Goal: Task Accomplishment & Management: Complete application form

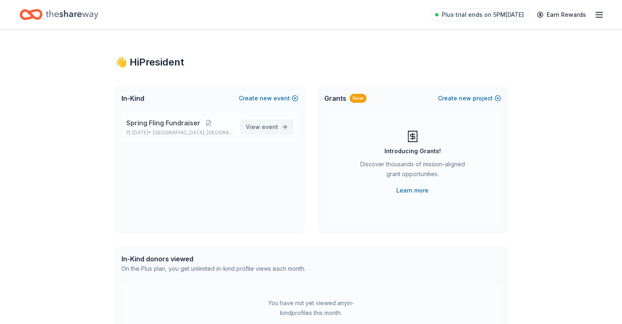
click at [280, 125] on link "View event" at bounding box center [267, 126] width 53 height 15
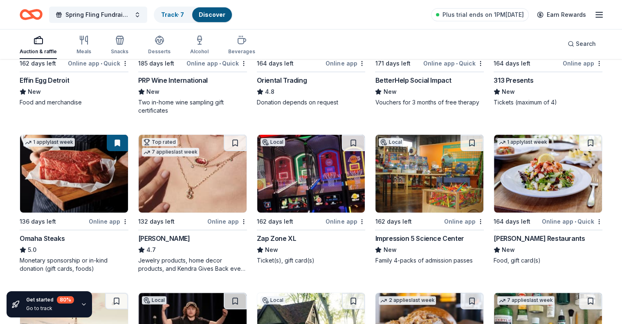
scroll to position [175, 0]
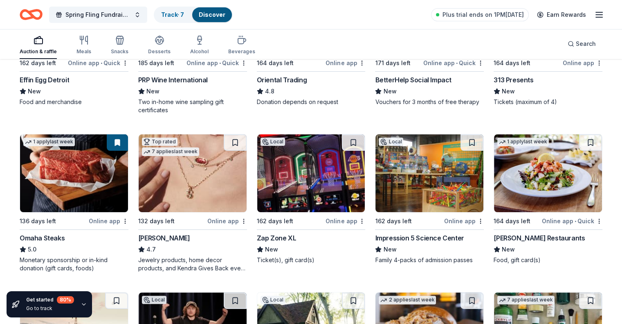
click at [225, 219] on div "Online app" at bounding box center [227, 221] width 40 height 10
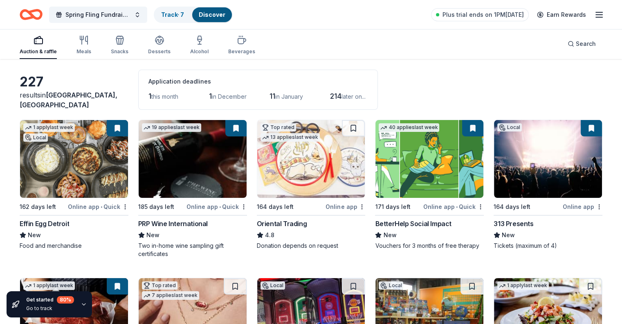
scroll to position [0, 0]
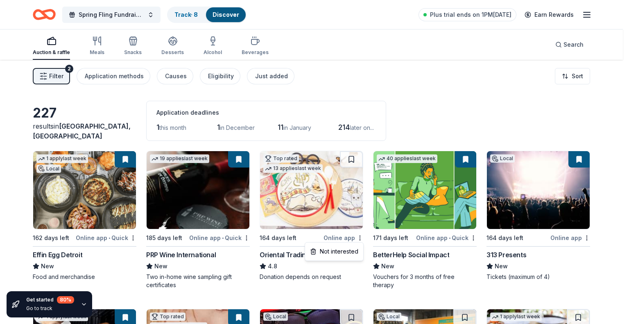
click at [471, 108] on html "Spring Fling Fundraiser Track · 8 Discover Plus trial ends on 1PM, 10/8 Earn Re…" at bounding box center [314, 162] width 629 height 324
click at [237, 81] on html "Spring Fling Fundraiser Track · 8 Discover Plus trial ends on 1PM, 10/8 Earn Re…" at bounding box center [314, 162] width 629 height 324
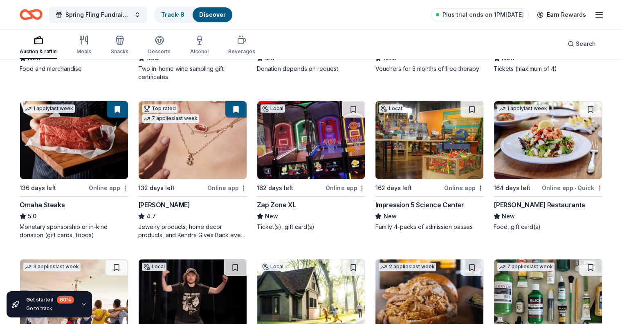
scroll to position [208, 0]
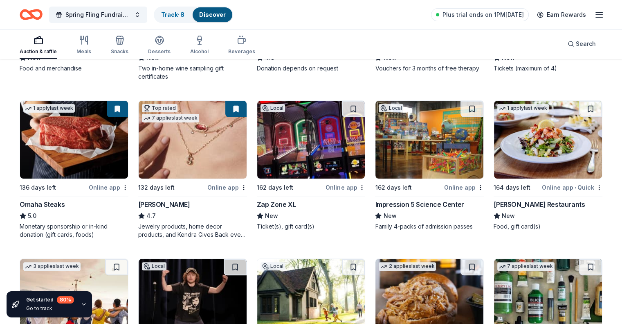
click at [344, 187] on div "Online app" at bounding box center [346, 187] width 40 height 10
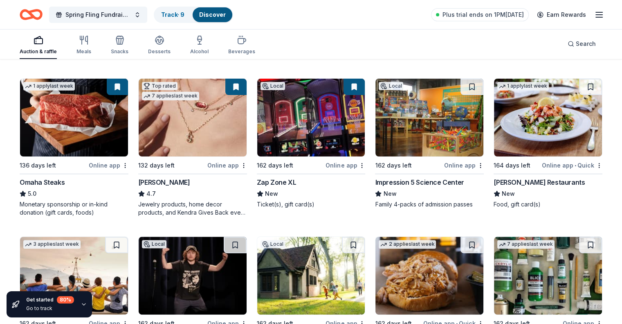
scroll to position [227, 0]
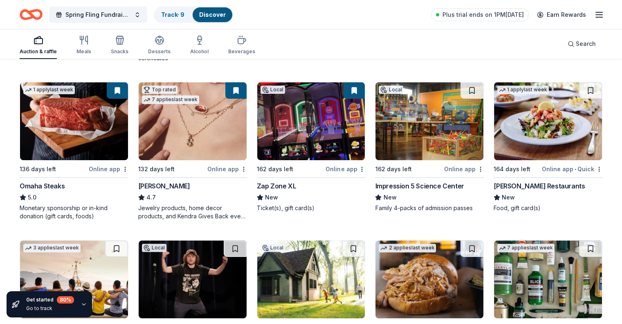
click at [558, 169] on div "Online app • Quick" at bounding box center [572, 169] width 61 height 10
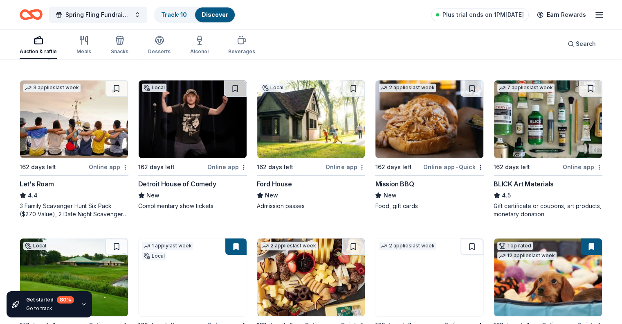
scroll to position [388, 0]
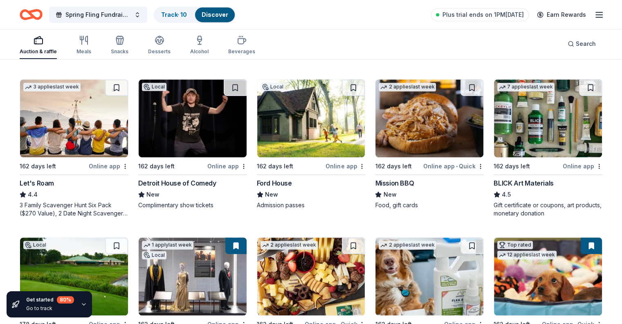
click at [111, 162] on div "Online app" at bounding box center [109, 166] width 40 height 10
click at [224, 167] on div "Online app" at bounding box center [227, 166] width 40 height 10
drag, startPoint x: 445, startPoint y: 165, endPoint x: 440, endPoint y: 163, distance: 5.2
click at [440, 163] on div "Online app • Quick" at bounding box center [454, 166] width 61 height 10
click at [461, 87] on button at bounding box center [472, 87] width 23 height 16
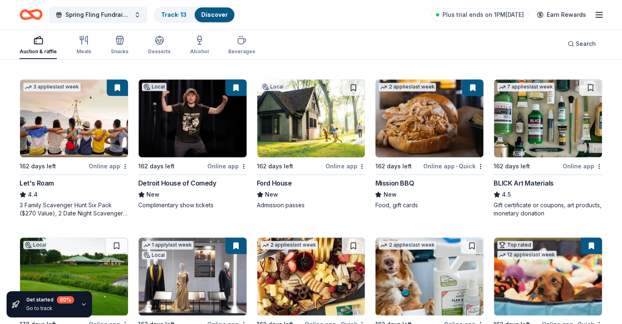
click at [572, 161] on div "Online app" at bounding box center [583, 166] width 40 height 10
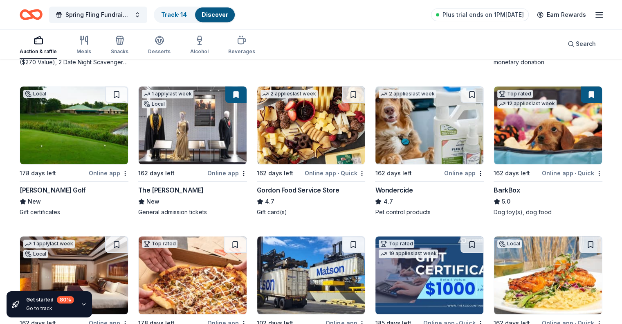
scroll to position [539, 0]
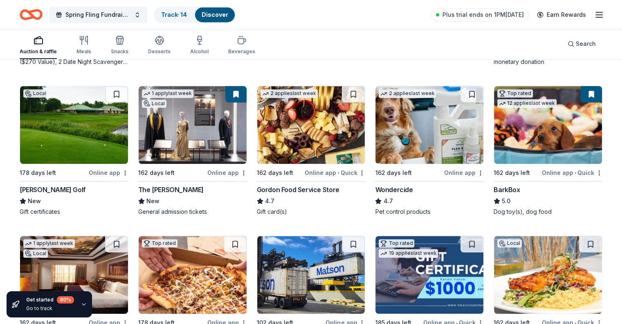
click at [109, 170] on div "Online app" at bounding box center [109, 172] width 40 height 10
click at [300, 136] on img at bounding box center [311, 125] width 108 height 78
click at [350, 91] on button at bounding box center [353, 94] width 23 height 16
click at [347, 92] on button at bounding box center [354, 94] width 21 height 16
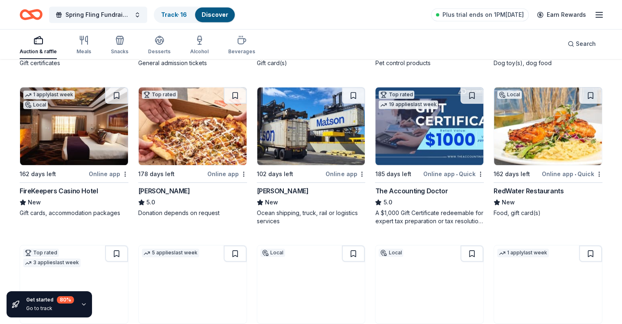
scroll to position [699, 0]
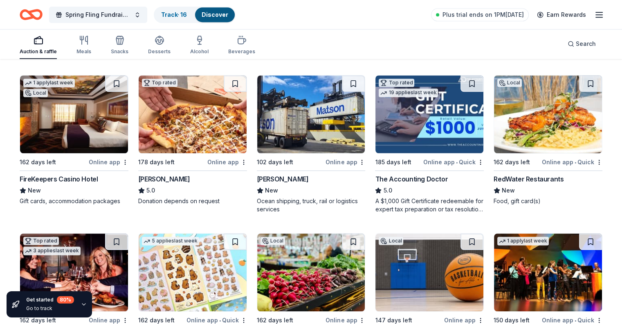
click at [110, 162] on div "Online app" at bounding box center [109, 162] width 40 height 10
click at [126, 81] on button at bounding box center [116, 83] width 23 height 16
click at [454, 160] on div "Online app • Quick" at bounding box center [454, 162] width 61 height 10
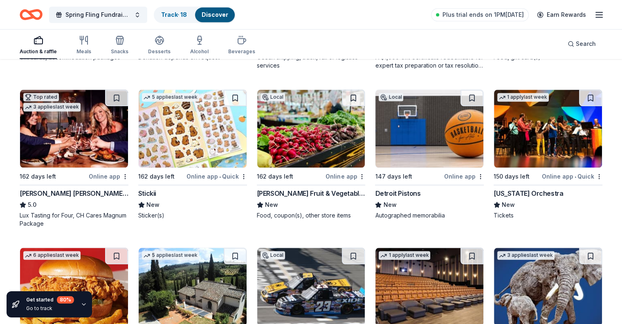
scroll to position [845, 0]
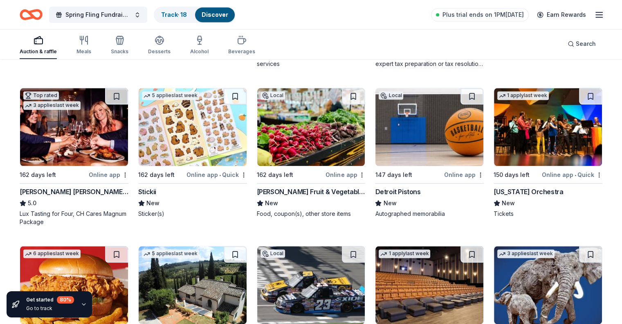
click at [104, 171] on div "Online app" at bounding box center [109, 174] width 40 height 10
click at [121, 95] on button at bounding box center [116, 96] width 23 height 16
click at [449, 173] on div "Online app" at bounding box center [464, 174] width 40 height 10
click at [467, 90] on button at bounding box center [472, 96] width 23 height 16
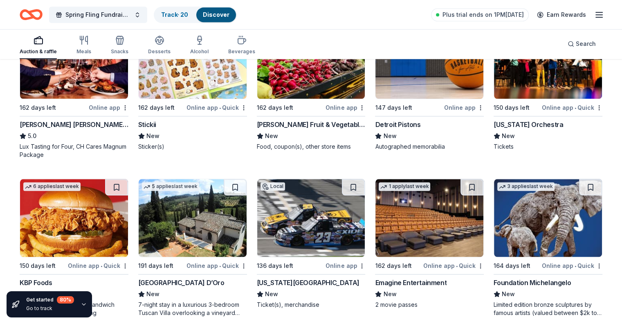
scroll to position [913, 0]
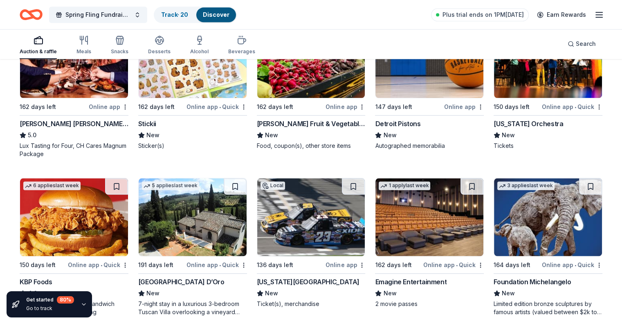
click at [341, 104] on div "Online app" at bounding box center [346, 106] width 40 height 10
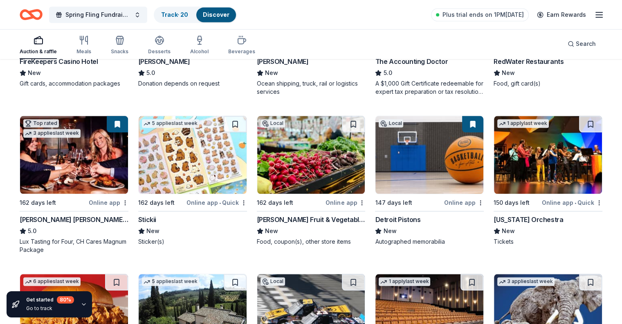
scroll to position [816, 0]
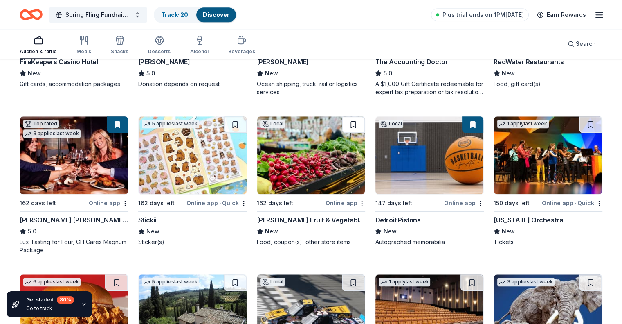
click at [351, 125] on button at bounding box center [353, 124] width 23 height 16
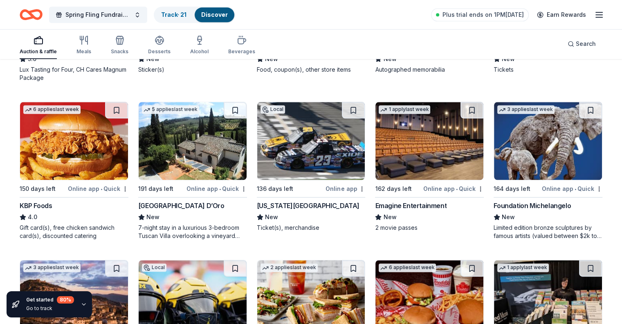
scroll to position [991, 0]
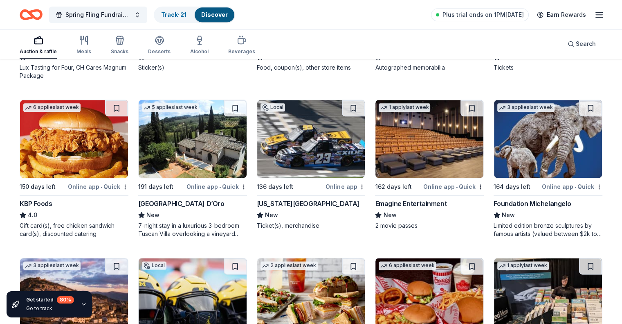
click at [343, 188] on div "Online app" at bounding box center [346, 186] width 40 height 10
click at [347, 109] on button at bounding box center [353, 108] width 23 height 16
click at [434, 187] on div "Online app • Quick" at bounding box center [454, 186] width 61 height 10
click at [465, 105] on button at bounding box center [472, 108] width 23 height 16
click at [552, 185] on div "Online app • Quick" at bounding box center [572, 186] width 61 height 10
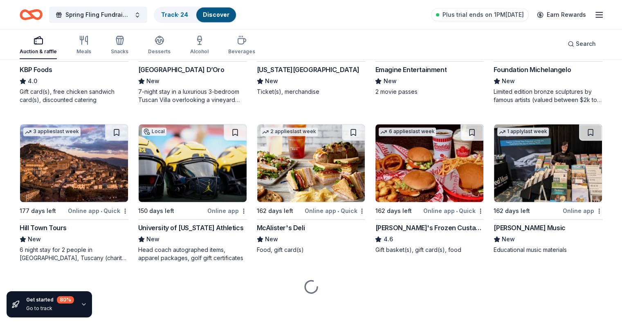
scroll to position [1127, 0]
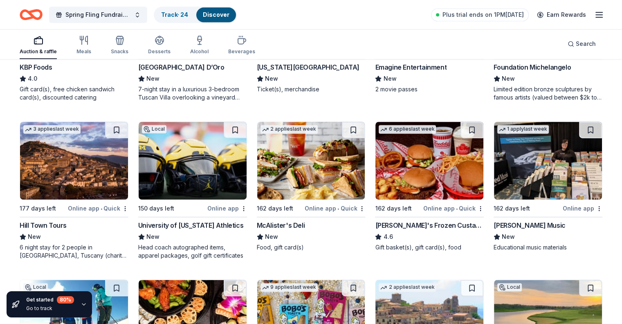
click at [222, 203] on div "Online app" at bounding box center [227, 208] width 40 height 10
click at [231, 130] on button at bounding box center [235, 130] width 23 height 16
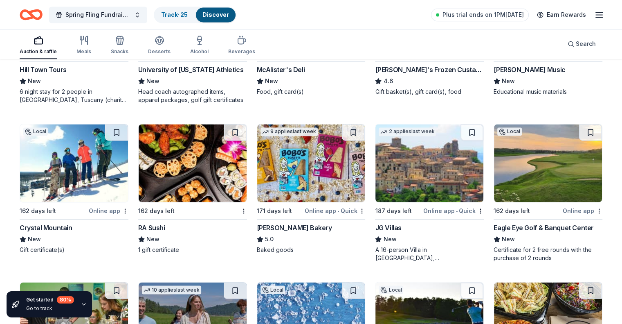
scroll to position [1284, 0]
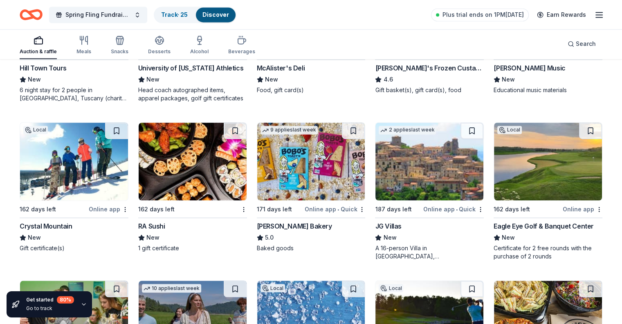
click at [563, 204] on div "Online app" at bounding box center [583, 209] width 40 height 10
click at [584, 131] on button at bounding box center [590, 130] width 23 height 16
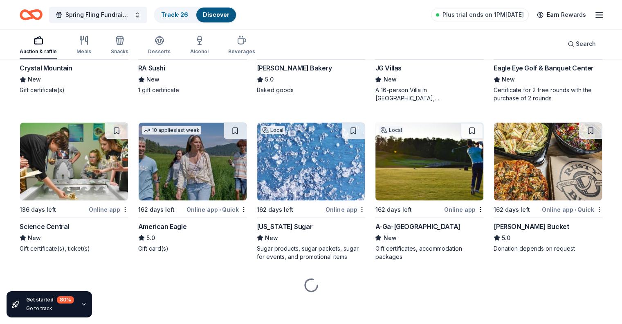
scroll to position [1443, 0]
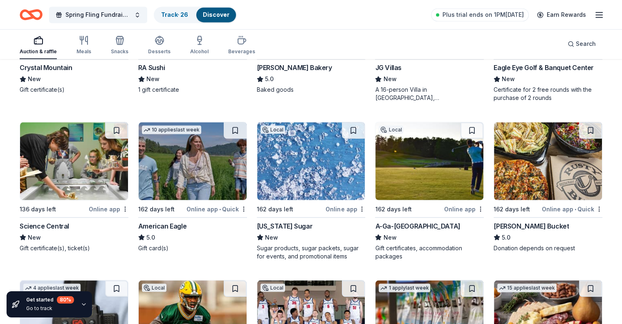
click at [224, 203] on div "Online app • Quick" at bounding box center [217, 208] width 61 height 10
click at [236, 133] on button at bounding box center [235, 130] width 23 height 16
click at [343, 203] on div "Online app" at bounding box center [346, 208] width 40 height 10
click at [446, 205] on div "Online app" at bounding box center [464, 208] width 40 height 10
click at [470, 128] on button at bounding box center [472, 130] width 23 height 16
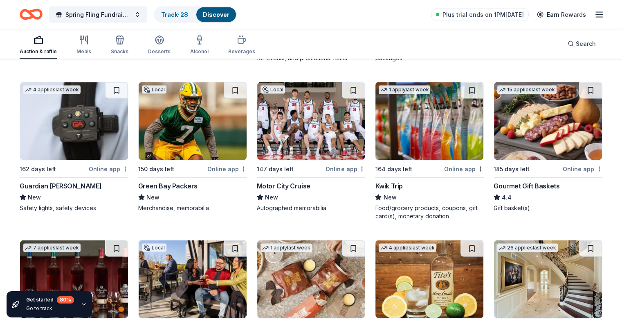
scroll to position [1639, 0]
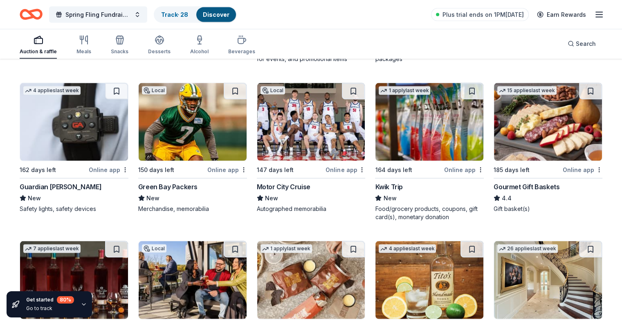
click at [338, 167] on div "Online app" at bounding box center [346, 170] width 40 height 10
click at [355, 85] on button at bounding box center [353, 91] width 23 height 16
click at [563, 171] on div "Online app" at bounding box center [583, 170] width 40 height 10
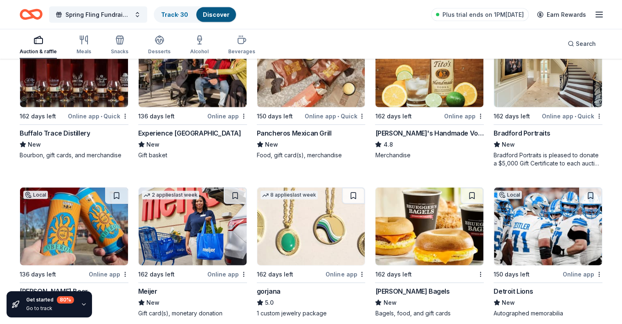
scroll to position [1851, 0]
click at [458, 114] on div "Online app" at bounding box center [464, 115] width 40 height 10
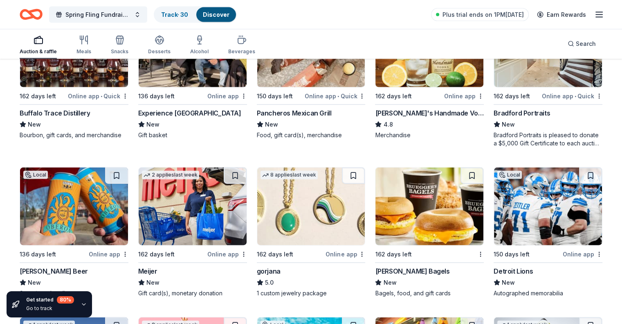
scroll to position [1887, 0]
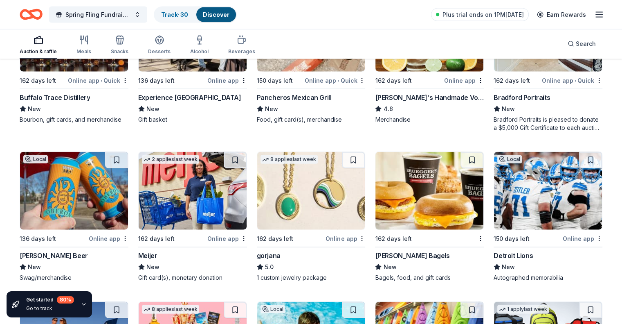
click at [563, 244] on div "Local 150 days left Online app Detroit Lions New Autographed memorabilia" at bounding box center [548, 216] width 109 height 130
drag, startPoint x: 584, startPoint y: 160, endPoint x: 579, endPoint y: 157, distance: 5.6
drag, startPoint x: 579, startPoint y: 157, endPoint x: 337, endPoint y: 237, distance: 255.1
click at [337, 237] on div "Online app" at bounding box center [346, 238] width 40 height 10
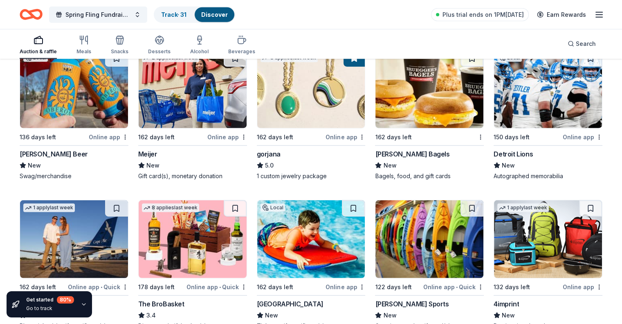
scroll to position [1988, 0]
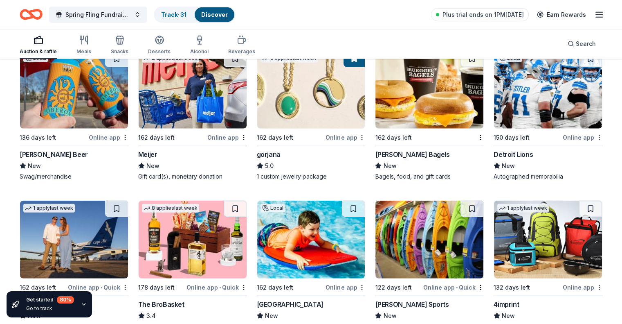
click at [116, 137] on div "Online app" at bounding box center [109, 137] width 40 height 10
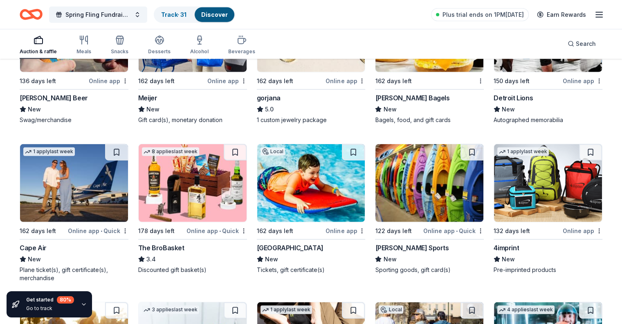
scroll to position [2065, 0]
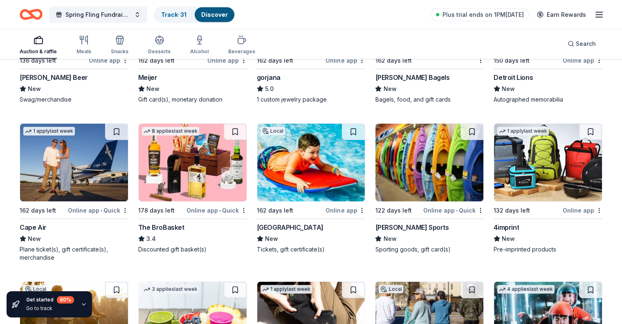
click at [208, 212] on div "Online app • Quick" at bounding box center [217, 210] width 61 height 10
click at [337, 213] on div "Online app" at bounding box center [346, 210] width 40 height 10
click at [434, 205] on div "Online app • Quick" at bounding box center [454, 210] width 61 height 10
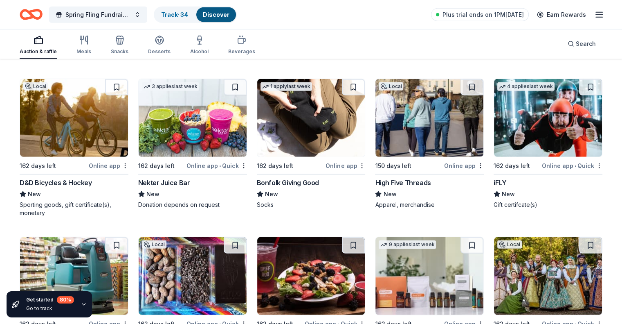
scroll to position [2268, 0]
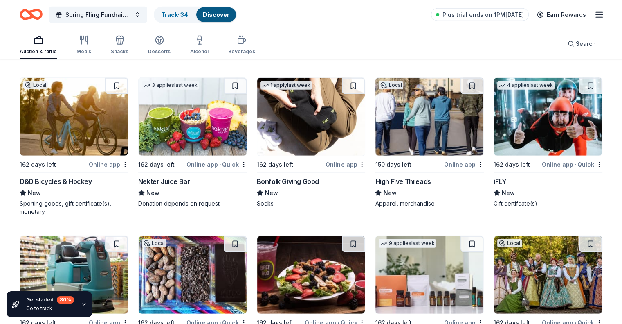
click at [551, 160] on div "Online app • Quick" at bounding box center [572, 164] width 61 height 10
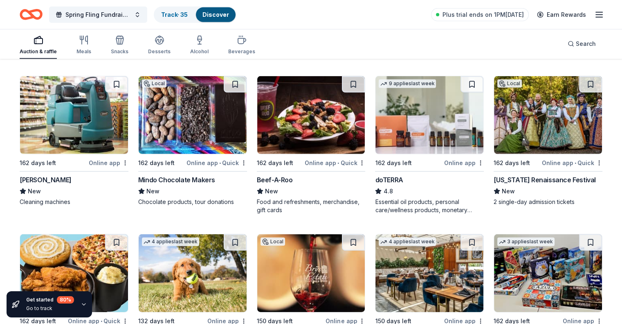
scroll to position [2429, 0]
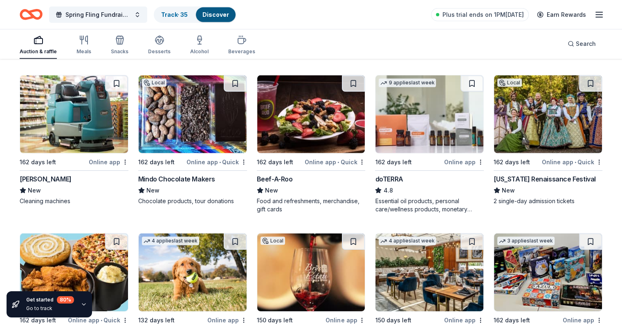
click at [575, 161] on span "•" at bounding box center [576, 162] width 2 height 7
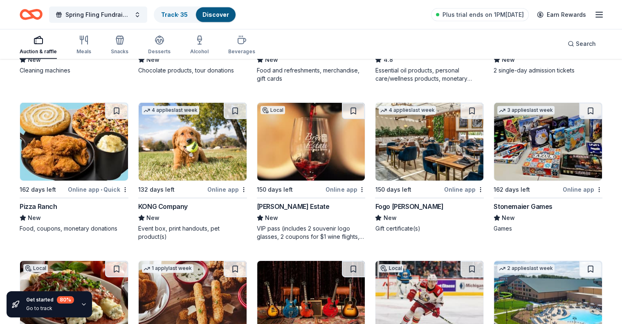
scroll to position [2562, 0]
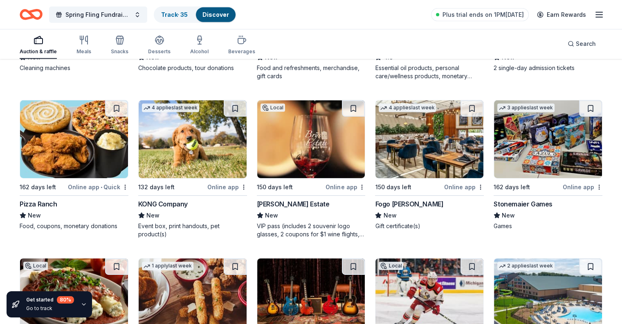
click at [221, 182] on div "Online app" at bounding box center [227, 187] width 40 height 10
click at [217, 182] on div "Online app" at bounding box center [227, 187] width 40 height 10
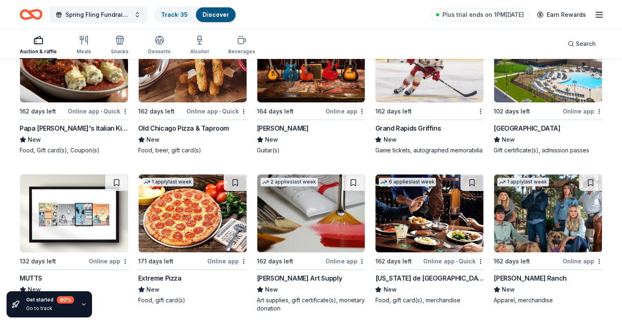
scroll to position [2796, 0]
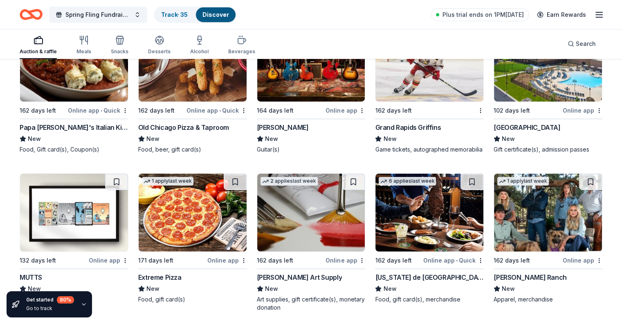
click at [568, 105] on div "Online app" at bounding box center [583, 110] width 40 height 10
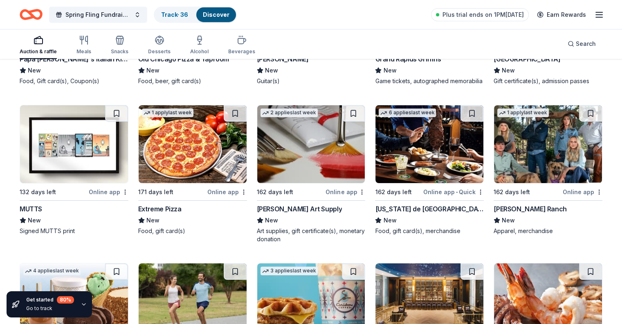
scroll to position [2867, 0]
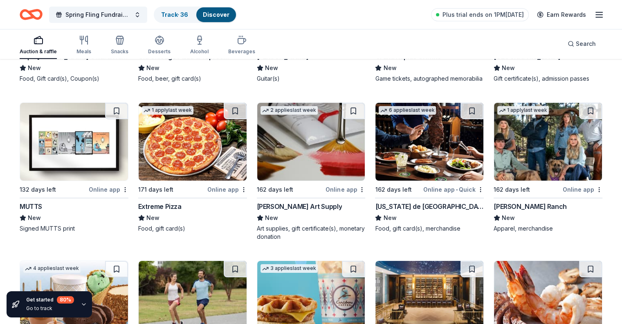
click at [338, 193] on div "Online app" at bounding box center [346, 189] width 40 height 10
click at [441, 194] on div "Online app • Quick" at bounding box center [454, 189] width 61 height 10
click at [461, 116] on button at bounding box center [472, 111] width 23 height 16
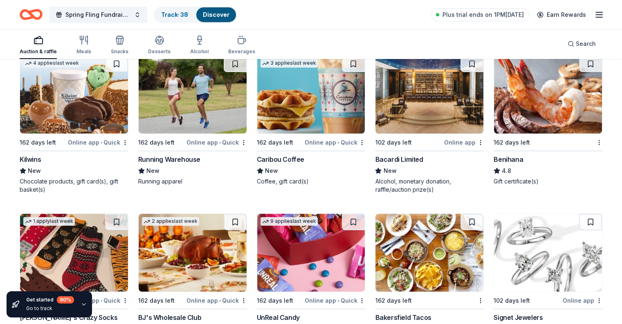
scroll to position [3073, 0]
click at [213, 147] on div "Online app • Quick" at bounding box center [217, 142] width 61 height 10
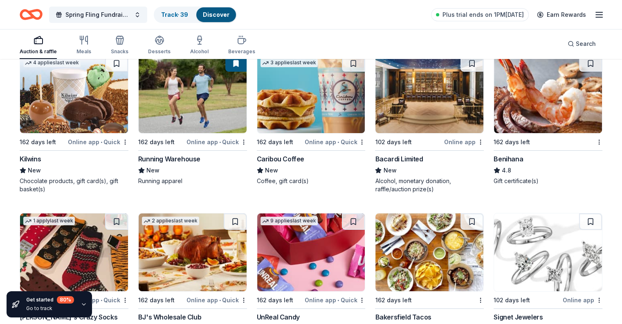
click at [324, 144] on div "Online app • Quick" at bounding box center [335, 142] width 61 height 10
click at [452, 147] on div "Online app" at bounding box center [464, 142] width 40 height 10
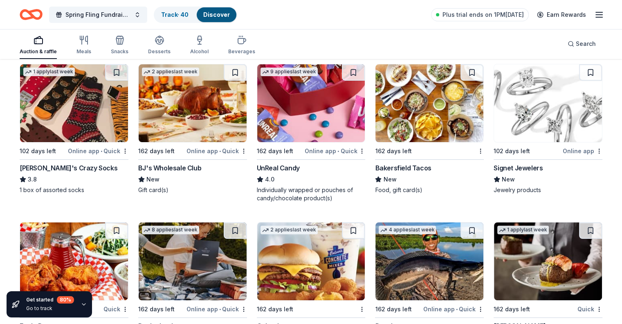
scroll to position [3233, 0]
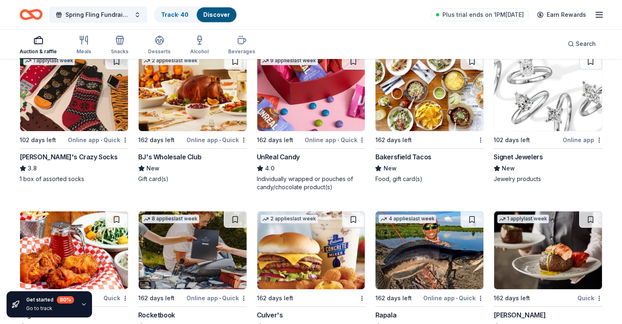
click at [97, 145] on div "Online app • Quick" at bounding box center [98, 140] width 61 height 10
click at [218, 143] on div "Online app • Quick" at bounding box center [217, 140] width 61 height 10
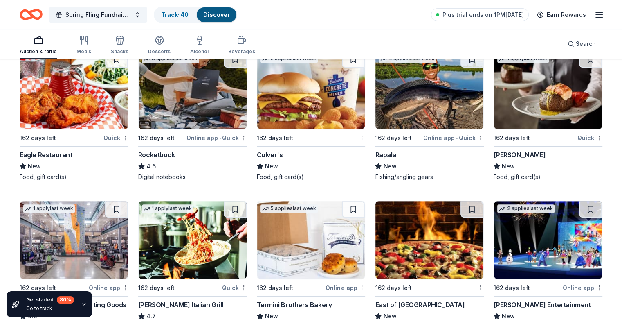
scroll to position [3390, 0]
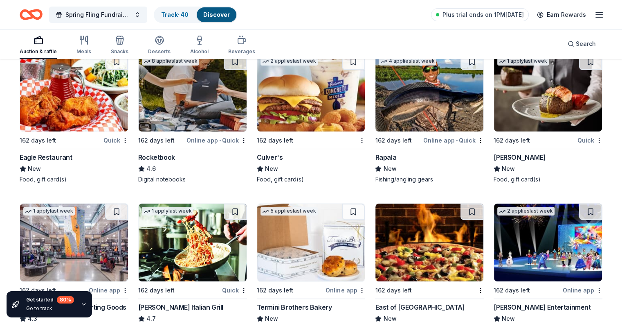
click at [578, 145] on div "Quick" at bounding box center [590, 140] width 25 height 10
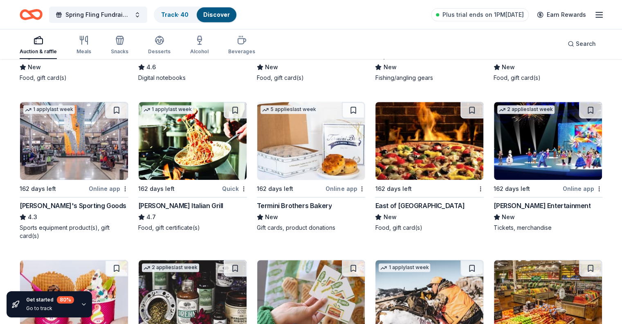
scroll to position [3493, 0]
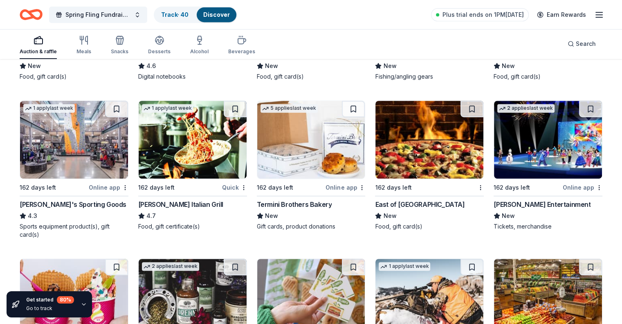
click at [113, 192] on div "Online app" at bounding box center [109, 187] width 40 height 10
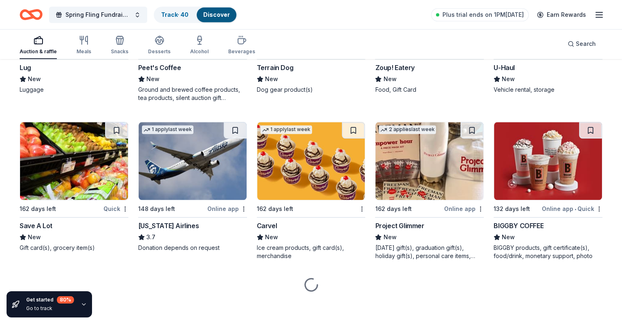
scroll to position [3952, 0]
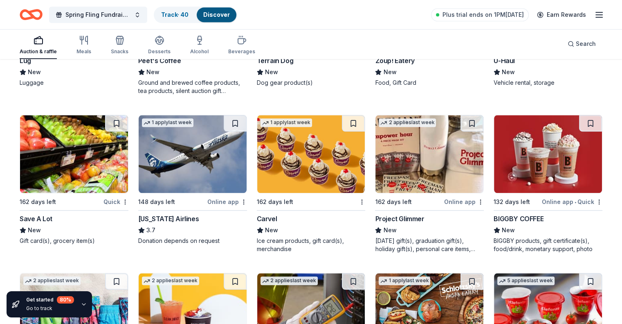
click at [547, 207] on div "Online app • Quick" at bounding box center [572, 201] width 61 height 10
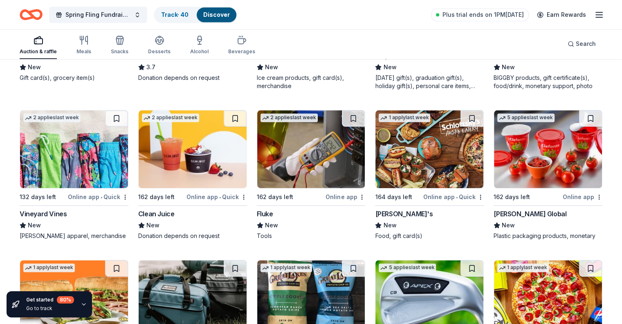
scroll to position [4117, 0]
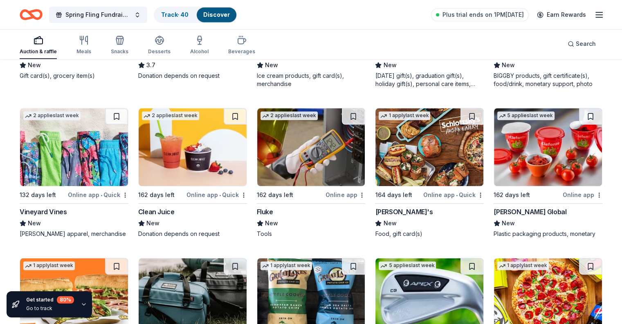
click at [97, 200] on div "Online app • Quick" at bounding box center [98, 194] width 61 height 10
click at [126, 121] on button at bounding box center [116, 116] width 23 height 16
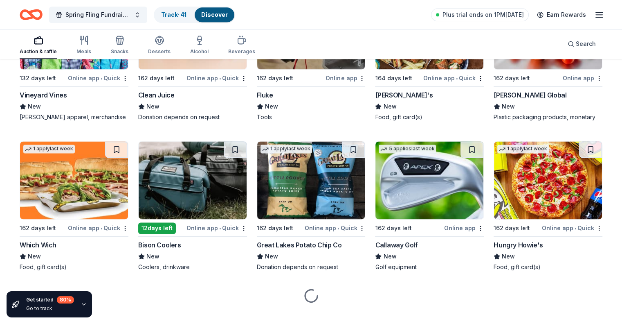
scroll to position [4252, 0]
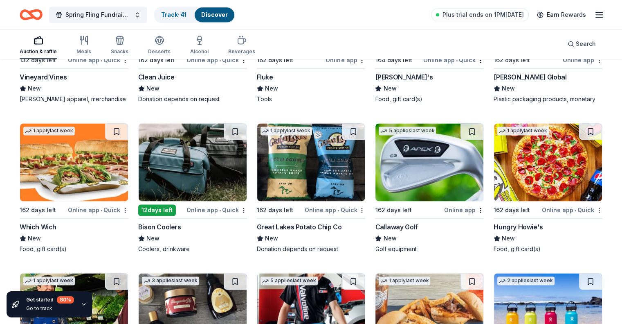
click at [218, 215] on div "Online app • Quick" at bounding box center [217, 210] width 61 height 10
click at [327, 215] on div "Online app • Quick" at bounding box center [335, 210] width 61 height 10
click at [350, 134] on button at bounding box center [353, 131] width 23 height 16
click at [559, 214] on div "Online app • Quick" at bounding box center [572, 210] width 61 height 10
click at [328, 213] on div "Online app • Quick" at bounding box center [335, 210] width 61 height 10
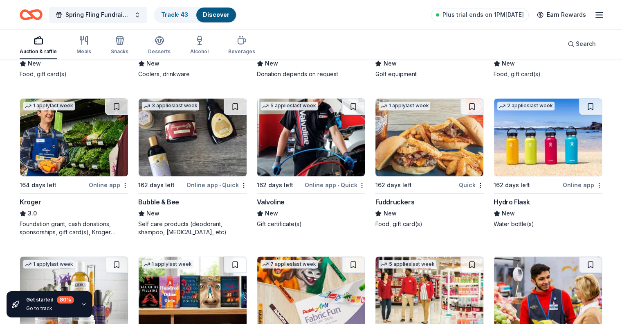
scroll to position [4427, 0]
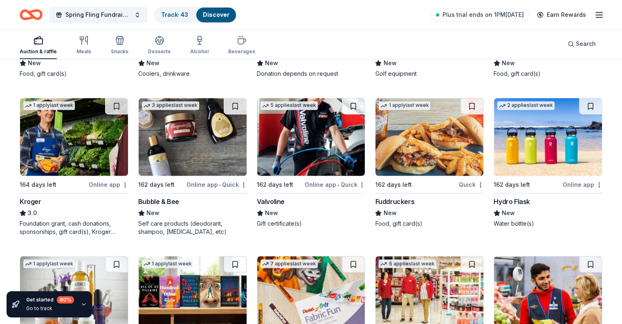
click at [107, 183] on div "1 apply last week 164 days left Online app Kroger 3.0 Foundation grant, cash do…" at bounding box center [74, 166] width 109 height 138
click at [322, 189] on div "Online app • Quick" at bounding box center [335, 184] width 61 height 10
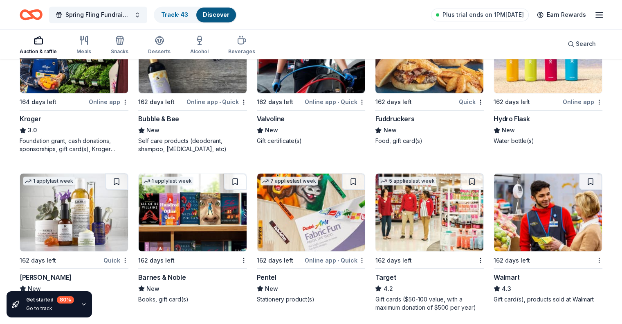
scroll to position [4510, 0]
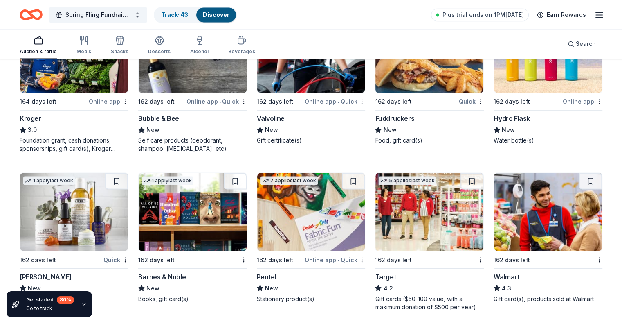
click at [568, 105] on div "Online app" at bounding box center [583, 101] width 40 height 10
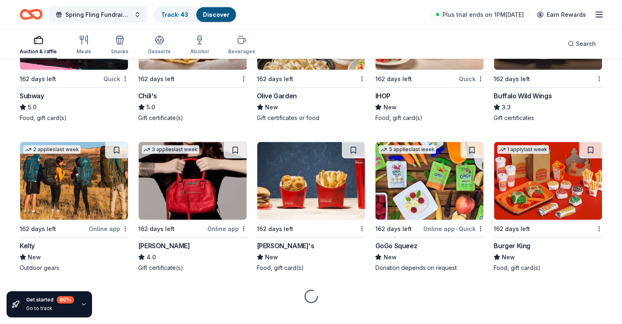
scroll to position [4867, 0]
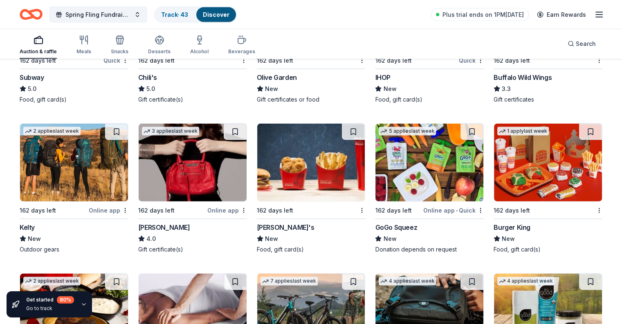
click at [229, 211] on div "Online app" at bounding box center [227, 210] width 40 height 10
click at [235, 137] on button at bounding box center [235, 132] width 23 height 16
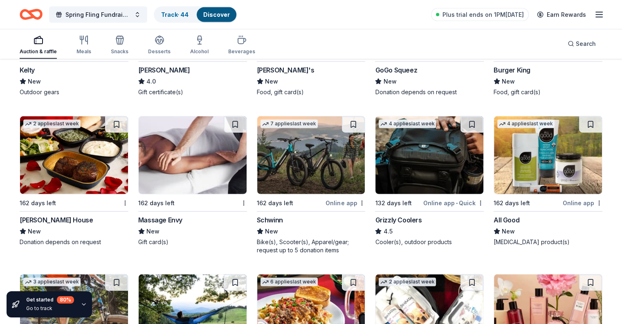
scroll to position [5028, 0]
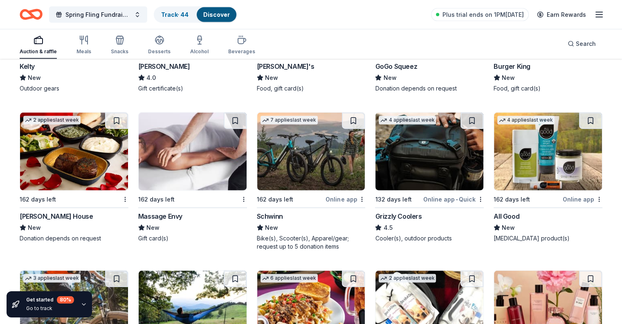
click at [336, 204] on div "Online app" at bounding box center [346, 199] width 40 height 10
click at [351, 126] on button at bounding box center [353, 121] width 23 height 16
click at [452, 204] on div "Online app • Quick" at bounding box center [454, 199] width 61 height 10
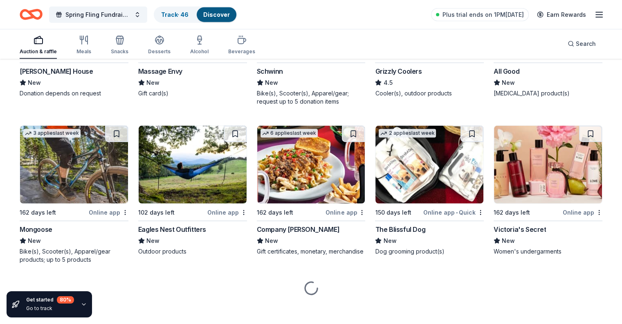
scroll to position [5176, 0]
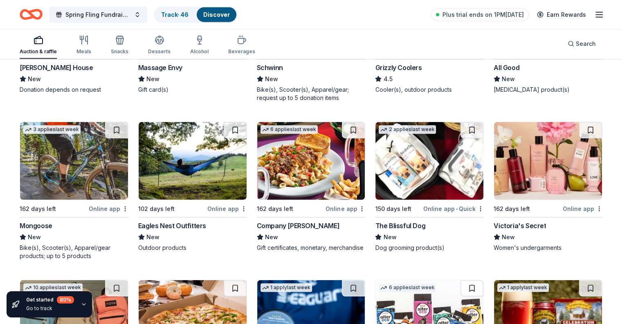
click at [563, 214] on div "Online app" at bounding box center [583, 208] width 40 height 10
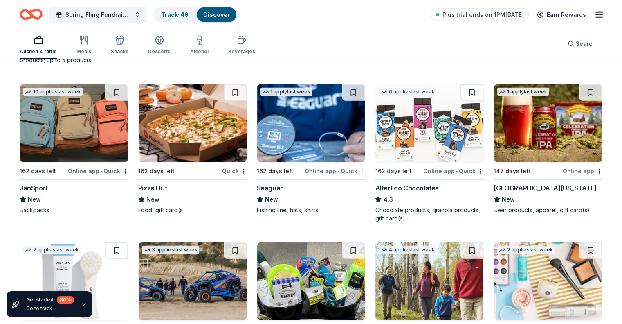
scroll to position [5379, 0]
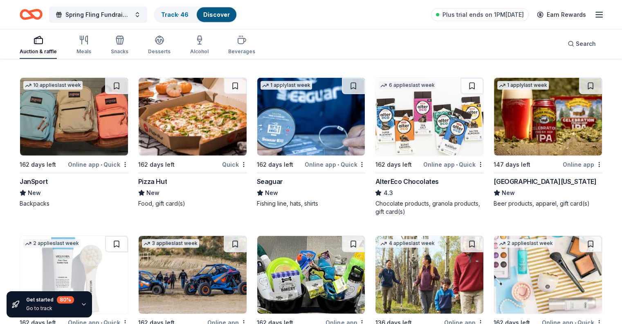
click at [102, 167] on span "•" at bounding box center [102, 164] width 2 height 7
click at [122, 86] on button at bounding box center [116, 86] width 23 height 16
click at [232, 169] on div "Quick" at bounding box center [234, 164] width 25 height 10
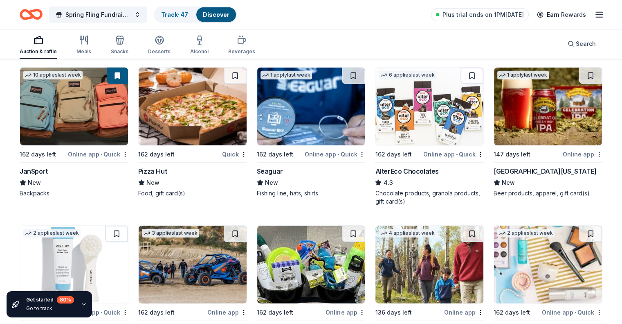
scroll to position [5383, 0]
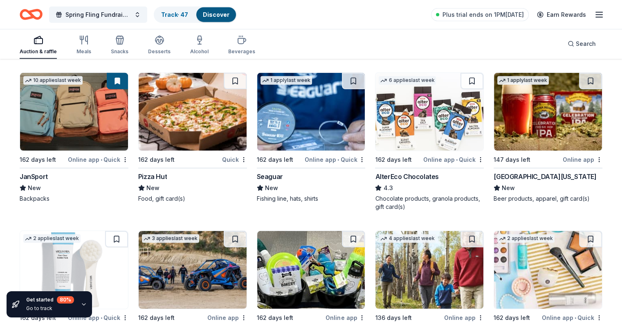
click at [566, 165] on div "Online app" at bounding box center [583, 159] width 40 height 10
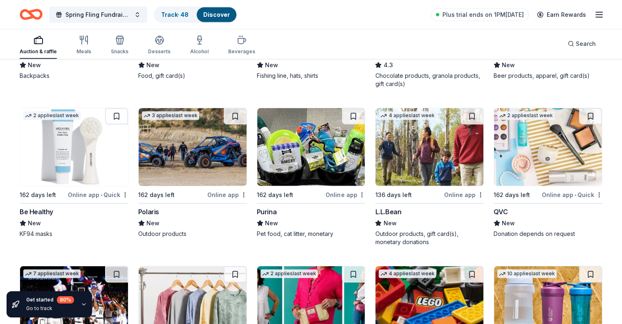
scroll to position [5508, 0]
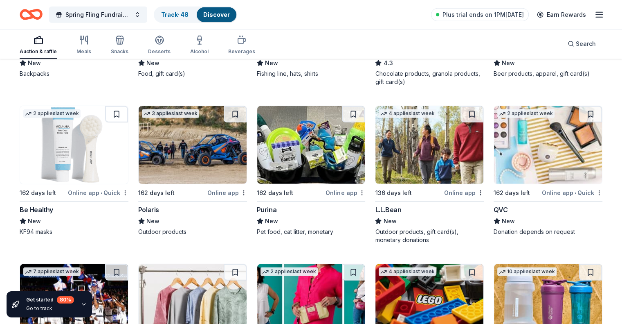
click at [101, 195] on div "Online app • Quick" at bounding box center [98, 192] width 61 height 10
click at [231, 192] on div "3 applies last week 162 days left Online app Polaris New Outdoor products" at bounding box center [192, 171] width 109 height 130
click at [342, 198] on div "Online app" at bounding box center [346, 192] width 40 height 10
click at [447, 194] on div "Online app" at bounding box center [464, 192] width 40 height 10
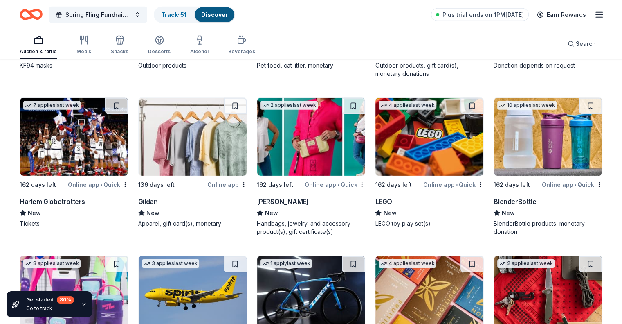
scroll to position [5675, 0]
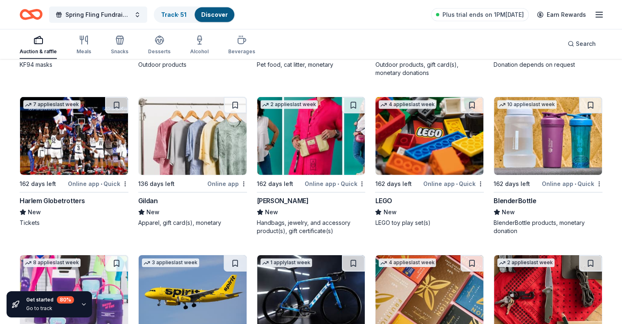
click at [443, 189] on div "Online app • Quick" at bounding box center [454, 183] width 61 height 10
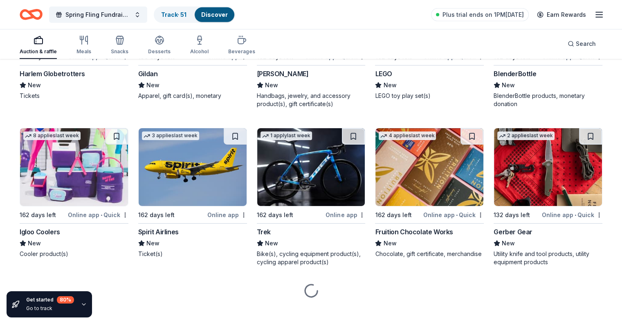
scroll to position [5814, 0]
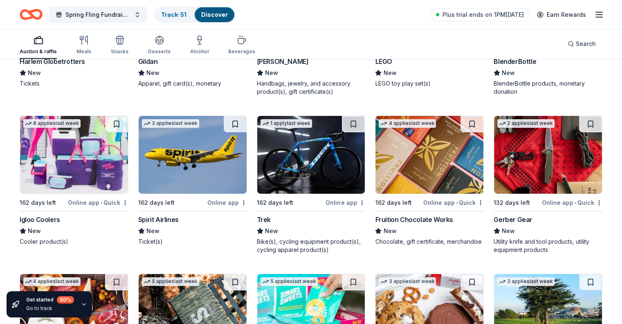
click at [117, 207] on div "Online app • Quick" at bounding box center [98, 202] width 61 height 10
drag, startPoint x: 226, startPoint y: 205, endPoint x: 222, endPoint y: 205, distance: 4.1
click at [222, 205] on div "Online app" at bounding box center [227, 202] width 40 height 10
click at [343, 204] on div "Online app" at bounding box center [346, 202] width 40 height 10
click at [351, 127] on button at bounding box center [353, 124] width 23 height 16
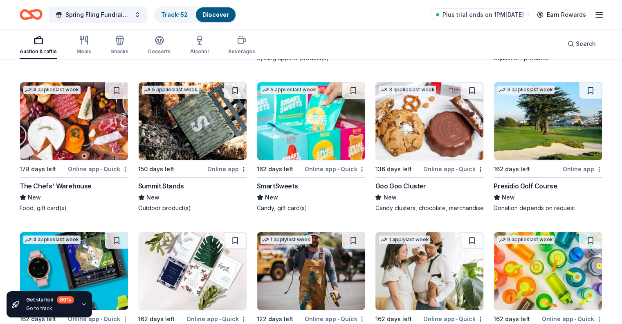
scroll to position [6006, 0]
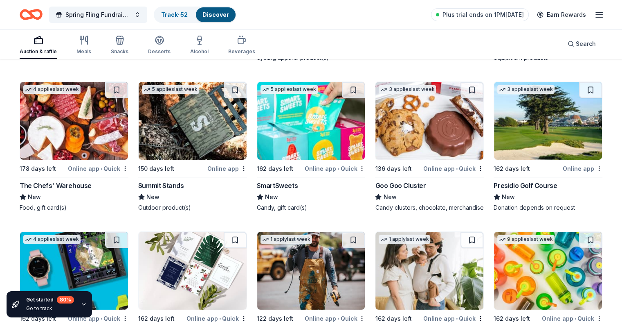
click at [341, 172] on div "Online app • Quick" at bounding box center [335, 168] width 61 height 10
click at [563, 172] on div "Online app" at bounding box center [583, 168] width 40 height 10
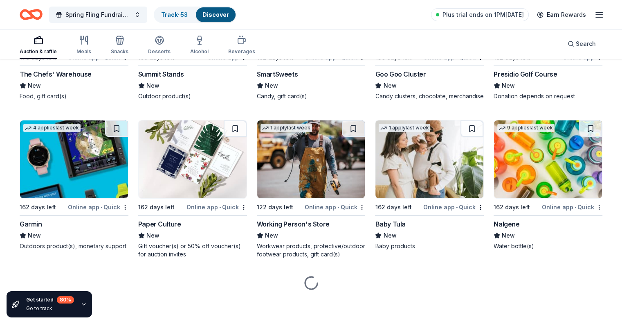
scroll to position [6130, 0]
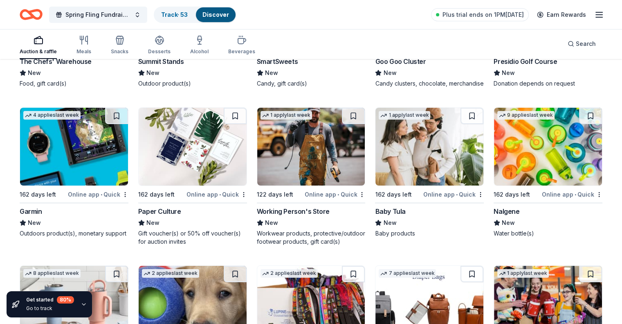
click at [121, 199] on div "Online app • Quick" at bounding box center [98, 194] width 61 height 10
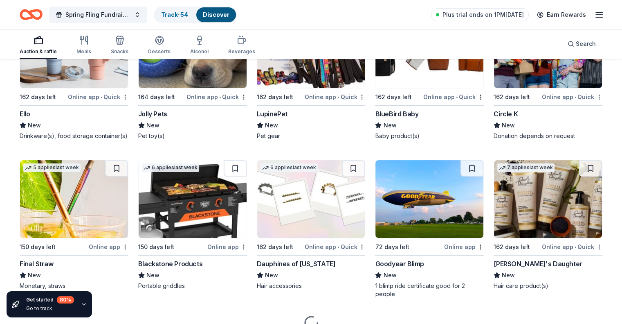
scroll to position [6446, 0]
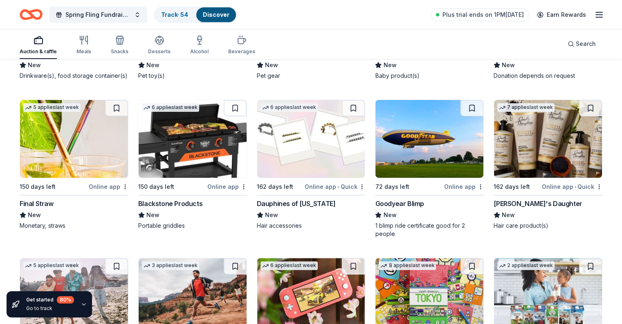
click at [224, 192] on div "Online app" at bounding box center [227, 186] width 40 height 10
click at [237, 116] on button at bounding box center [235, 108] width 23 height 16
click at [451, 192] on div "Online app" at bounding box center [464, 186] width 40 height 10
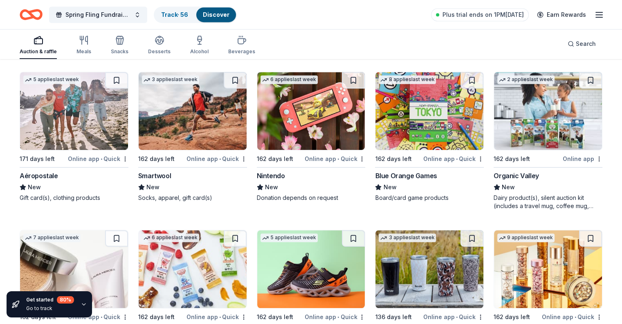
scroll to position [6640, 0]
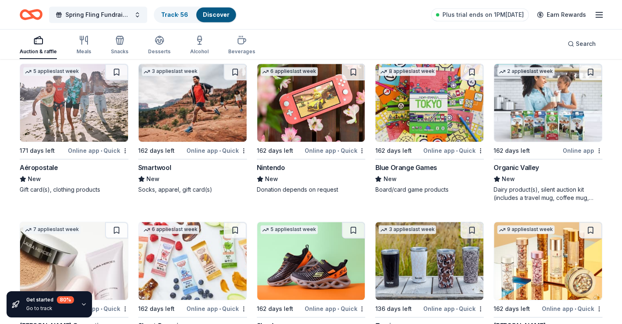
click at [108, 156] on div "Online app • Quick" at bounding box center [98, 150] width 61 height 10
click at [334, 156] on div "Online app • Quick" at bounding box center [335, 150] width 61 height 10
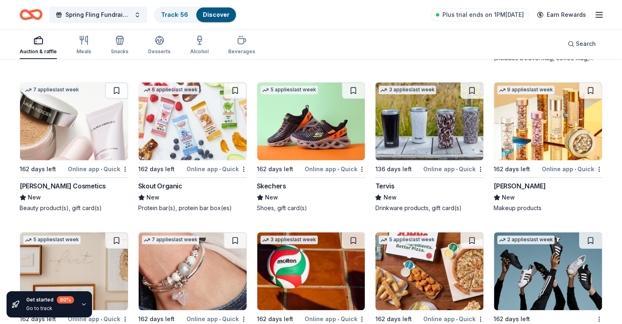
scroll to position [6786, 0]
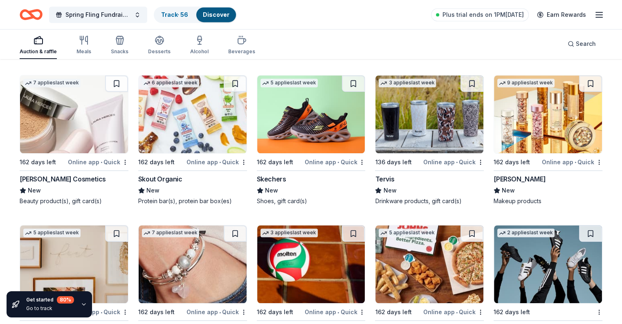
click at [331, 167] on div "Online app • Quick" at bounding box center [335, 162] width 61 height 10
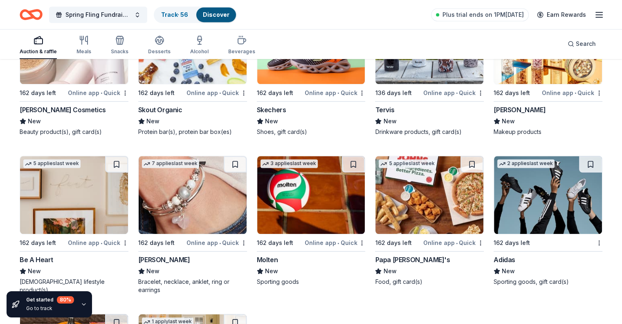
scroll to position [6856, 0]
click at [557, 97] on div "Online app • Quick" at bounding box center [572, 92] width 61 height 10
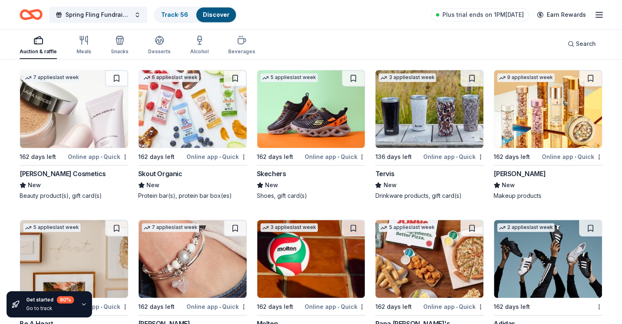
scroll to position [6782, 0]
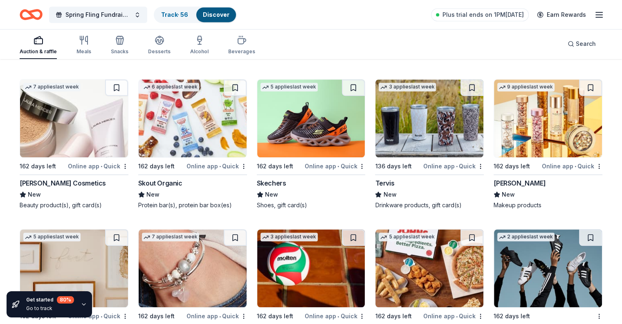
click at [433, 150] on img at bounding box center [430, 118] width 108 height 78
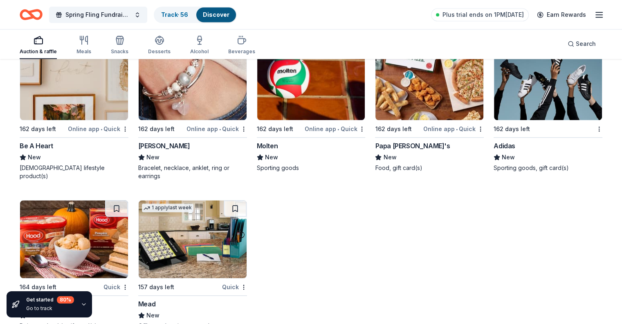
scroll to position [6970, 0]
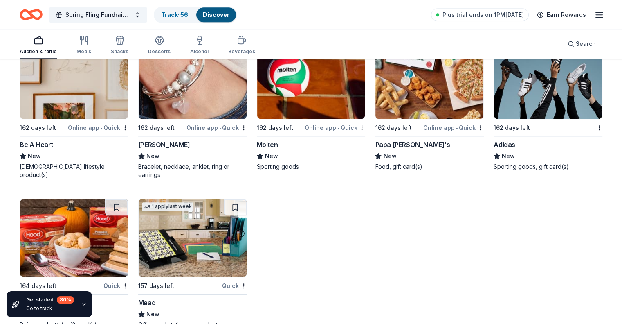
click at [438, 133] on div "Online app • Quick" at bounding box center [454, 127] width 61 height 10
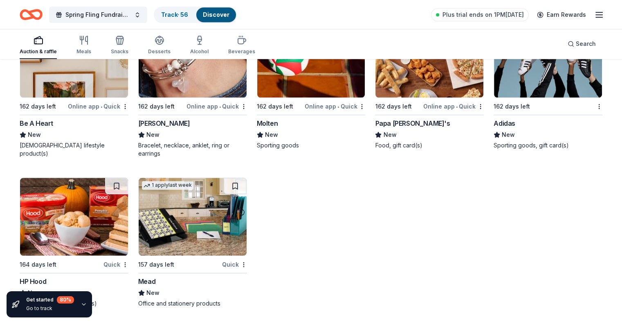
scroll to position [7012, 0]
click at [230, 259] on div "Quick" at bounding box center [234, 264] width 25 height 10
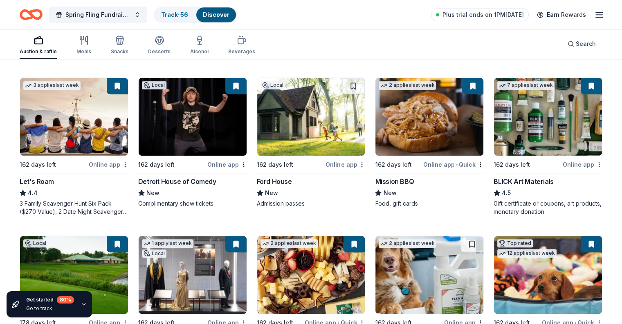
scroll to position [0, 0]
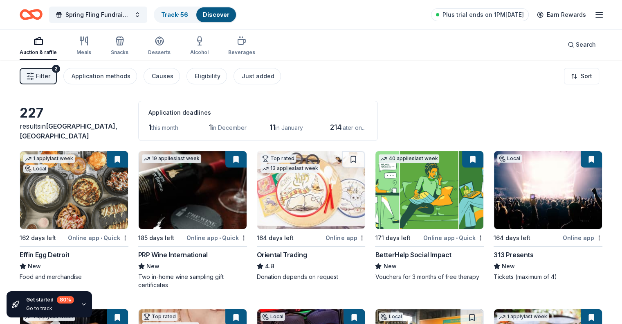
click at [34, 77] on icon "button" at bounding box center [30, 76] width 8 height 8
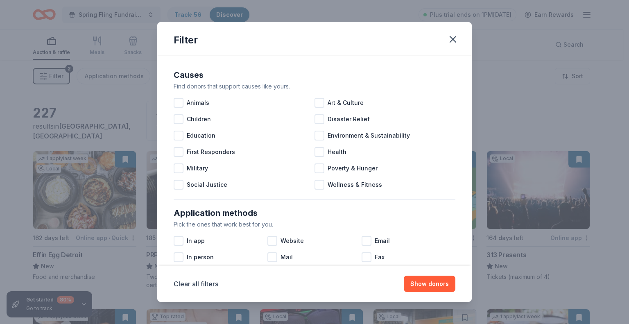
click at [46, 77] on div "Filter Causes Find donors that support causes like yours. Animals Art & Culture…" at bounding box center [314, 162] width 629 height 324
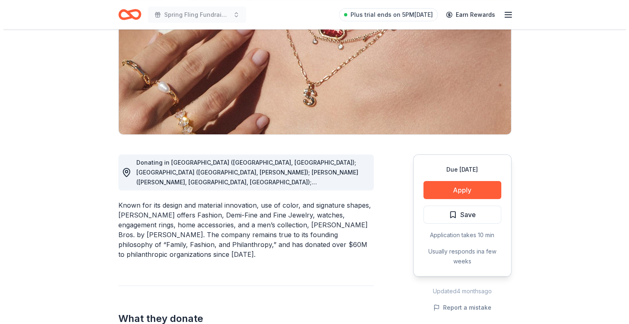
scroll to position [129, 0]
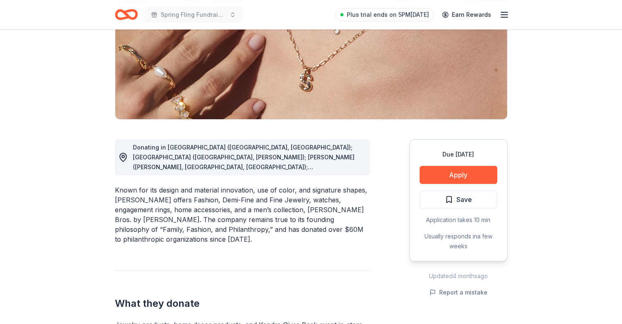
click at [338, 160] on div "Donating in AL (Birmingham, Huntsville); AR (Little Rock, Rogers); AZ (Chandler…" at bounding box center [248, 156] width 231 height 29
click at [314, 160] on span "Donating in AL (Birmingham, Huntsville); AR (Little Rock, Rogers); AZ (Chandler…" at bounding box center [244, 250] width 222 height 213
click at [464, 172] on button "Apply" at bounding box center [459, 175] width 78 height 18
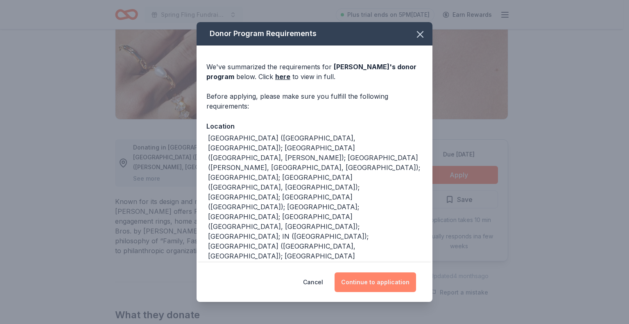
click at [375, 289] on button "Continue to application" at bounding box center [374, 282] width 81 height 20
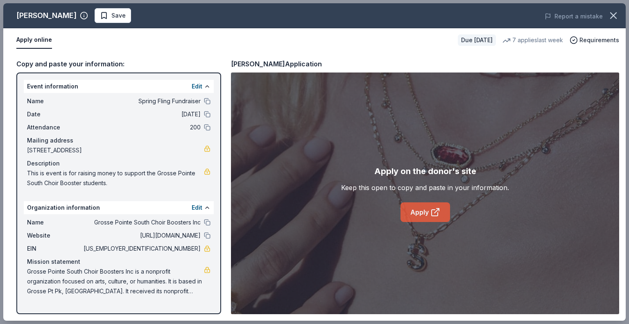
click at [422, 213] on link "Apply" at bounding box center [425, 212] width 50 height 20
click at [111, 16] on button "Save" at bounding box center [113, 15] width 36 height 15
click at [111, 16] on html "Spring Fling Fundraiser Plus trial ends on 5PM, 10/8 Earn Rewards Due in 132 da…" at bounding box center [314, 33] width 629 height 324
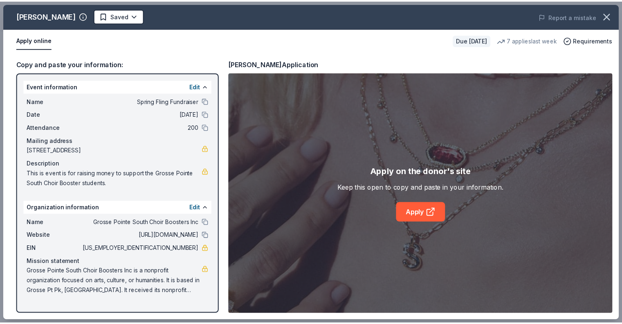
scroll to position [0, 0]
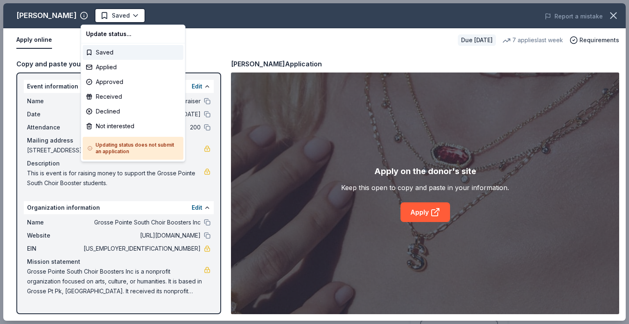
click at [111, 16] on html "Spring Fling Fundraiser Plus trial ends on 5PM, 10/8 Earn Rewards Due in 132 da…" at bounding box center [314, 162] width 629 height 324
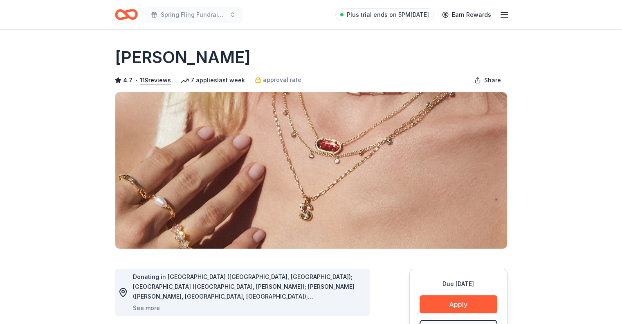
click at [111, 16] on div "Spring Fling Fundraiser Plus trial ends on 5PM, 10/8 Earn Rewards" at bounding box center [311, 14] width 419 height 29
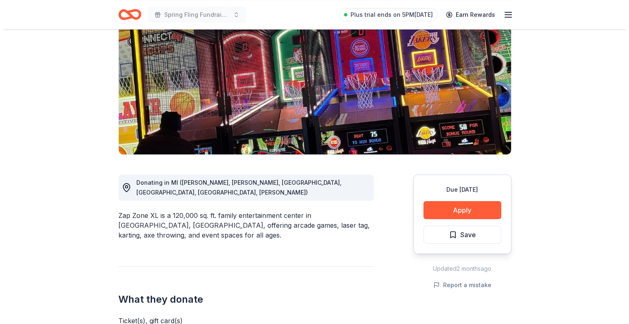
scroll to position [95, 0]
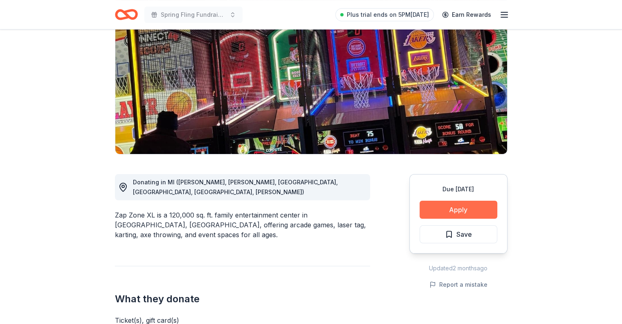
click at [466, 210] on button "Apply" at bounding box center [459, 210] width 78 height 18
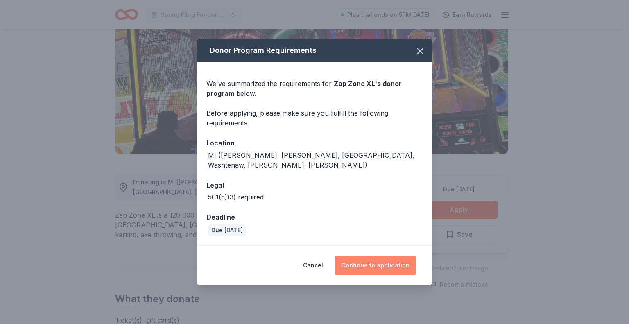
click at [372, 262] on button "Continue to application" at bounding box center [374, 265] width 81 height 20
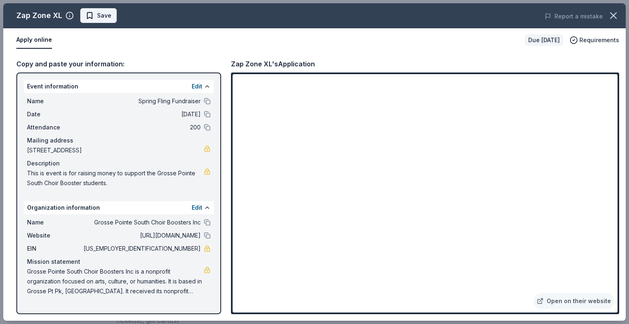
click at [95, 14] on span "Save" at bounding box center [99, 16] width 26 height 10
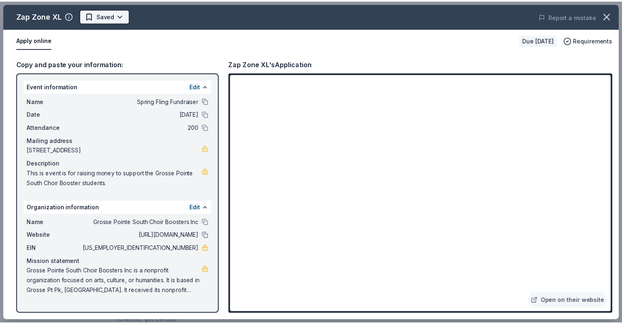
scroll to position [0, 0]
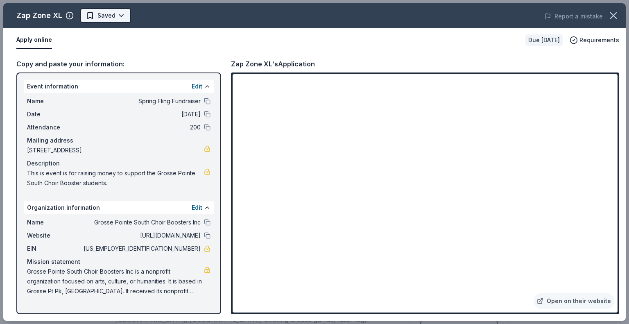
click at [119, 14] on html "Spring Fling Fundraiser Plus trial ends on 5PM, 10/8 Earn Rewards Due in 162 da…" at bounding box center [314, 162] width 629 height 324
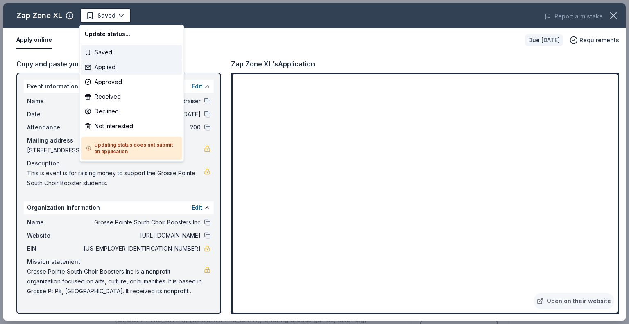
click at [106, 70] on div "Applied" at bounding box center [131, 67] width 101 height 15
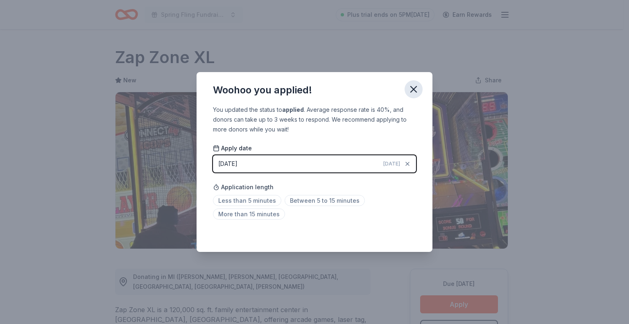
click at [414, 86] on icon "button" at bounding box center [413, 88] width 11 height 11
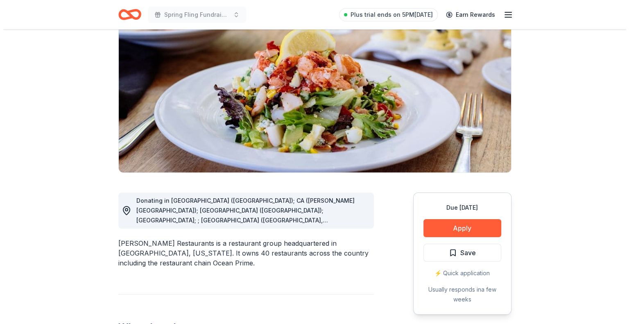
scroll to position [79, 0]
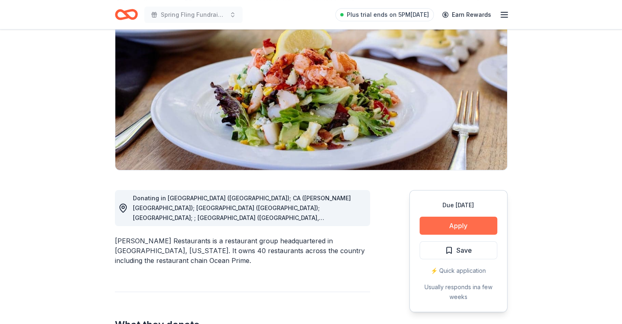
click at [464, 223] on button "Apply" at bounding box center [459, 225] width 78 height 18
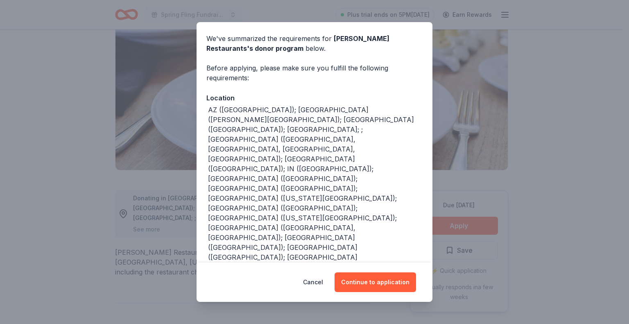
scroll to position [54, 0]
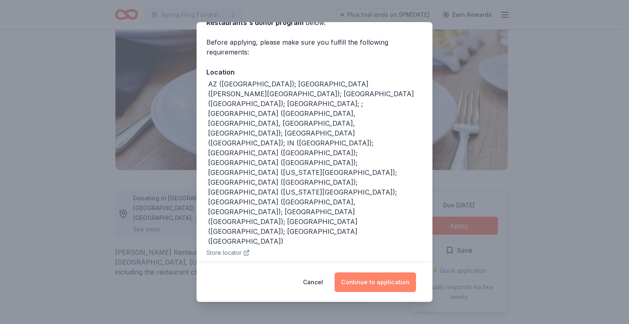
click at [383, 277] on button "Continue to application" at bounding box center [374, 282] width 81 height 20
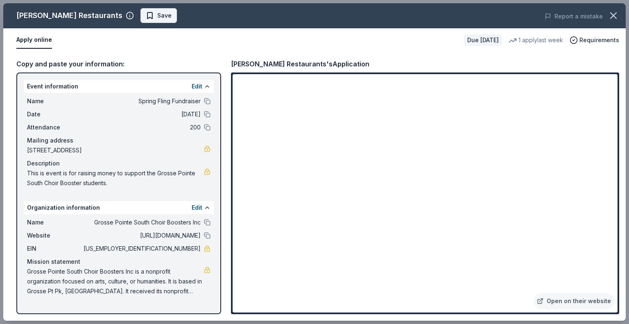
click at [156, 18] on span "Save" at bounding box center [159, 16] width 26 height 10
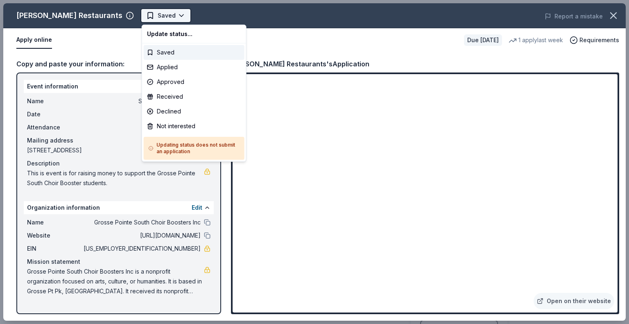
scroll to position [0, 0]
click at [156, 17] on body "Spring Fling Fundraiser Plus trial ends on 5PM, 10/8 Earn Rewards Due in 164 da…" at bounding box center [311, 162] width 622 height 324
click at [163, 72] on div "Applied" at bounding box center [194, 67] width 101 height 15
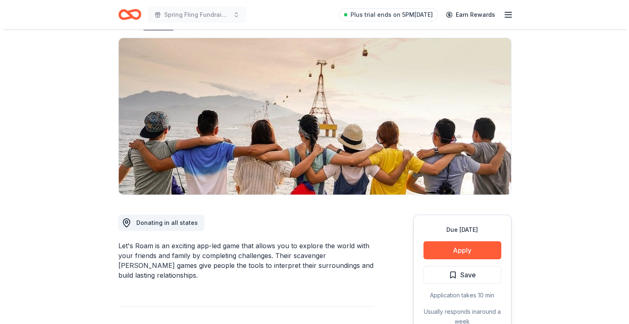
scroll to position [83, 0]
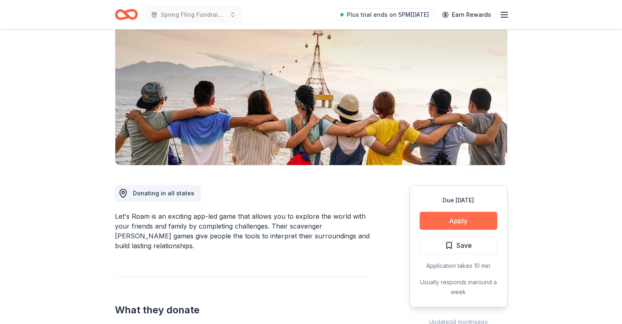
click at [460, 219] on button "Apply" at bounding box center [459, 221] width 78 height 18
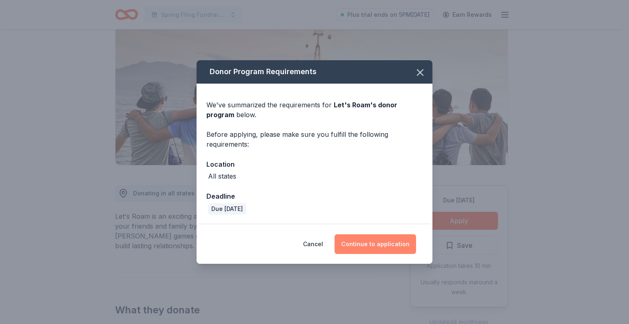
click at [395, 248] on button "Continue to application" at bounding box center [374, 244] width 81 height 20
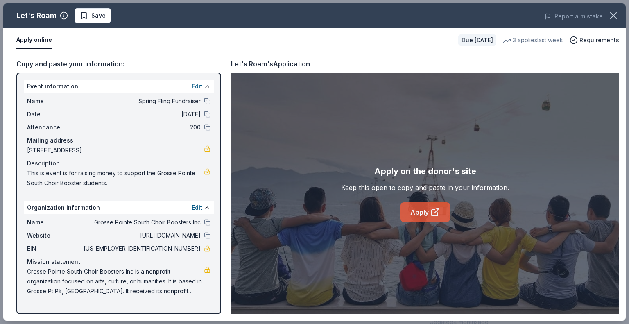
click at [422, 210] on link "Apply" at bounding box center [425, 212] width 50 height 20
click at [86, 10] on button "Save" at bounding box center [92, 15] width 36 height 15
click at [97, 14] on html "Spring Fling Fundraiser Plus trial ends on 5PM[DATE] Earn Rewards Due [DATE] Sh…" at bounding box center [314, 162] width 629 height 324
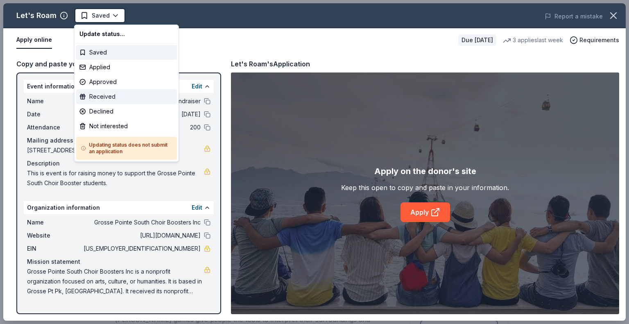
click at [102, 95] on div "Received" at bounding box center [126, 96] width 101 height 15
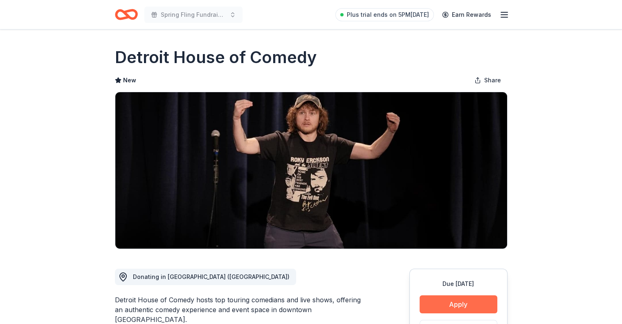
click at [449, 304] on button "Apply" at bounding box center [459, 304] width 78 height 18
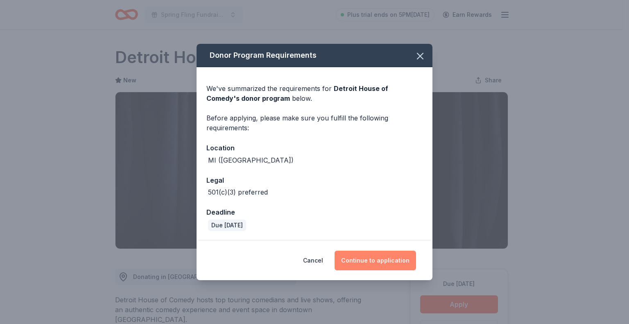
click at [372, 255] on button "Continue to application" at bounding box center [374, 260] width 81 height 20
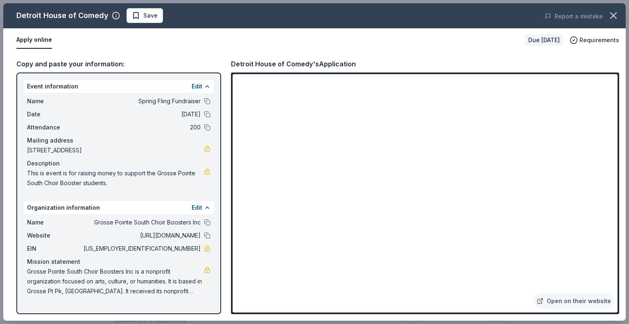
drag, startPoint x: 26, startPoint y: 268, endPoint x: 147, endPoint y: 294, distance: 123.8
click at [147, 294] on div "Name Grosse Pointe South Choir Boosters Inc Website https://www.gpsouthchoir.or…" at bounding box center [119, 256] width 190 height 85
drag, startPoint x: 28, startPoint y: 271, endPoint x: 81, endPoint y: 290, distance: 55.7
click at [81, 290] on span "Grosse Pointe South Choir Boosters Inc is a nonprofit organization focused on a…" at bounding box center [115, 280] width 177 height 29
click at [45, 267] on span "Grosse Pointe South Choir Boosters Inc is a nonprofit organization focused on a…" at bounding box center [115, 280] width 177 height 29
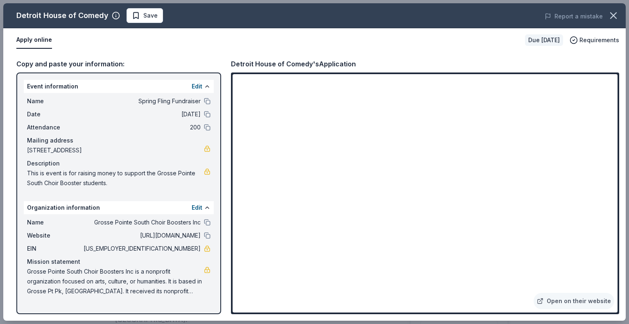
click at [27, 269] on span "Grosse Pointe South Choir Boosters Inc is a nonprofit organization focused on a…" at bounding box center [115, 280] width 177 height 29
click at [133, 16] on span "Save" at bounding box center [145, 16] width 26 height 10
click at [135, 16] on html "Spring Fling Fundraiser Plus trial ends on 5PM, 10/8 Earn Rewards Due in 162 da…" at bounding box center [314, 162] width 629 height 324
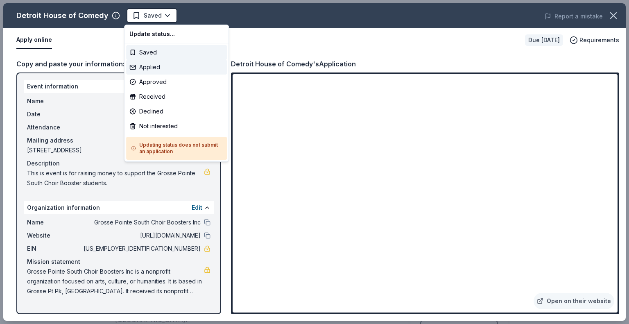
click at [143, 69] on div "Applied" at bounding box center [176, 67] width 101 height 15
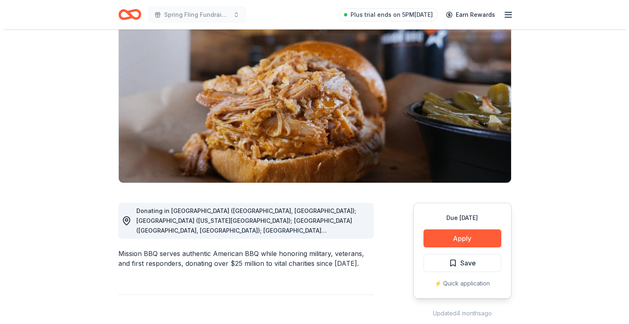
scroll to position [84, 0]
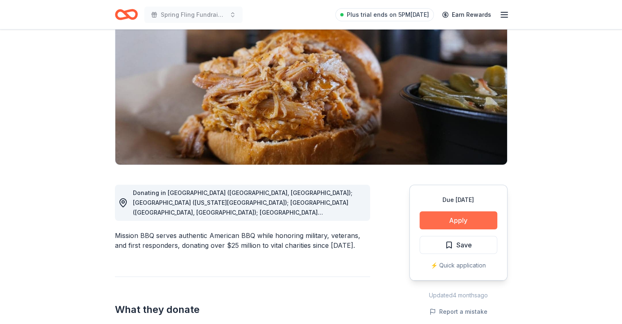
click at [448, 221] on button "Apply" at bounding box center [459, 220] width 78 height 18
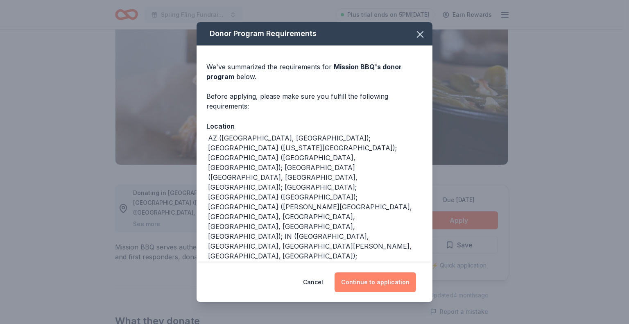
click at [372, 283] on button "Continue to application" at bounding box center [374, 282] width 81 height 20
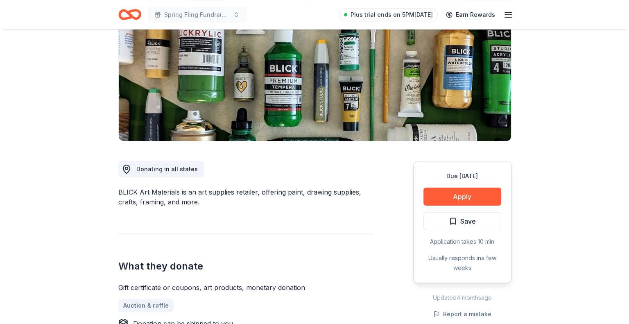
scroll to position [110, 0]
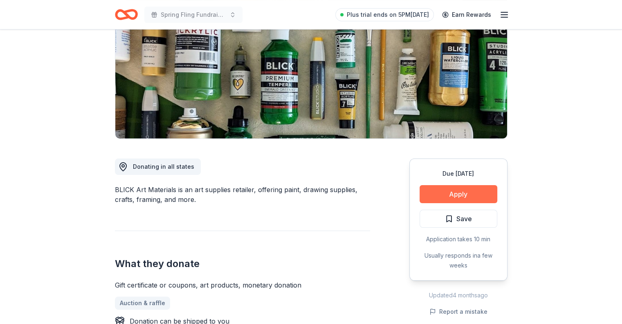
click at [450, 195] on button "Apply" at bounding box center [459, 194] width 78 height 18
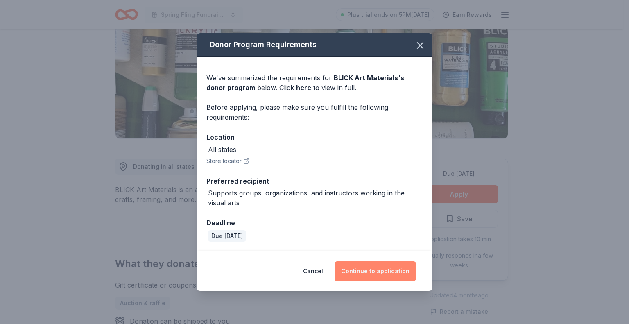
click at [370, 268] on button "Continue to application" at bounding box center [374, 271] width 81 height 20
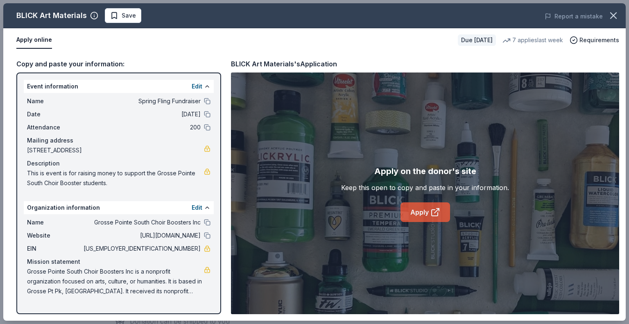
click at [416, 210] on link "Apply" at bounding box center [425, 212] width 50 height 20
click at [122, 11] on span "Save" at bounding box center [129, 16] width 14 height 10
click at [122, 10] on html "Spring Fling Fundraiser Plus trial ends on 5PM[DATE] Earn Rewards Due [DATE] Sh…" at bounding box center [314, 162] width 629 height 324
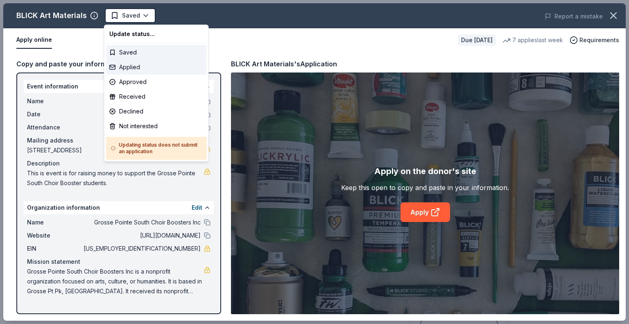
click at [135, 66] on div "Applied" at bounding box center [156, 67] width 101 height 15
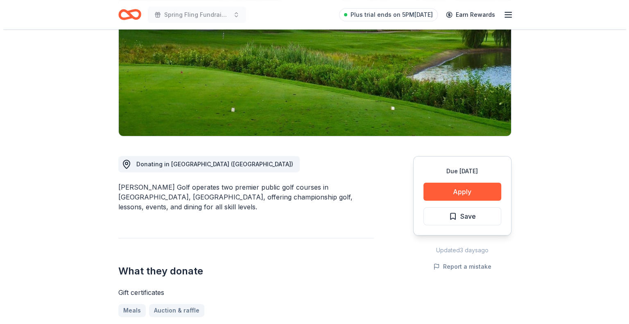
scroll to position [113, 0]
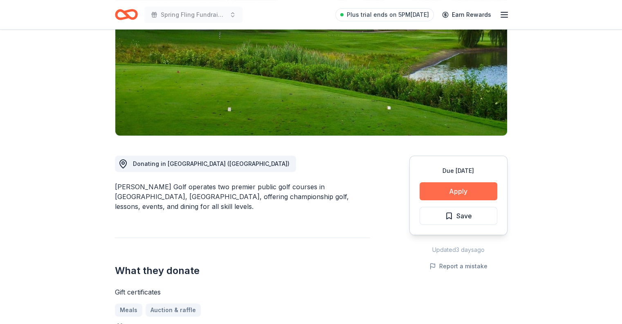
click at [461, 183] on button "Apply" at bounding box center [459, 191] width 78 height 18
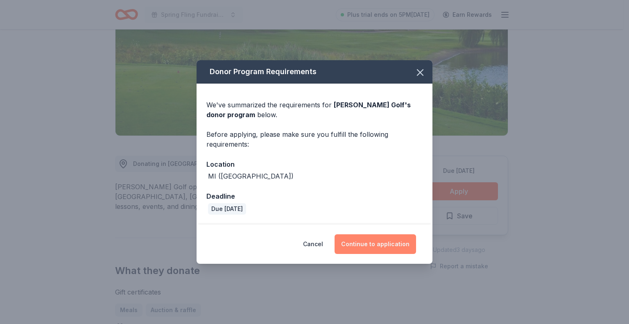
click at [380, 246] on button "Continue to application" at bounding box center [374, 244] width 81 height 20
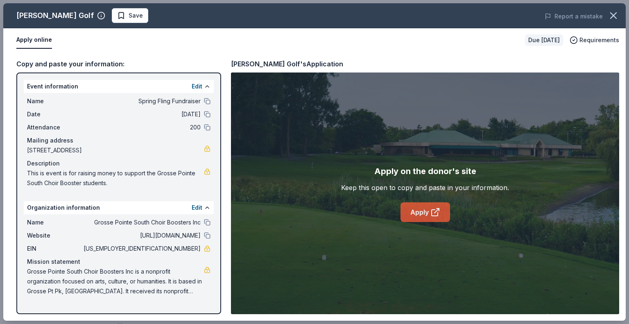
click at [427, 207] on link "Apply" at bounding box center [425, 212] width 50 height 20
click at [97, 24] on div "Taylor Golf Save Report a mistake" at bounding box center [314, 15] width 622 height 25
click at [128, 17] on span "Save" at bounding box center [135, 16] width 14 height 10
click at [111, 16] on html "Spring Fling Fundraiser Plus trial ends on 5PM, 10/8 Earn Rewards Due in 178 da…" at bounding box center [314, 49] width 629 height 324
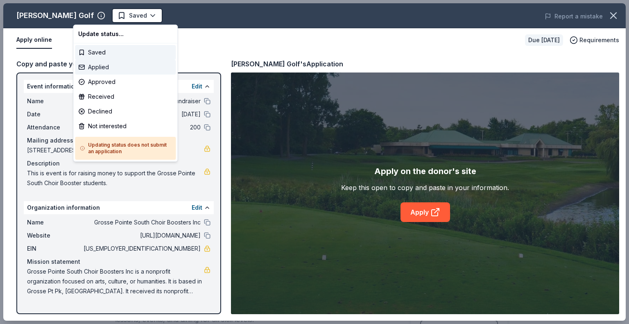
click at [100, 68] on div "Applied" at bounding box center [125, 67] width 101 height 15
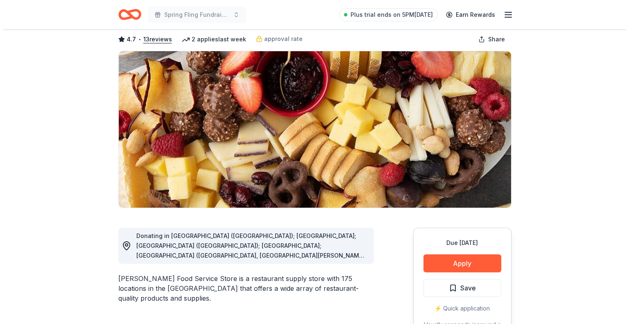
scroll to position [62, 0]
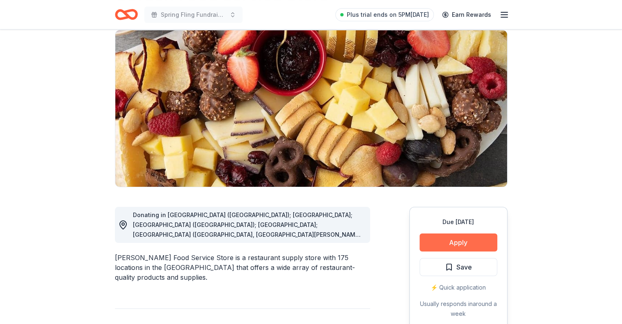
click at [461, 244] on button "Apply" at bounding box center [459, 242] width 78 height 18
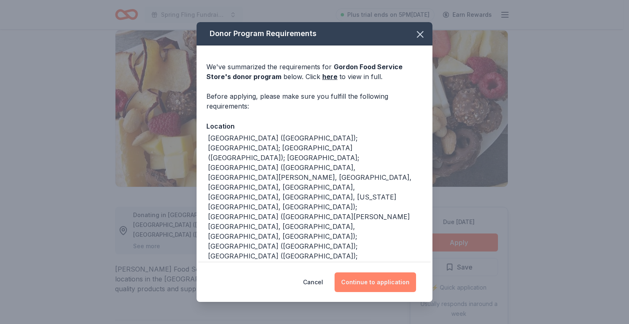
click at [387, 285] on button "Continue to application" at bounding box center [374, 282] width 81 height 20
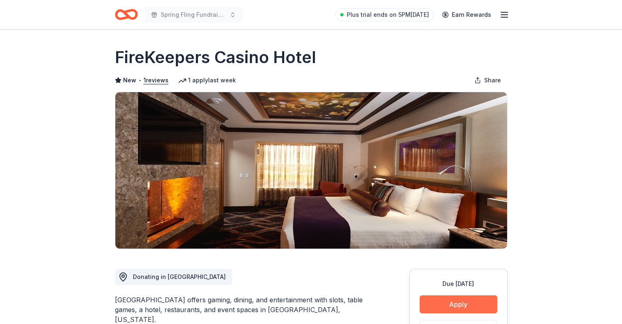
click at [456, 307] on button "Apply" at bounding box center [459, 304] width 78 height 18
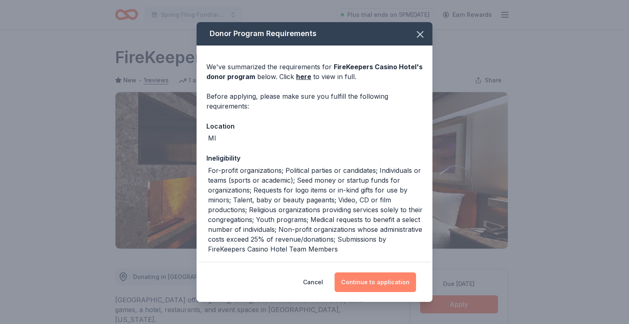
click at [365, 281] on button "Continue to application" at bounding box center [374, 282] width 81 height 20
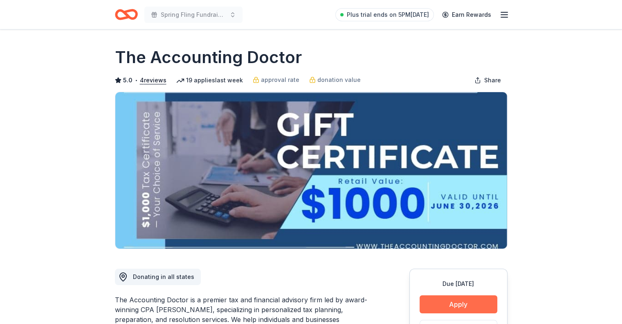
click at [455, 300] on button "Apply" at bounding box center [459, 304] width 78 height 18
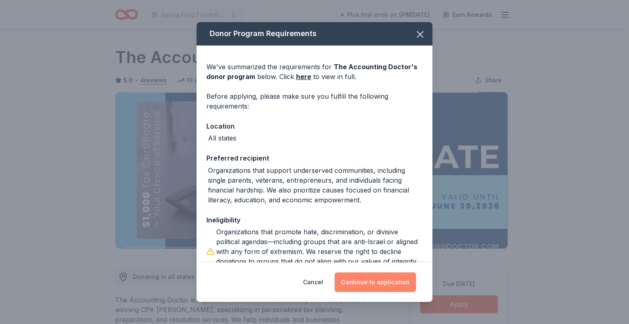
click at [393, 279] on button "Continue to application" at bounding box center [374, 282] width 81 height 20
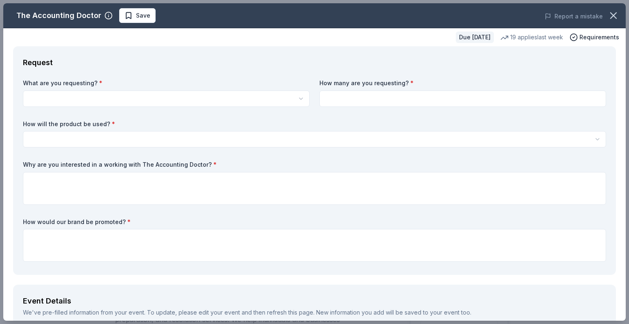
click at [201, 96] on html "Spring Fling Fundraiser Plus trial ends on 5PM, 10/8 Earn Rewards Due in 185 da…" at bounding box center [314, 162] width 629 height 324
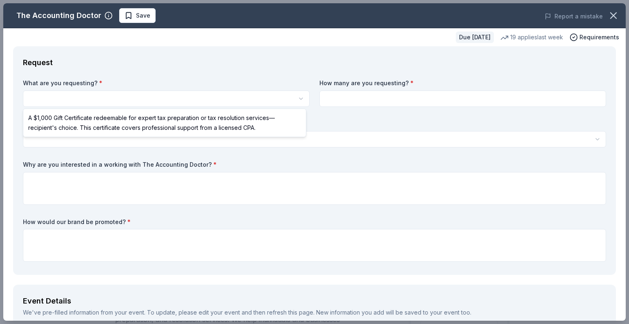
select select "A $1,000 Gift Certificate redeemable for expert tax preparation or tax resoluti…"
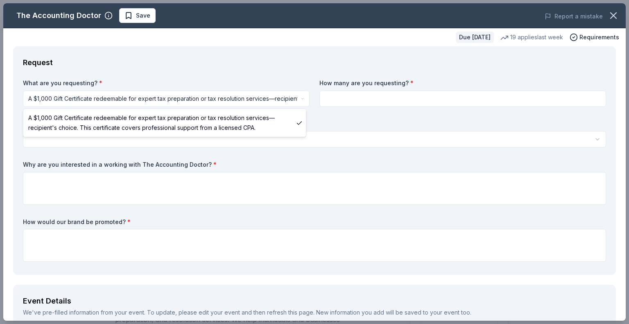
click at [282, 95] on html "Spring Fling Fundraiser Plus trial ends on 5PM, 10/8 Earn Rewards Due in 185 da…" at bounding box center [314, 162] width 629 height 324
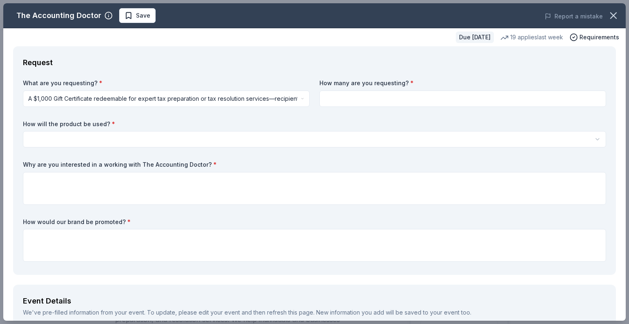
click at [365, 95] on input at bounding box center [462, 98] width 286 height 16
type input "1"
click at [278, 135] on html "Spring Fling Fundraiser Plus trial ends on 5PM, 10/8 Earn Rewards Due in 185 da…" at bounding box center [314, 162] width 629 height 324
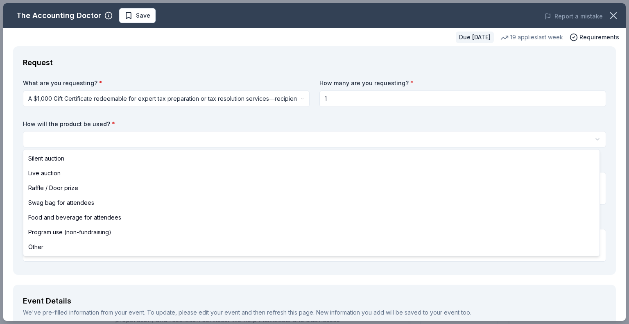
select select "silentAuction"
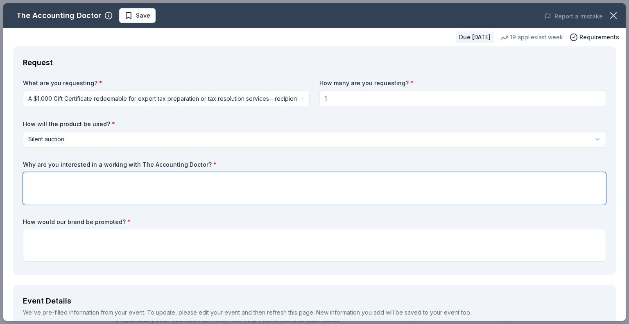
click at [171, 183] on textarea at bounding box center [314, 188] width 583 height 33
type textarea "We would be so grateful for your possible donation!"
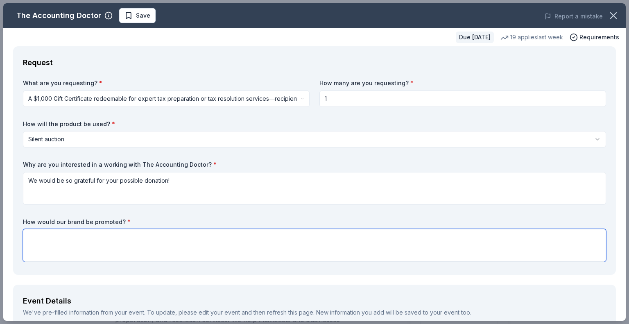
click at [114, 248] on textarea at bounding box center [314, 245] width 583 height 33
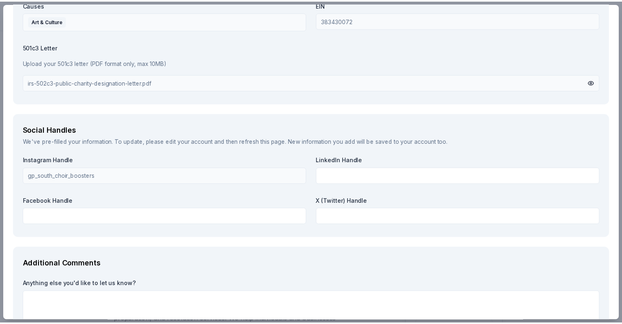
scroll to position [890, 0]
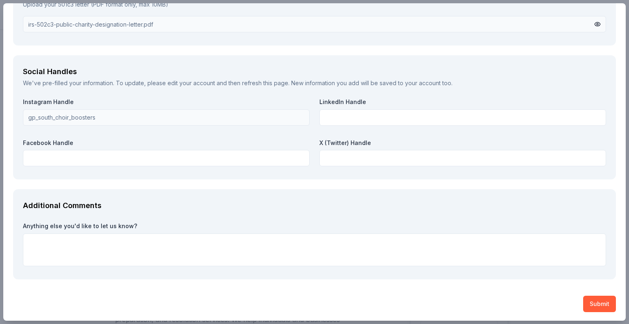
type textarea "We would include info on your company and logo on the donation bid sheet"
click at [588, 299] on button "Submit" at bounding box center [599, 303] width 33 height 16
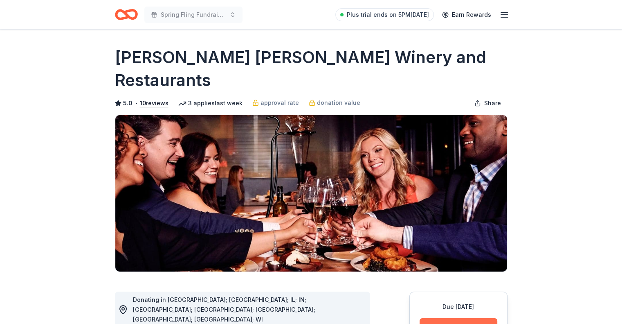
click at [448, 318] on button "Apply" at bounding box center [459, 327] width 78 height 18
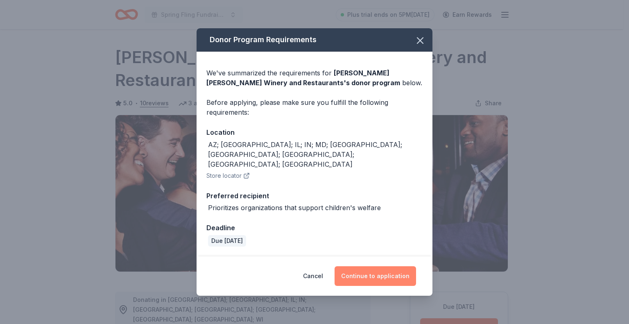
click at [356, 266] on button "Continue to application" at bounding box center [374, 276] width 81 height 20
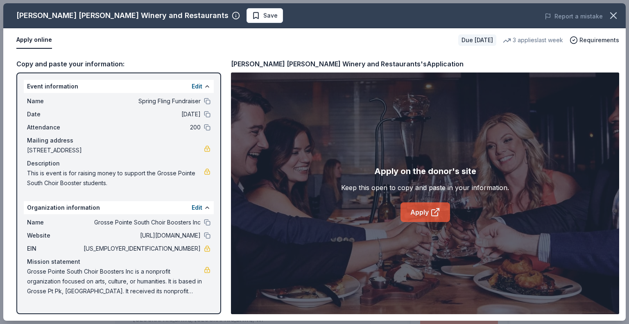
click at [424, 220] on link "Apply" at bounding box center [425, 212] width 50 height 20
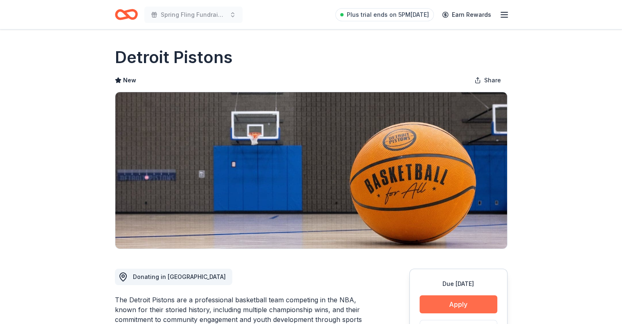
click at [457, 298] on button "Apply" at bounding box center [459, 304] width 78 height 18
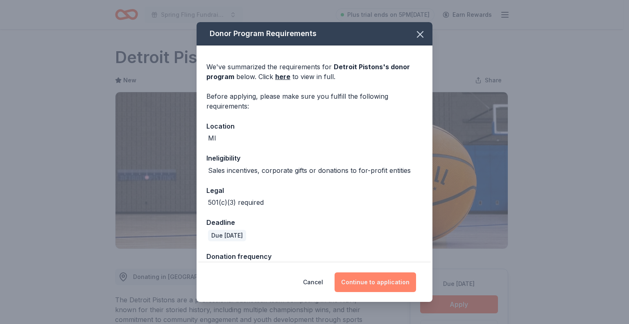
click at [372, 277] on button "Continue to application" at bounding box center [374, 282] width 81 height 20
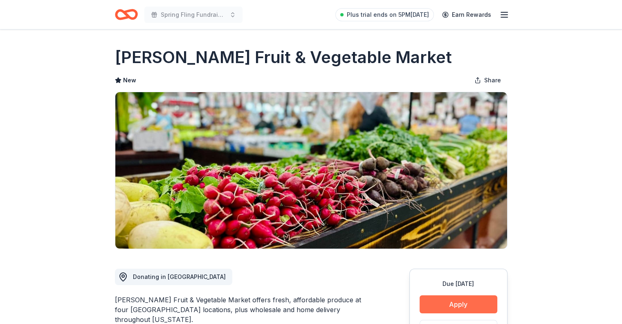
click at [481, 298] on button "Apply" at bounding box center [459, 304] width 78 height 18
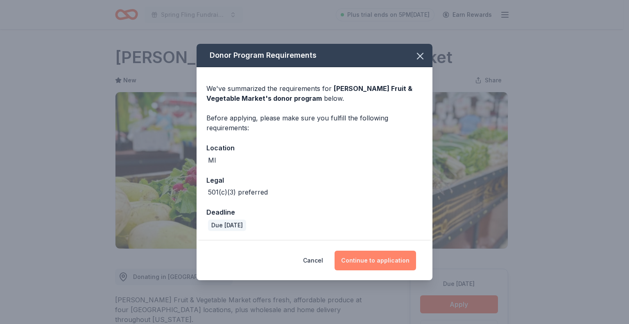
click at [356, 257] on button "Continue to application" at bounding box center [374, 260] width 81 height 20
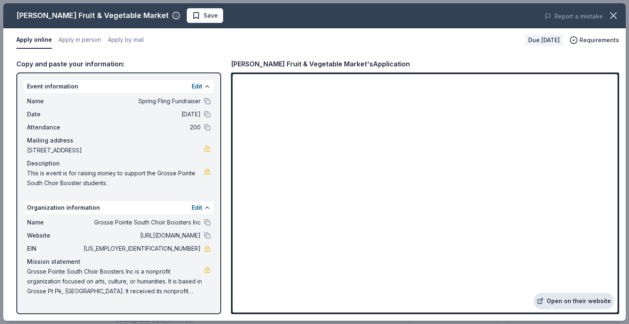
click at [557, 302] on link "Open on their website" at bounding box center [573, 301] width 81 height 16
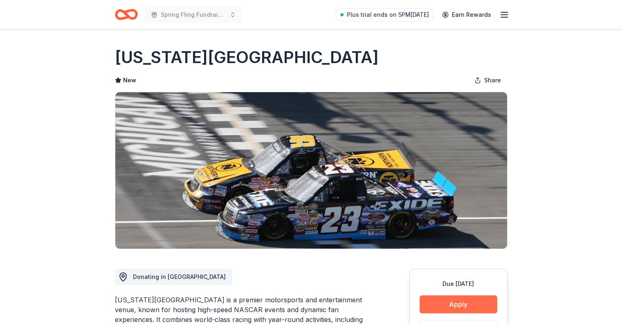
click at [463, 298] on button "Apply" at bounding box center [459, 304] width 78 height 18
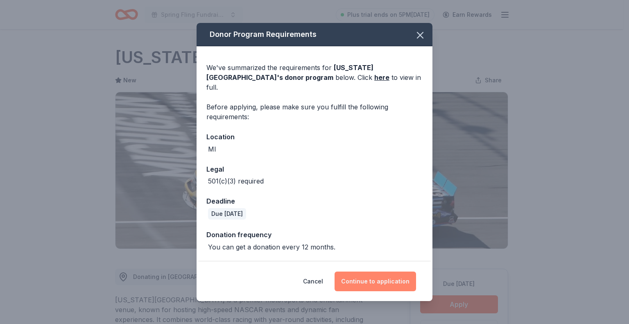
click at [385, 271] on button "Continue to application" at bounding box center [374, 281] width 81 height 20
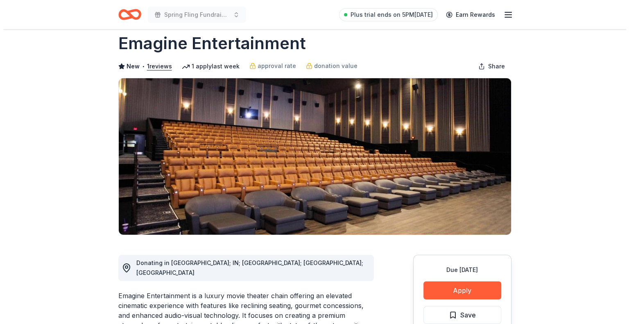
scroll to position [57, 0]
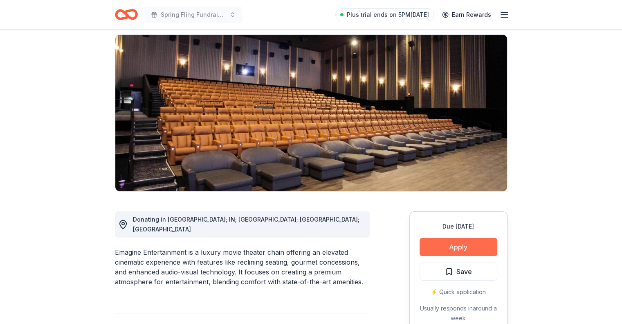
click at [473, 245] on button "Apply" at bounding box center [459, 247] width 78 height 18
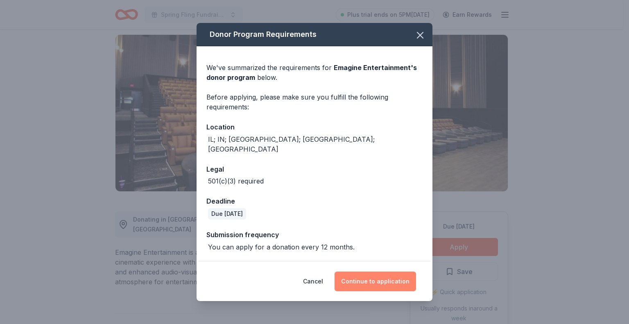
click at [396, 271] on button "Continue to application" at bounding box center [374, 281] width 81 height 20
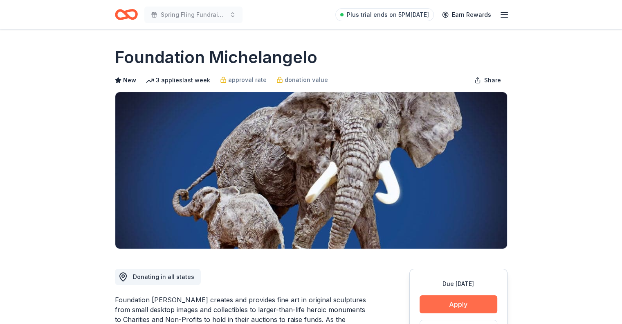
click at [463, 304] on button "Apply" at bounding box center [459, 304] width 78 height 18
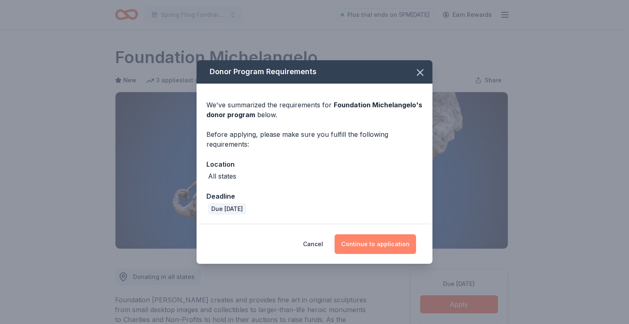
click at [370, 247] on button "Continue to application" at bounding box center [374, 244] width 81 height 20
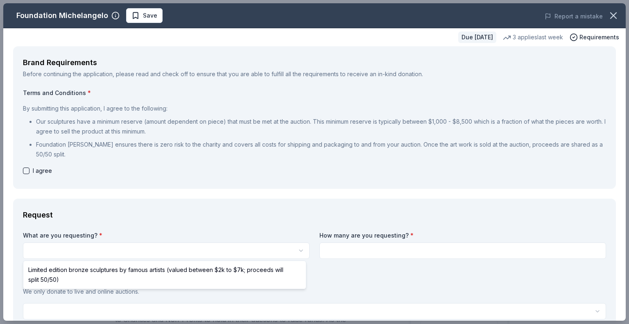
click at [128, 254] on html "Spring Fling Fundraiser Plus trial ends on 5PM, 10/8 Earn Rewards Due in 164 da…" at bounding box center [314, 162] width 629 height 324
select select "Limited edition bronze sculptures by famous artists (valued between $2k to $7k;…"
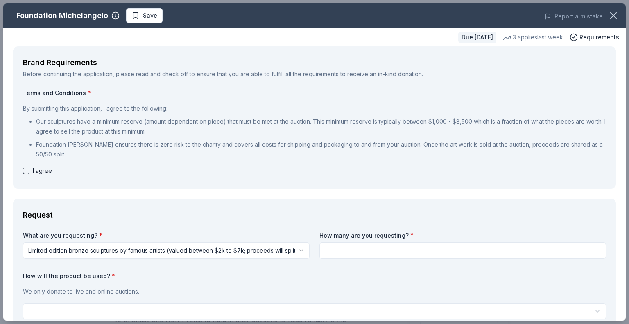
click at [352, 252] on input at bounding box center [462, 250] width 286 height 16
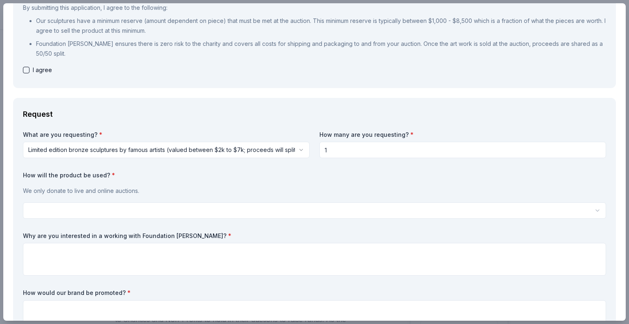
scroll to position [106, 0]
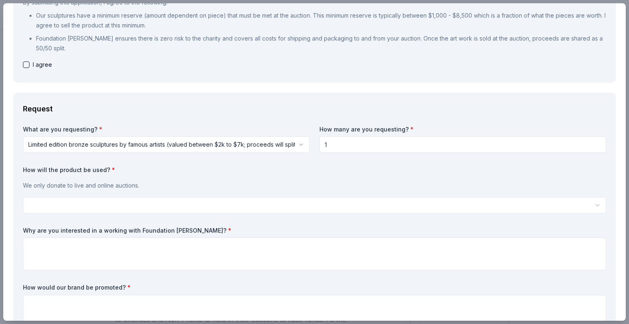
type input "1"
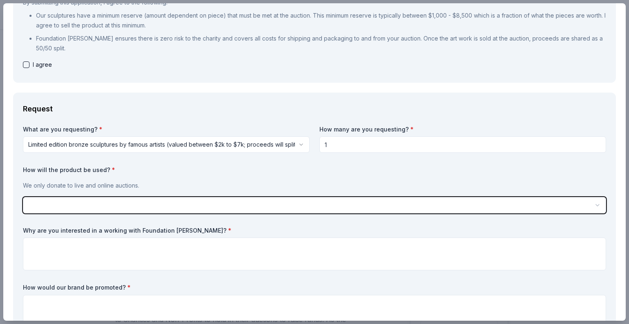
click at [211, 206] on button "button" at bounding box center [314, 205] width 583 height 16
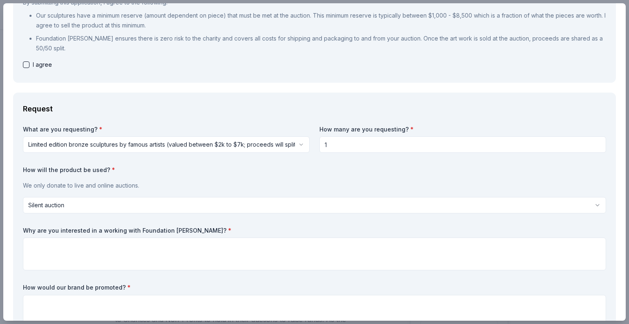
click at [111, 203] on html "Spring Fling Fundraiser Plus trial ends on 5PM, 10/8 Earn Rewards Due in 164 da…" at bounding box center [314, 162] width 629 height 324
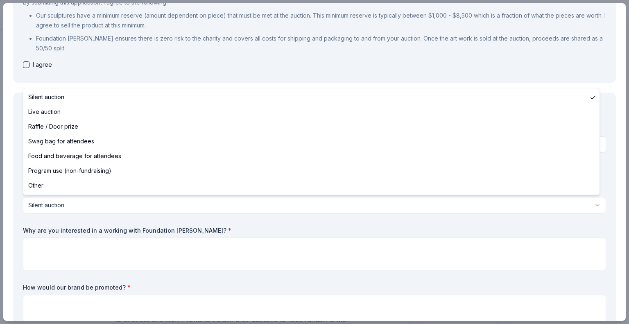
select select "liveAuction"
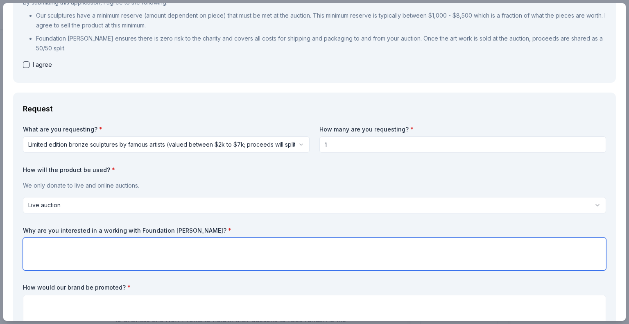
click at [69, 251] on textarea at bounding box center [314, 253] width 583 height 33
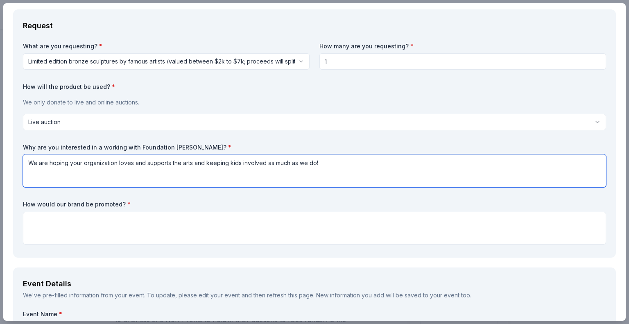
scroll to position [189, 0]
type textarea "We are hoping your organization loves and supports the arts and keeping kids in…"
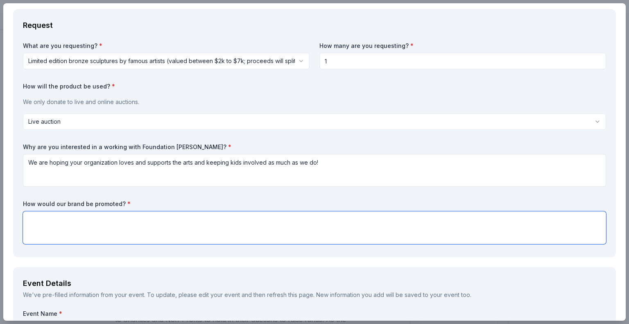
click at [197, 214] on textarea at bounding box center [314, 227] width 583 height 33
type textarea "W"
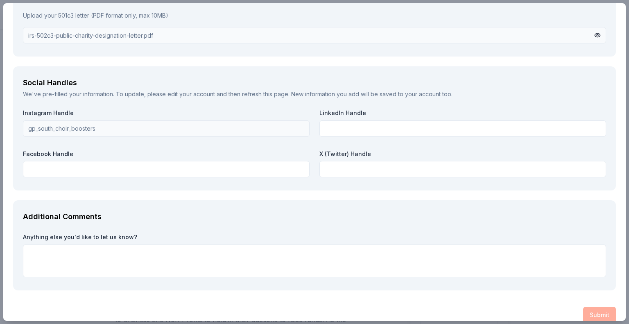
scroll to position [1157, 0]
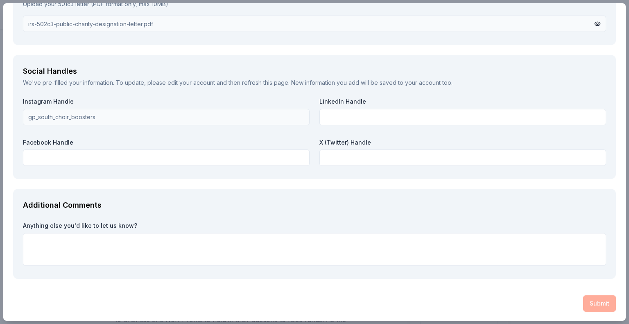
type textarea "You will be on our programs, have sign at our event and we will talk about it d…"
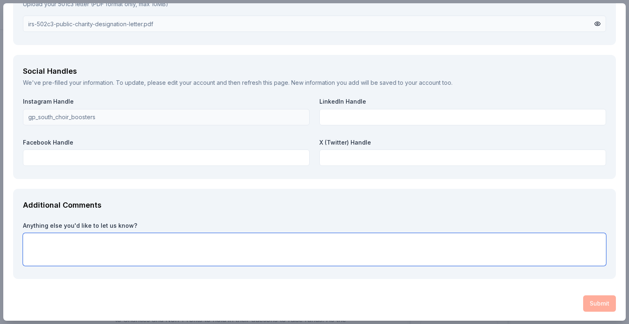
click at [473, 234] on textarea at bounding box center [314, 249] width 583 height 33
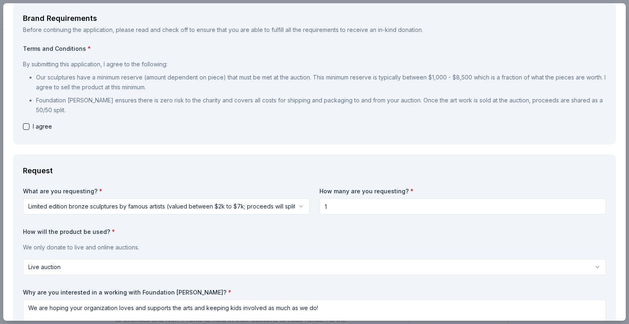
scroll to position [0, 0]
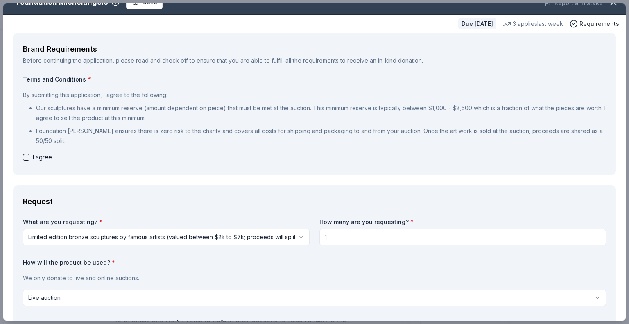
click at [29, 158] on button "button" at bounding box center [26, 157] width 7 height 7
checkbox input "true"
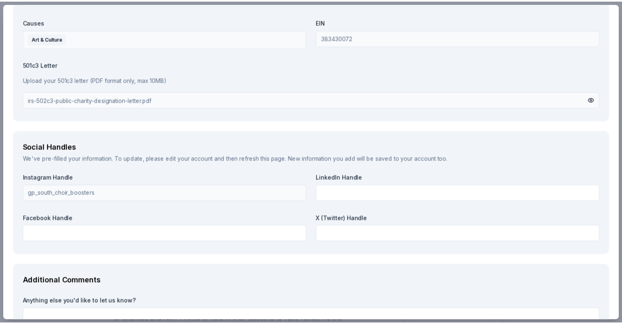
scroll to position [1157, 0]
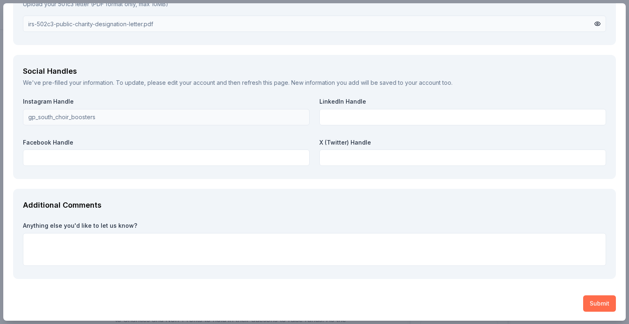
click at [589, 298] on button "Submit" at bounding box center [599, 303] width 33 height 16
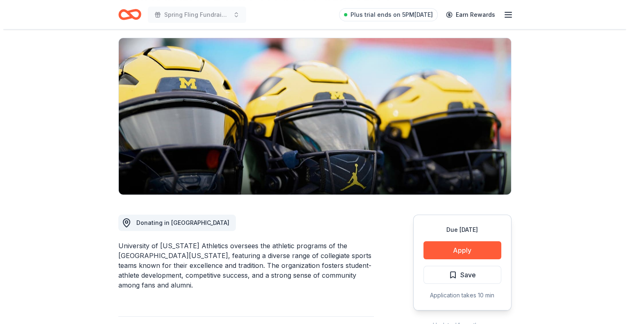
scroll to position [61, 0]
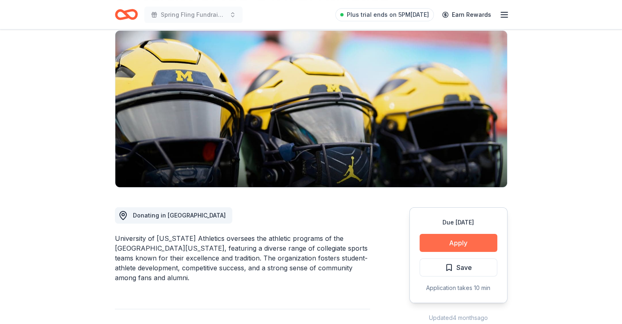
click at [479, 243] on button "Apply" at bounding box center [459, 243] width 78 height 18
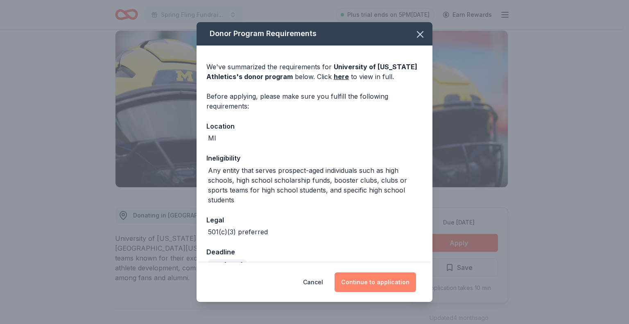
click at [376, 277] on button "Continue to application" at bounding box center [374, 282] width 81 height 20
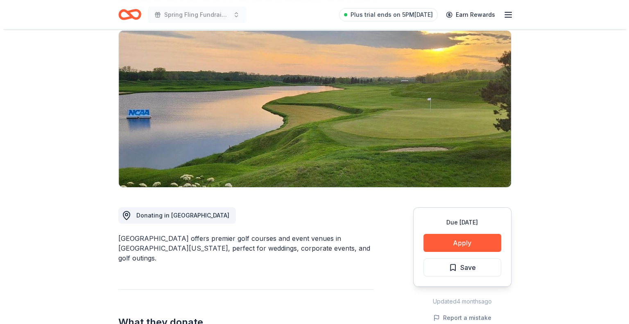
scroll to position [74, 0]
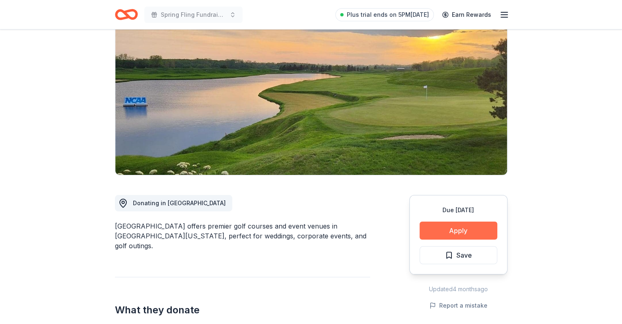
click at [473, 226] on button "Apply" at bounding box center [459, 230] width 78 height 18
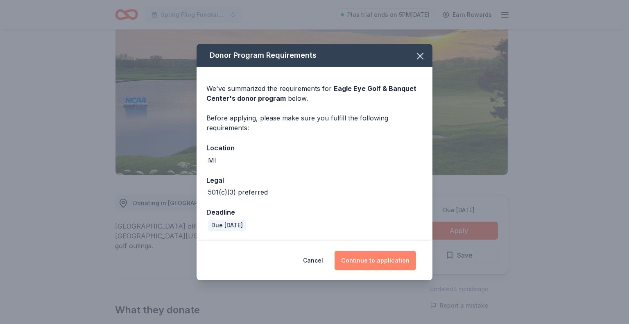
click at [356, 256] on button "Continue to application" at bounding box center [374, 260] width 81 height 20
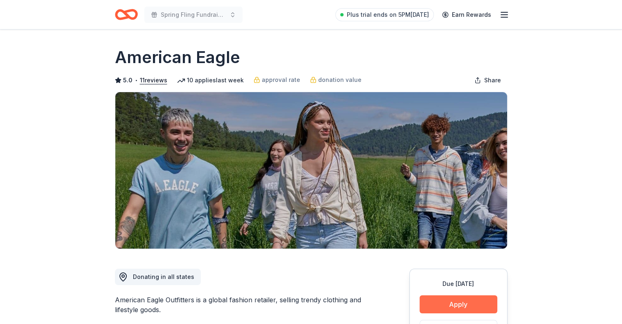
click at [463, 298] on button "Apply" at bounding box center [459, 304] width 78 height 18
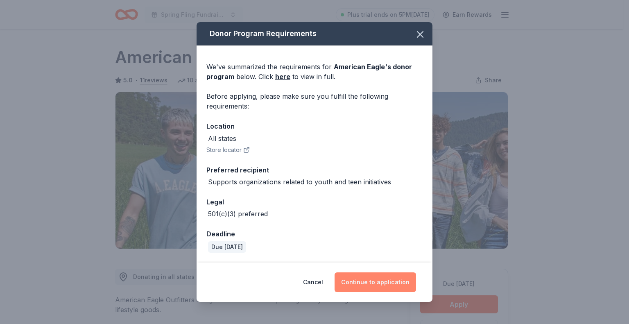
click at [376, 281] on button "Continue to application" at bounding box center [374, 282] width 81 height 20
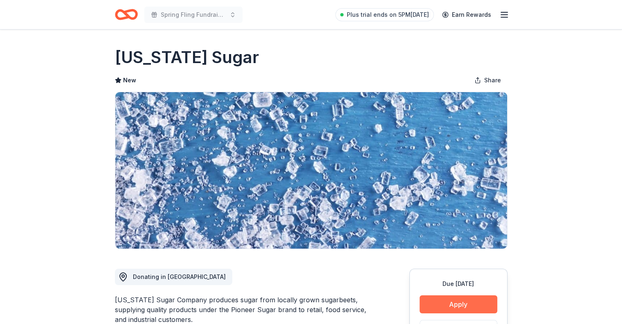
click at [452, 298] on button "Apply" at bounding box center [459, 304] width 78 height 18
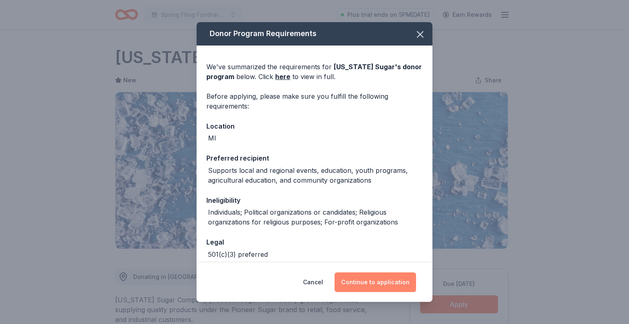
click at [370, 278] on button "Continue to application" at bounding box center [374, 282] width 81 height 20
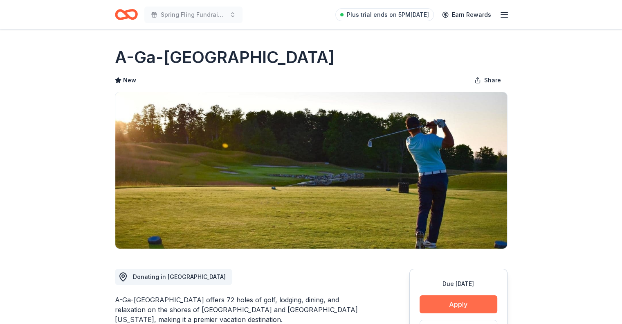
click at [459, 302] on button "Apply" at bounding box center [459, 304] width 78 height 18
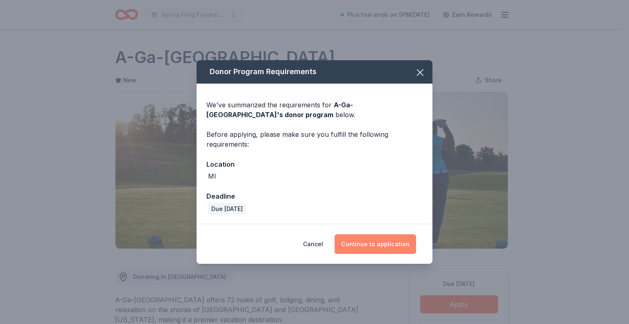
click at [368, 237] on button "Continue to application" at bounding box center [374, 244] width 81 height 20
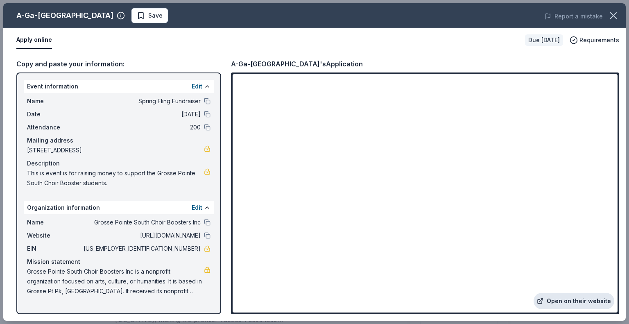
click at [579, 303] on link "Open on their website" at bounding box center [573, 301] width 81 height 16
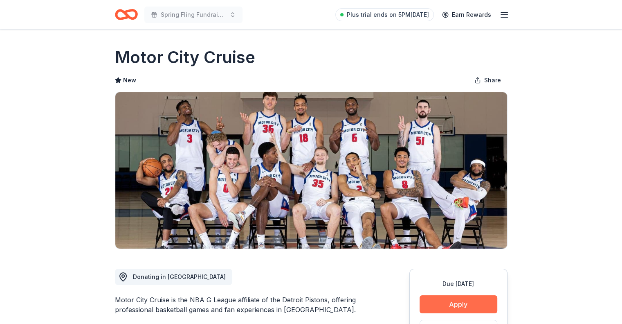
click at [457, 302] on button "Apply" at bounding box center [459, 304] width 78 height 18
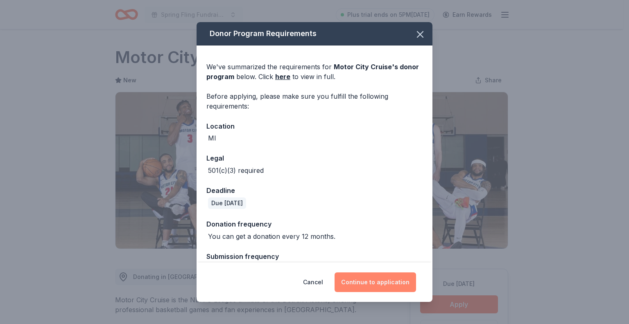
click at [382, 283] on button "Continue to application" at bounding box center [374, 282] width 81 height 20
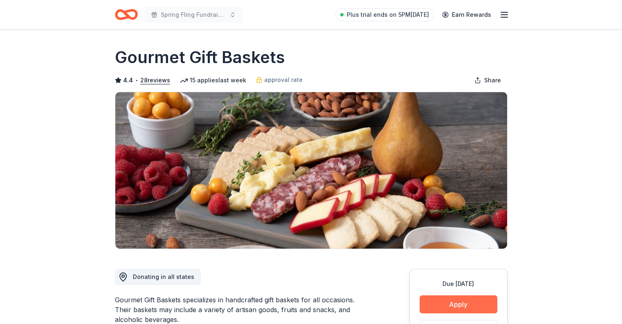
click at [469, 300] on button "Apply" at bounding box center [459, 304] width 78 height 18
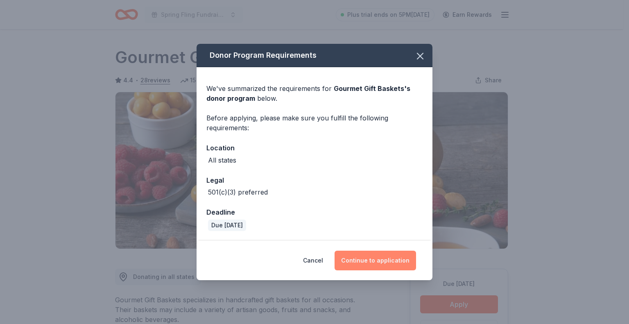
click at [377, 264] on button "Continue to application" at bounding box center [374, 260] width 81 height 20
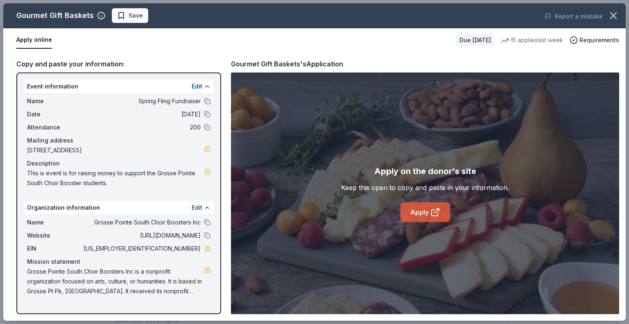
click at [431, 218] on link "Apply" at bounding box center [425, 212] width 50 height 20
click at [133, 16] on span "Save" at bounding box center [135, 16] width 14 height 10
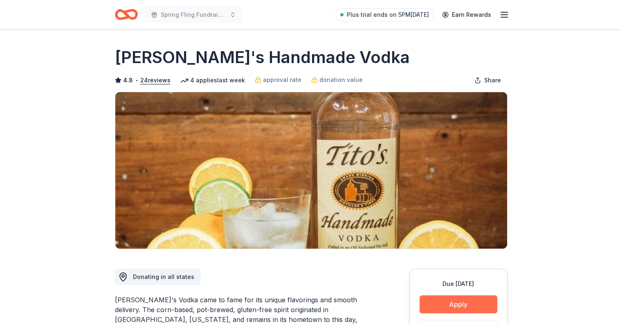
click at [447, 295] on button "Apply" at bounding box center [459, 304] width 78 height 18
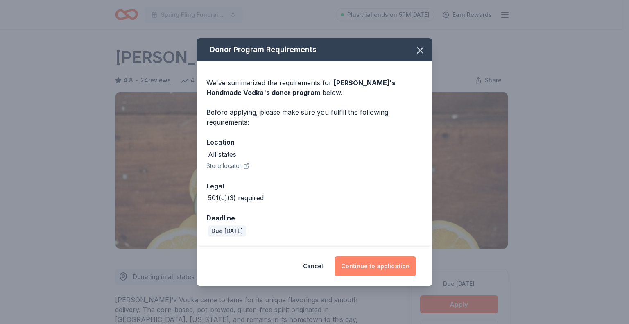
click at [391, 262] on button "Continue to application" at bounding box center [374, 266] width 81 height 20
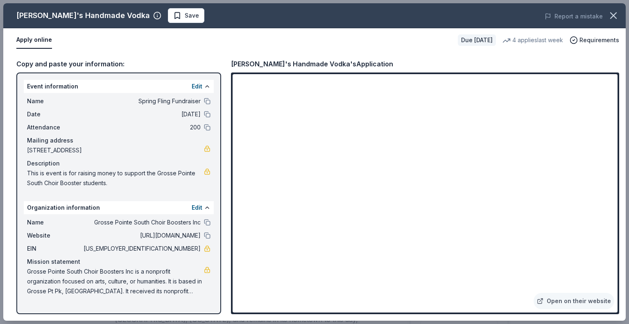
click at [172, 183] on span "This is event is for raising money to support the Grosse Pointe South Choir Boo…" at bounding box center [115, 178] width 177 height 20
click at [615, 17] on icon "button" at bounding box center [613, 16] width 6 height 6
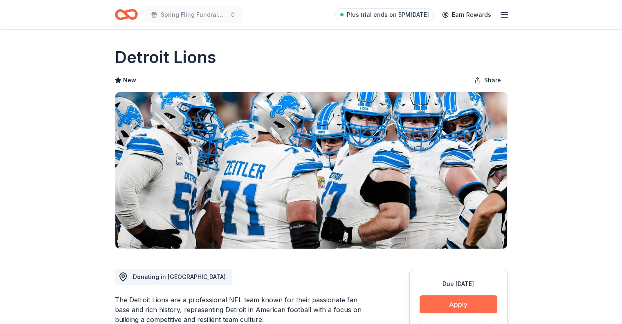
click at [472, 304] on button "Apply" at bounding box center [459, 304] width 78 height 18
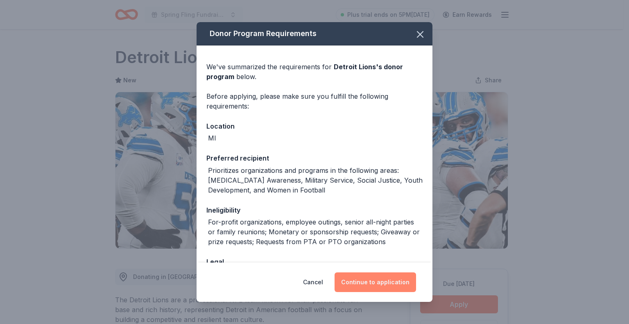
click at [359, 280] on button "Continue to application" at bounding box center [374, 282] width 81 height 20
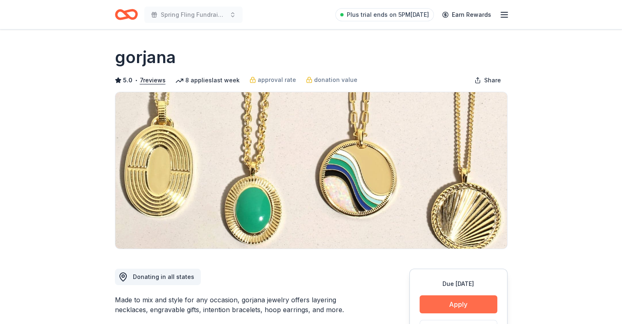
click at [473, 295] on button "Apply" at bounding box center [459, 304] width 78 height 18
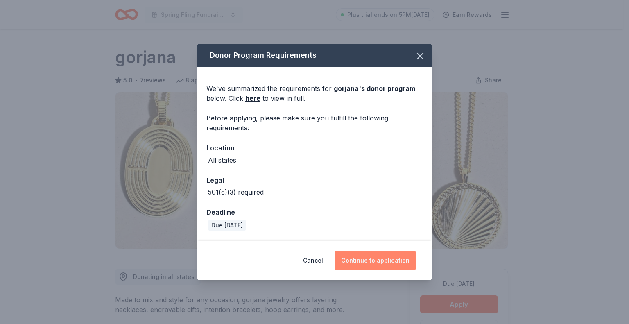
click at [374, 257] on button "Continue to application" at bounding box center [374, 260] width 81 height 20
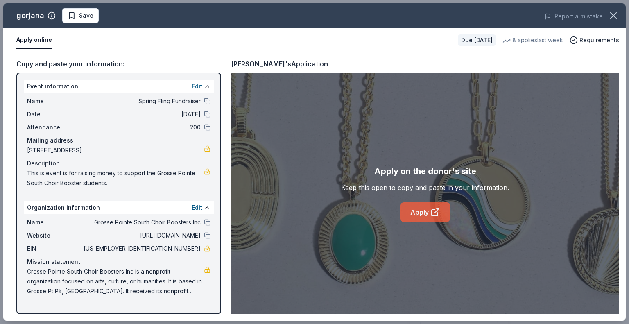
click at [437, 214] on icon at bounding box center [434, 213] width 6 height 6
click at [77, 13] on span "Save" at bounding box center [81, 16] width 26 height 10
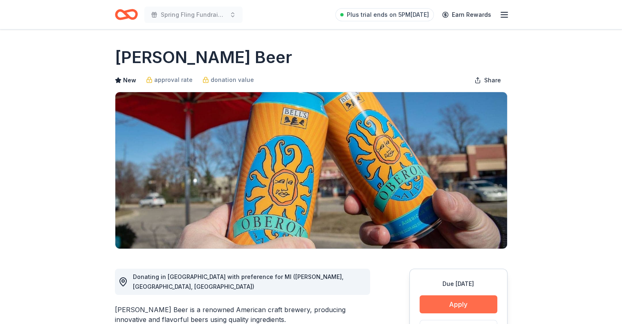
click at [471, 304] on button "Apply" at bounding box center [459, 304] width 78 height 18
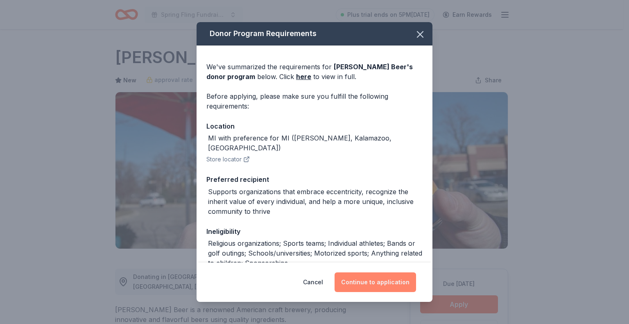
click at [381, 277] on button "Continue to application" at bounding box center [374, 282] width 81 height 20
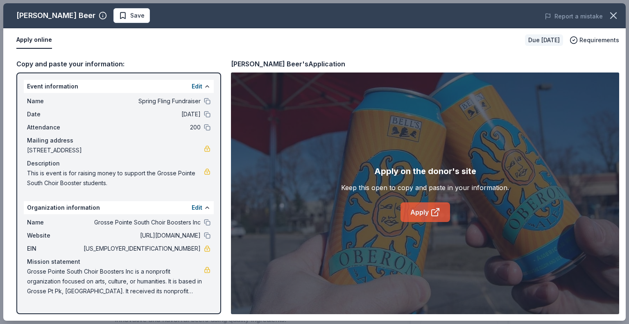
click at [432, 212] on icon at bounding box center [435, 212] width 10 height 10
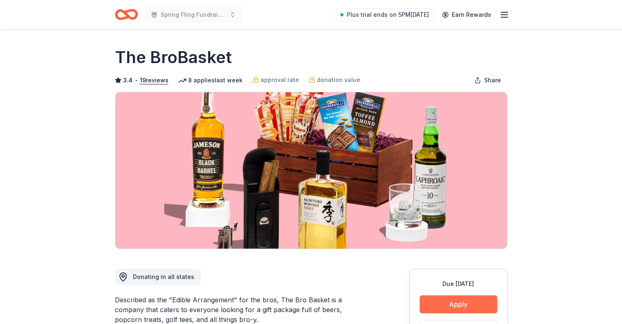
click at [474, 303] on button "Apply" at bounding box center [459, 304] width 78 height 18
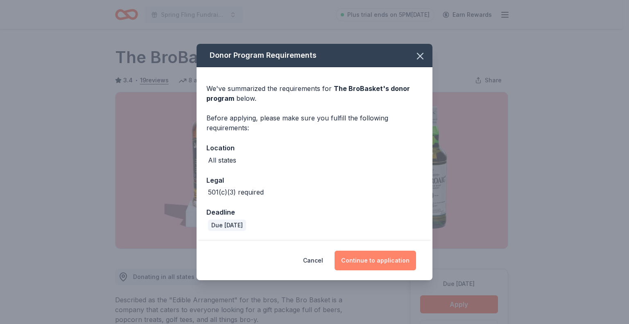
click at [388, 260] on button "Continue to application" at bounding box center [374, 260] width 81 height 20
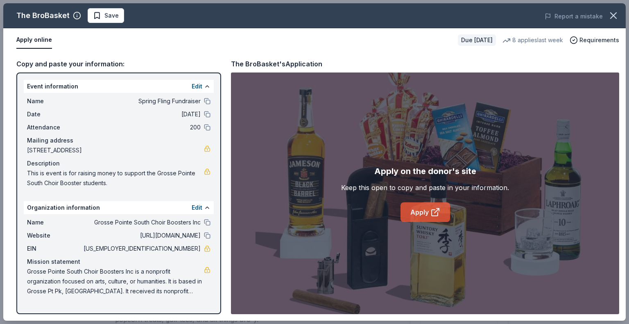
click at [419, 209] on link "Apply" at bounding box center [425, 212] width 50 height 20
click at [107, 15] on span "Save" at bounding box center [111, 16] width 14 height 10
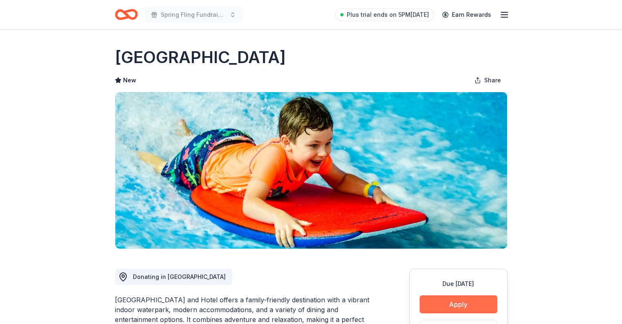
click at [466, 297] on button "Apply" at bounding box center [459, 304] width 78 height 18
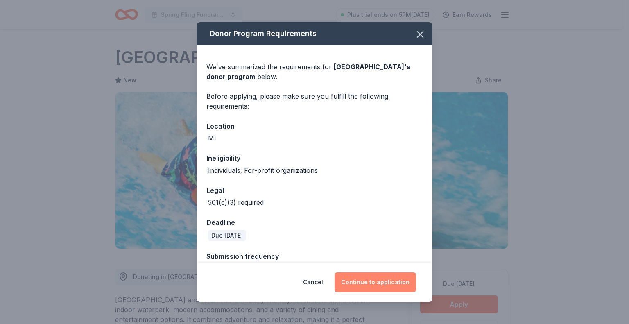
click at [374, 281] on button "Continue to application" at bounding box center [374, 282] width 81 height 20
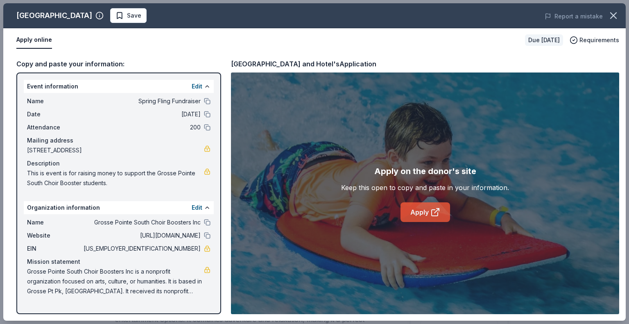
click at [430, 207] on icon at bounding box center [435, 212] width 10 height 10
click at [141, 15] on span "Save" at bounding box center [134, 16] width 14 height 10
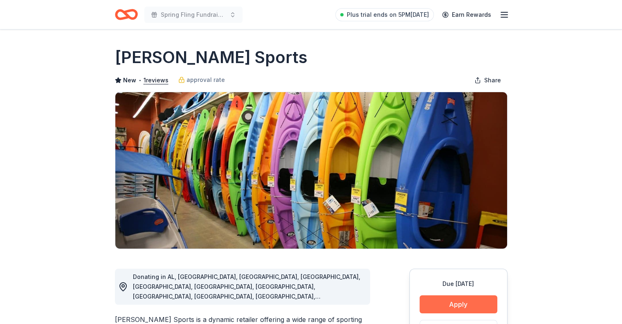
click at [473, 300] on button "Apply" at bounding box center [459, 304] width 78 height 18
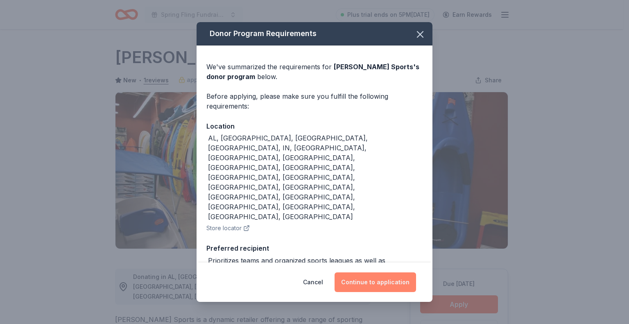
click at [394, 277] on button "Continue to application" at bounding box center [374, 282] width 81 height 20
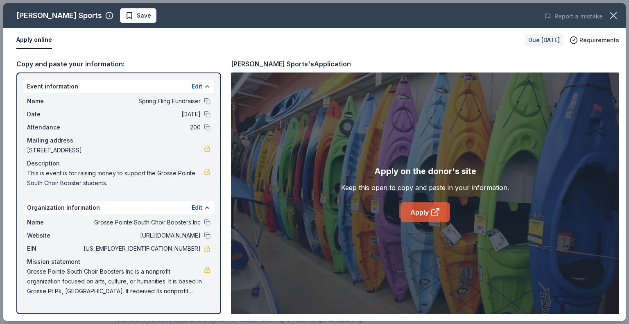
click at [426, 209] on link "Apply" at bounding box center [425, 212] width 50 height 20
click at [137, 13] on span "Save" at bounding box center [144, 16] width 14 height 10
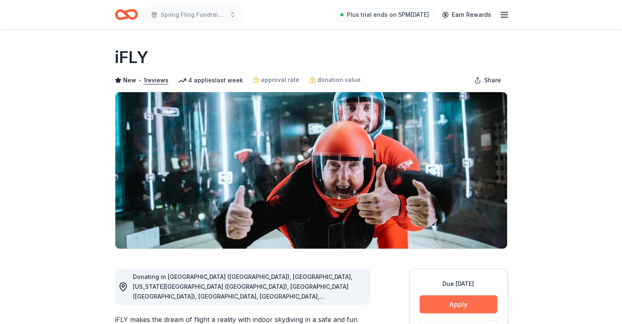
drag, startPoint x: 450, startPoint y: 307, endPoint x: 434, endPoint y: 303, distance: 16.6
click at [434, 303] on button "Apply" at bounding box center [459, 304] width 78 height 18
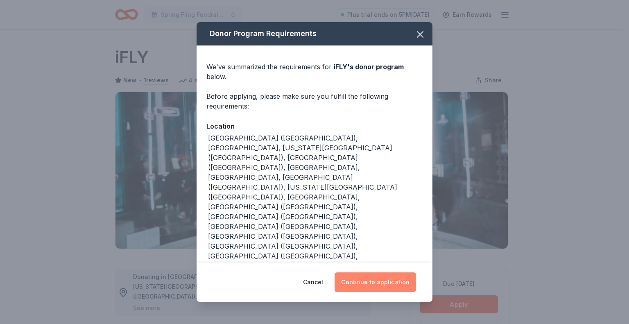
click at [387, 272] on button "Continue to application" at bounding box center [374, 282] width 81 height 20
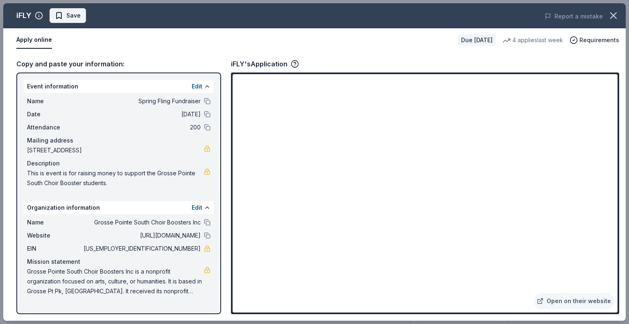
click at [60, 13] on span "Save" at bounding box center [68, 16] width 26 height 10
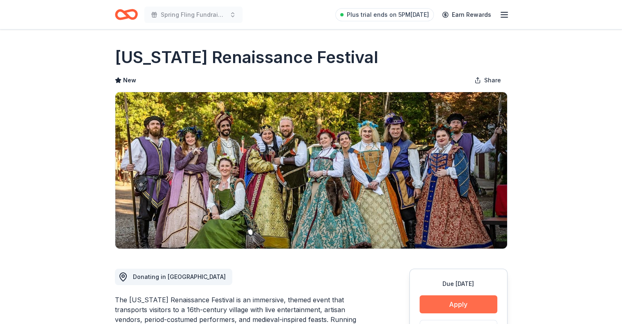
click at [458, 302] on button "Apply" at bounding box center [459, 304] width 78 height 18
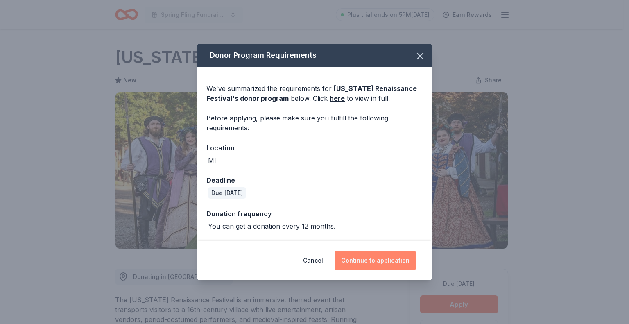
click at [393, 257] on button "Continue to application" at bounding box center [374, 260] width 81 height 20
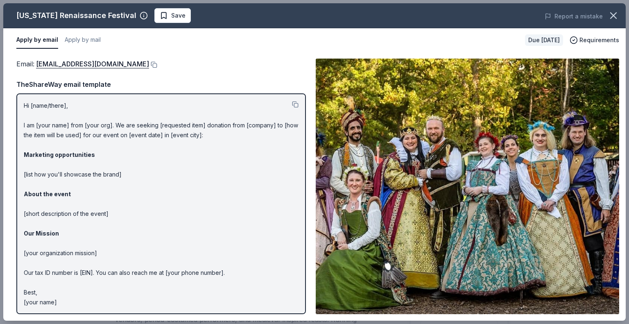
click at [212, 201] on p "Hi [name/there], I am [your name] from [your org]. We are seeking [requested it…" at bounding box center [161, 204] width 275 height 206
click at [615, 14] on icon "button" at bounding box center [613, 16] width 6 height 6
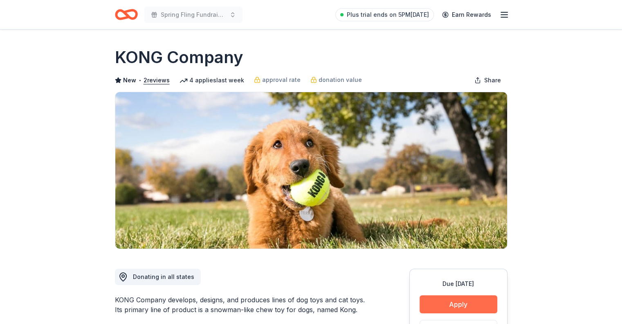
click at [459, 307] on button "Apply" at bounding box center [459, 304] width 78 height 18
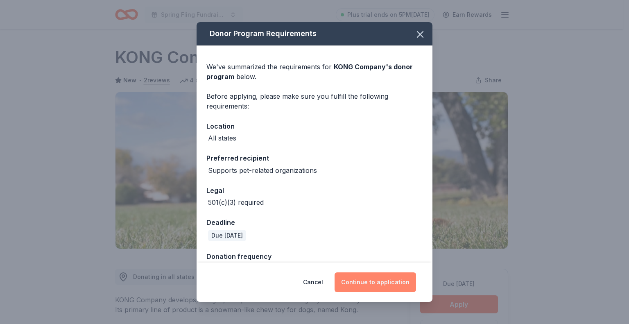
click at [376, 284] on button "Continue to application" at bounding box center [374, 282] width 81 height 20
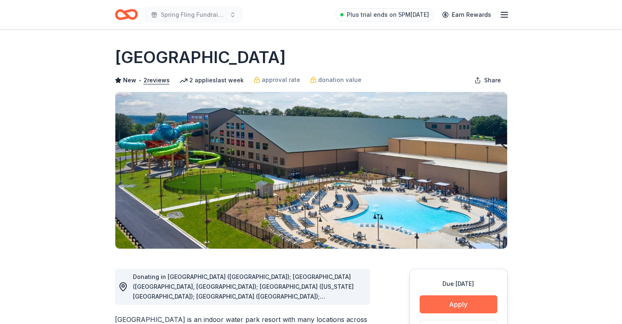
click at [454, 301] on button "Apply" at bounding box center [459, 304] width 78 height 18
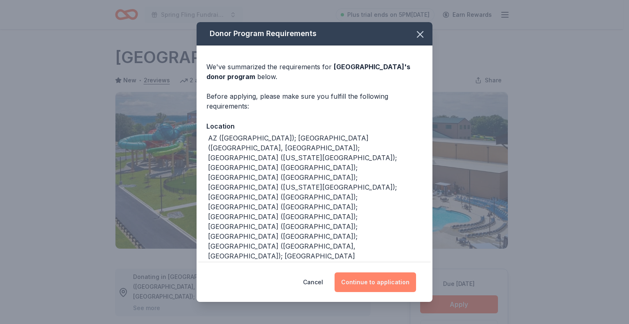
click at [376, 277] on button "Continue to application" at bounding box center [374, 282] width 81 height 20
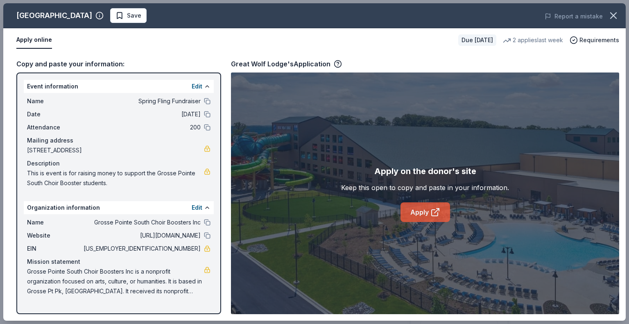
click at [414, 203] on link "Apply" at bounding box center [425, 212] width 50 height 20
click at [114, 20] on button "Save" at bounding box center [128, 15] width 36 height 15
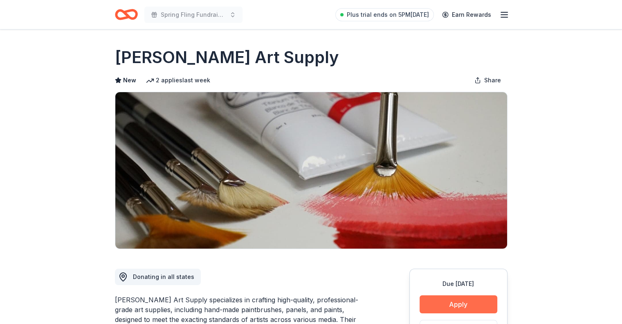
click at [459, 296] on button "Apply" at bounding box center [459, 304] width 78 height 18
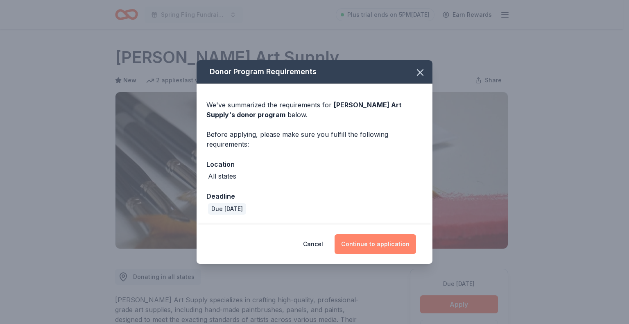
click at [381, 250] on button "Continue to application" at bounding box center [374, 244] width 81 height 20
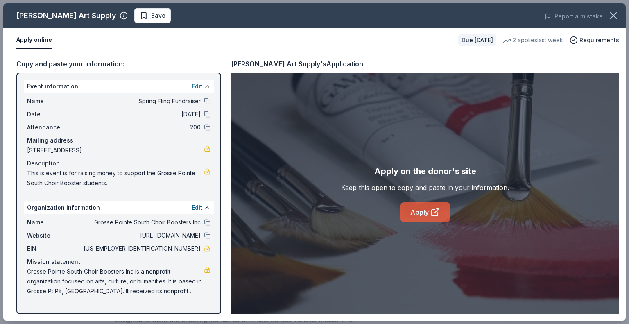
click at [431, 220] on link "Apply" at bounding box center [425, 212] width 50 height 20
click at [140, 16] on span "Save" at bounding box center [153, 16] width 26 height 10
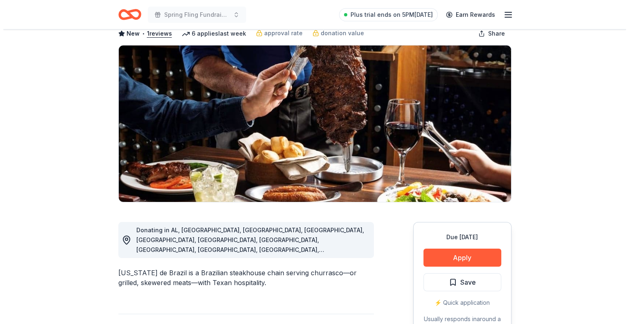
scroll to position [52, 0]
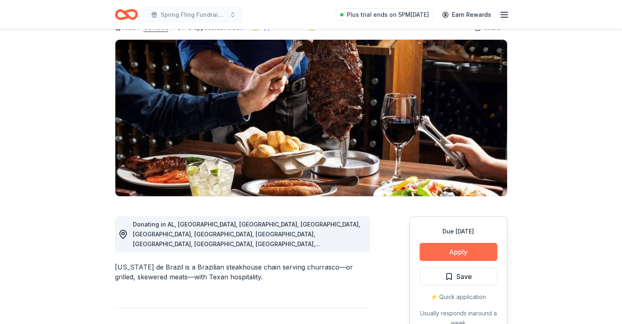
click at [455, 250] on button "Apply" at bounding box center [459, 252] width 78 height 18
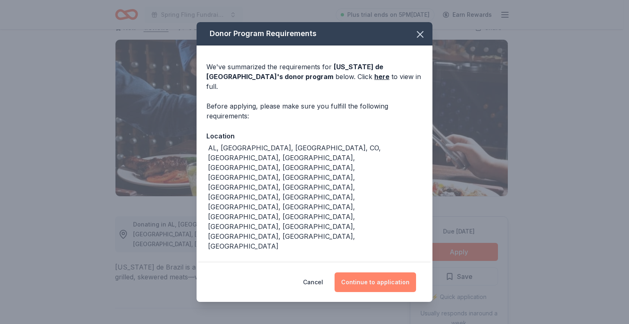
click at [398, 272] on button "Continue to application" at bounding box center [374, 282] width 81 height 20
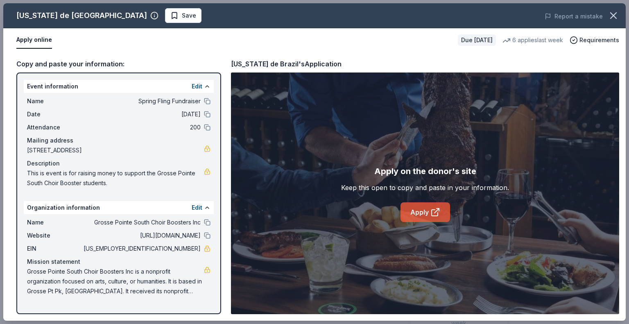
click at [427, 216] on link "Apply" at bounding box center [425, 212] width 50 height 20
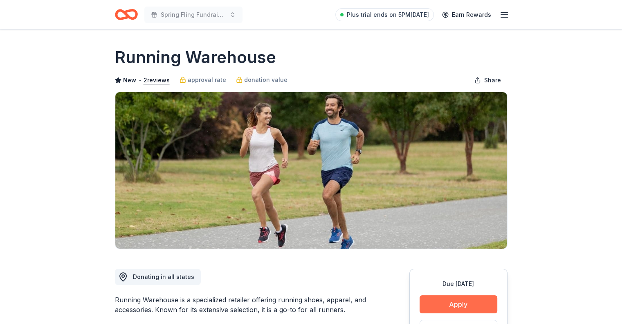
click at [449, 309] on button "Apply" at bounding box center [459, 304] width 78 height 18
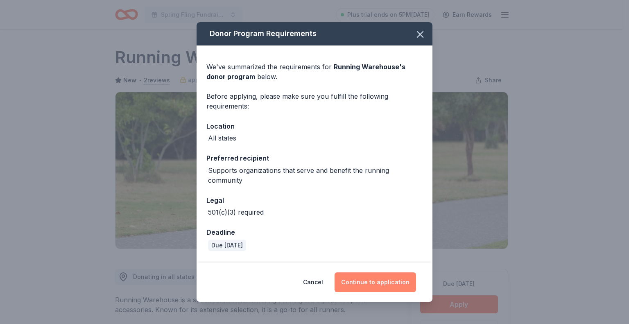
click at [393, 280] on button "Continue to application" at bounding box center [374, 282] width 81 height 20
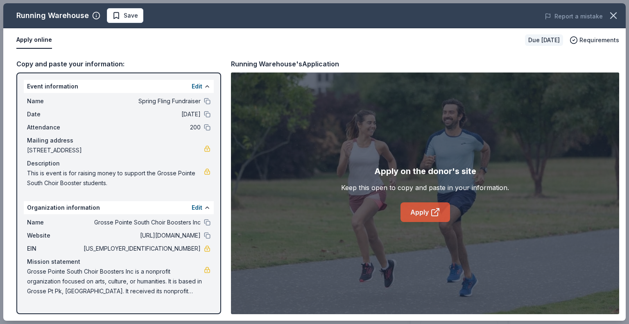
click at [449, 216] on link "Apply" at bounding box center [425, 212] width 50 height 20
click at [121, 19] on span "Save" at bounding box center [125, 16] width 26 height 10
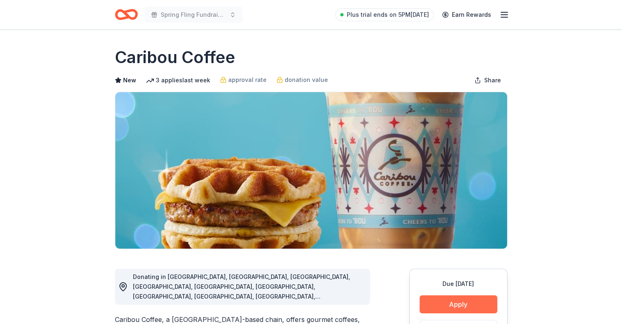
click at [458, 304] on button "Apply" at bounding box center [459, 304] width 78 height 18
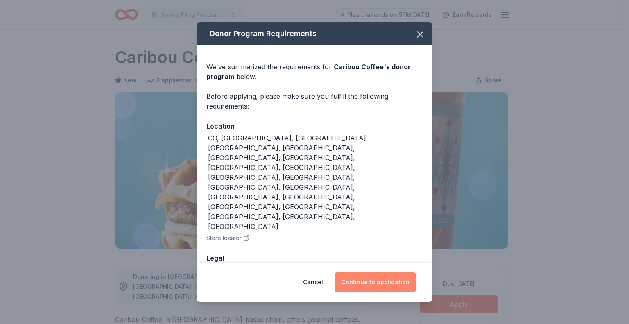
click at [369, 272] on button "Continue to application" at bounding box center [374, 282] width 81 height 20
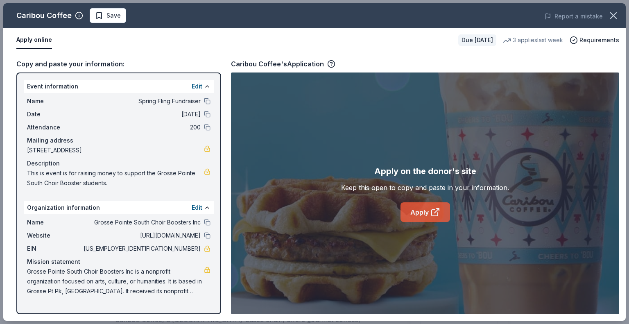
click at [412, 214] on link "Apply" at bounding box center [425, 212] width 50 height 20
click at [106, 15] on span "Save" at bounding box center [113, 16] width 14 height 10
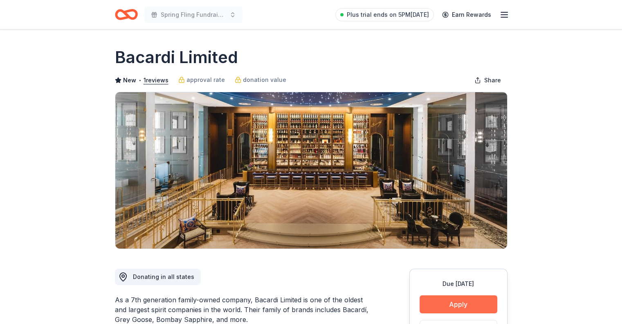
click at [468, 296] on button "Apply" at bounding box center [459, 304] width 78 height 18
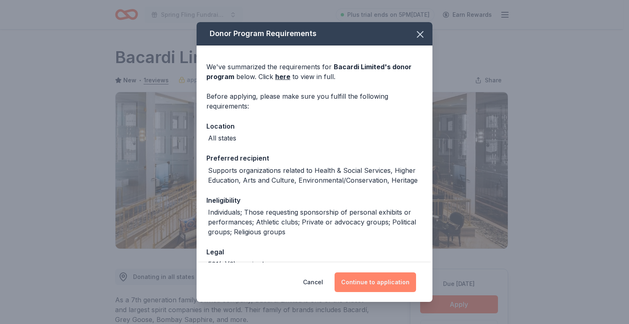
click at [394, 278] on button "Continue to application" at bounding box center [374, 282] width 81 height 20
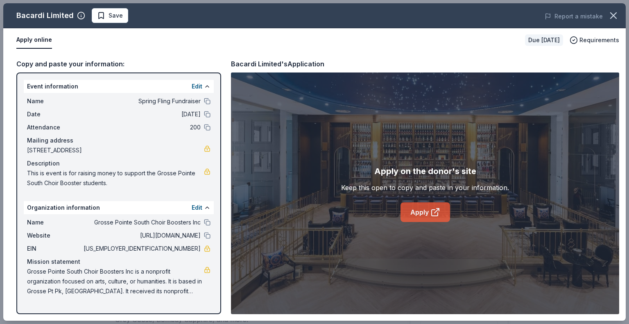
click at [426, 214] on link "Apply" at bounding box center [425, 212] width 50 height 20
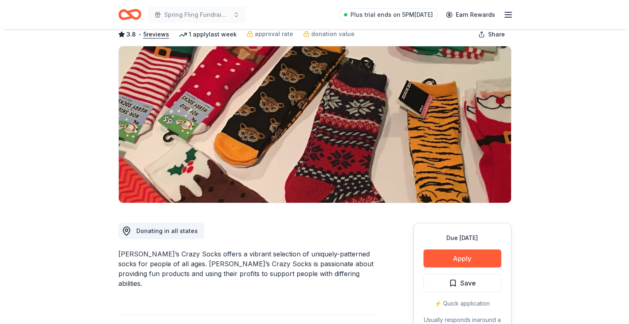
scroll to position [77, 0]
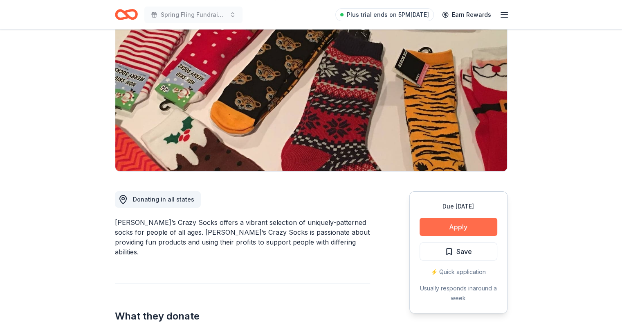
click at [463, 228] on button "Apply" at bounding box center [459, 227] width 78 height 18
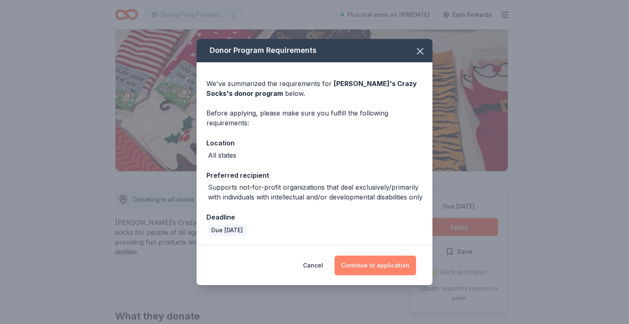
click at [401, 268] on button "Continue to application" at bounding box center [374, 265] width 81 height 20
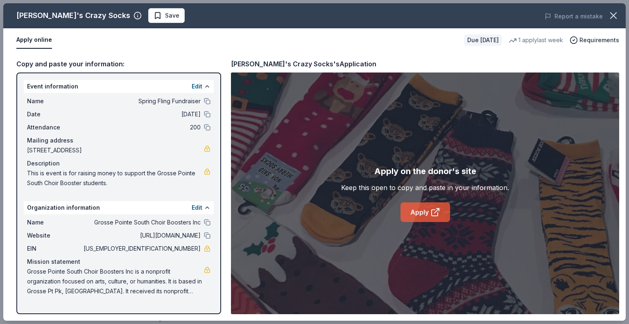
click at [434, 214] on icon at bounding box center [435, 212] width 10 height 10
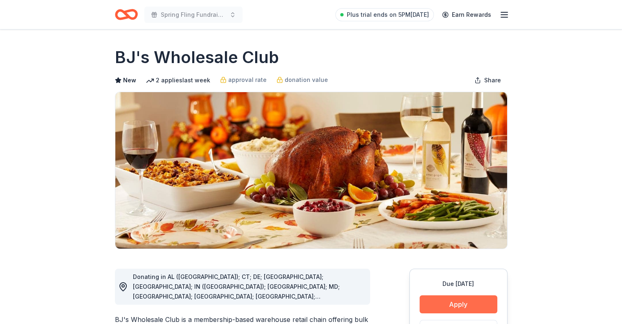
click at [464, 300] on button "Apply" at bounding box center [459, 304] width 78 height 18
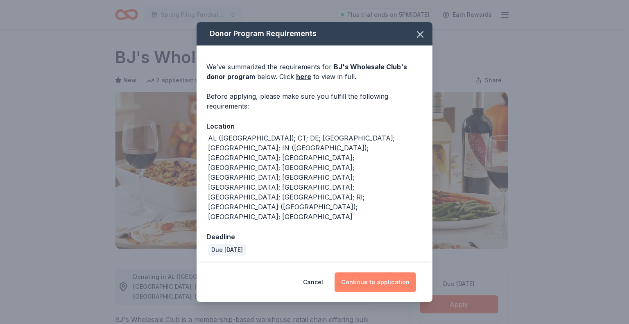
click at [365, 272] on button "Continue to application" at bounding box center [374, 282] width 81 height 20
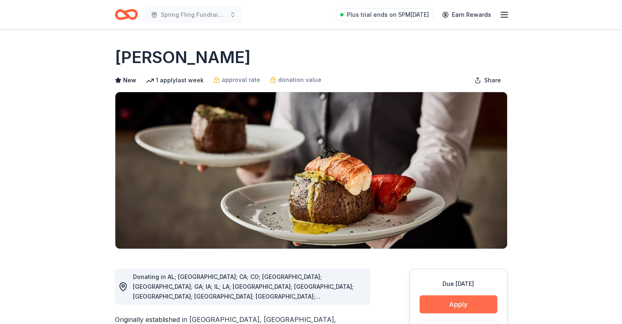
click at [462, 306] on button "Apply" at bounding box center [459, 304] width 78 height 18
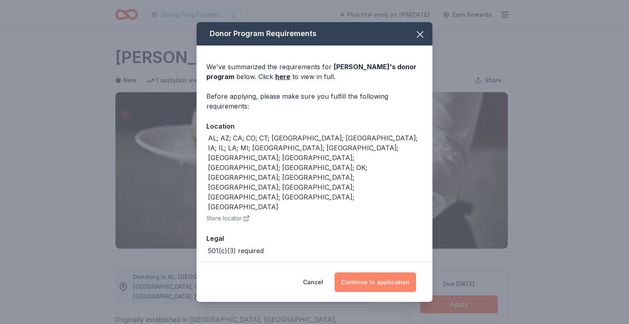
click at [381, 272] on button "Continue to application" at bounding box center [374, 282] width 81 height 20
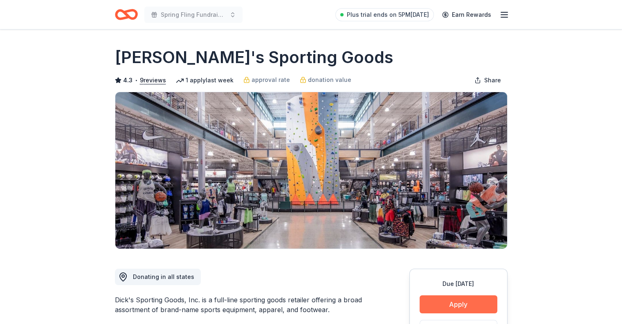
click at [474, 300] on button "Apply" at bounding box center [459, 304] width 78 height 18
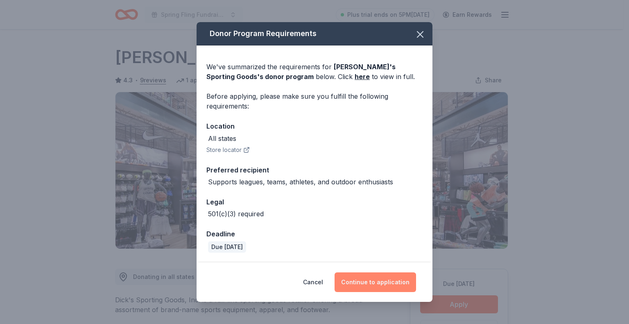
click at [381, 278] on button "Continue to application" at bounding box center [374, 282] width 81 height 20
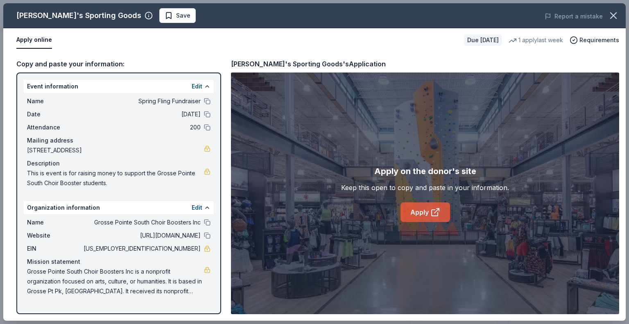
click at [425, 214] on link "Apply" at bounding box center [425, 212] width 50 height 20
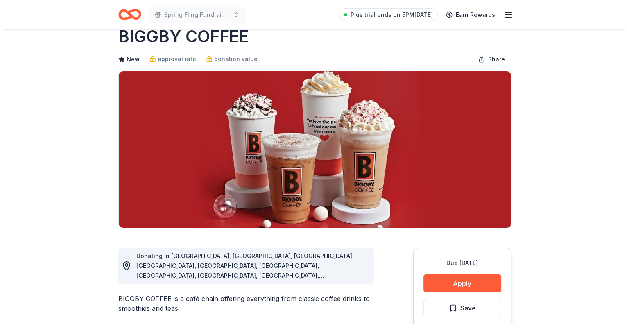
scroll to position [56, 0]
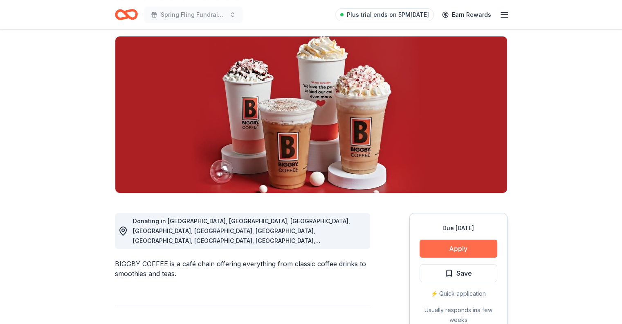
click at [468, 244] on button "Apply" at bounding box center [459, 248] width 78 height 18
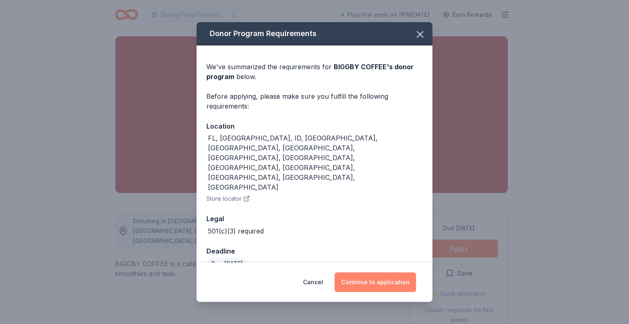
click at [390, 272] on button "Continue to application" at bounding box center [374, 282] width 81 height 20
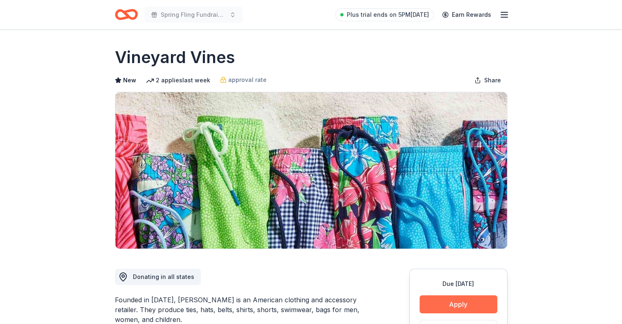
click at [458, 298] on button "Apply" at bounding box center [459, 304] width 78 height 18
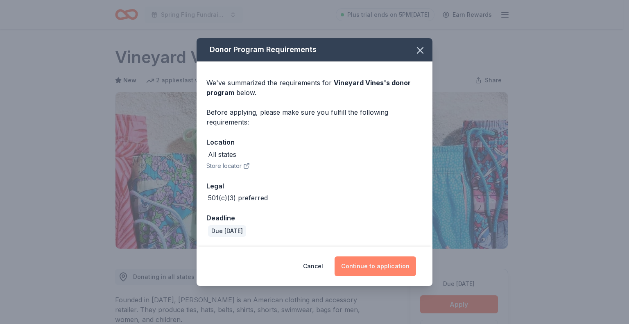
click at [382, 260] on button "Continue to application" at bounding box center [374, 266] width 81 height 20
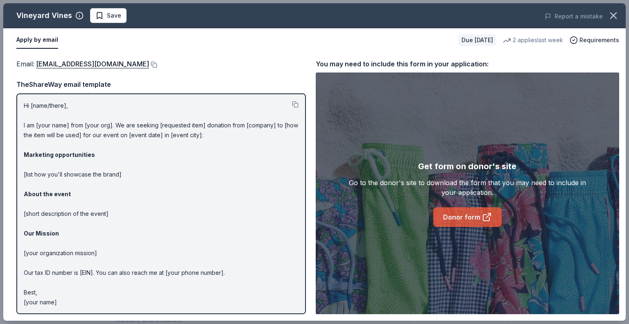
click at [460, 225] on link "Donor form" at bounding box center [467, 217] width 68 height 20
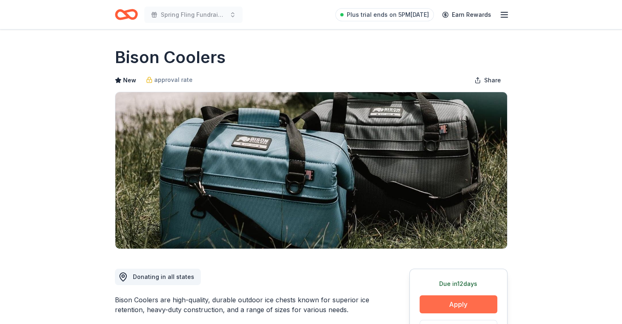
click at [465, 296] on button "Apply" at bounding box center [459, 304] width 78 height 18
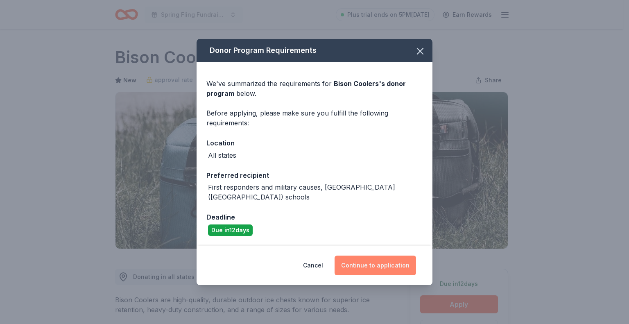
click at [375, 257] on button "Continue to application" at bounding box center [374, 265] width 81 height 20
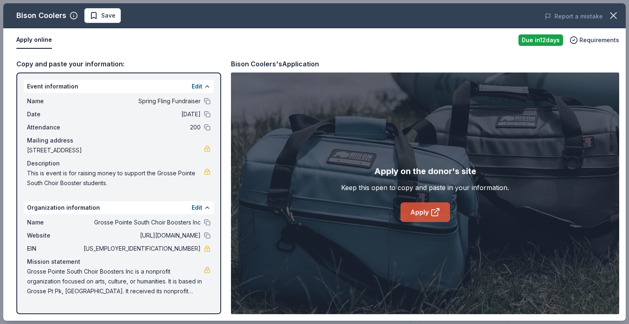
click at [422, 210] on link "Apply" at bounding box center [425, 212] width 50 height 20
click at [98, 18] on span "Save" at bounding box center [103, 16] width 26 height 10
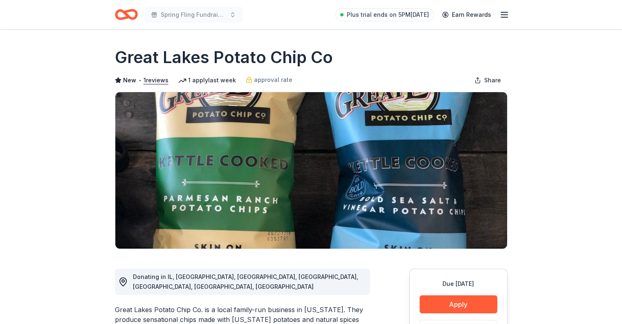
click at [468, 291] on div "Due [DATE] Apply Save ⚡️ Quick application Usually responds in over a month" at bounding box center [459, 329] width 98 height 122
click at [461, 300] on button "Apply" at bounding box center [459, 304] width 78 height 18
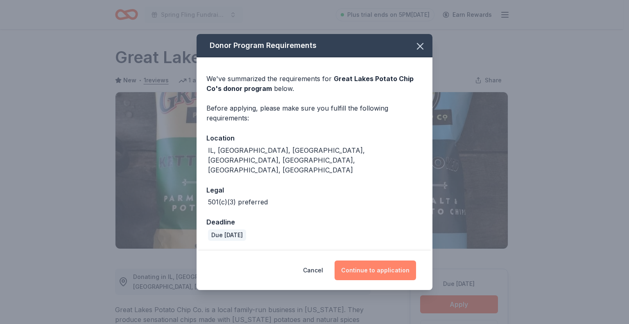
click at [399, 264] on button "Continue to application" at bounding box center [374, 270] width 81 height 20
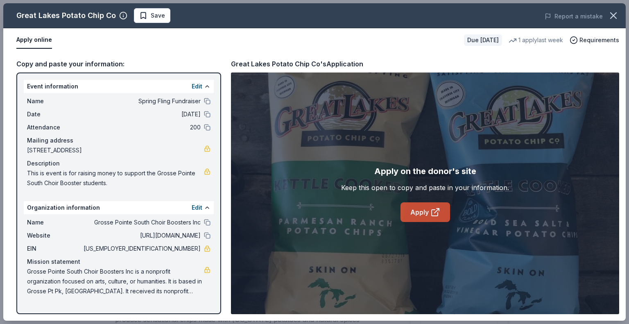
click at [423, 213] on link "Apply" at bounding box center [425, 212] width 50 height 20
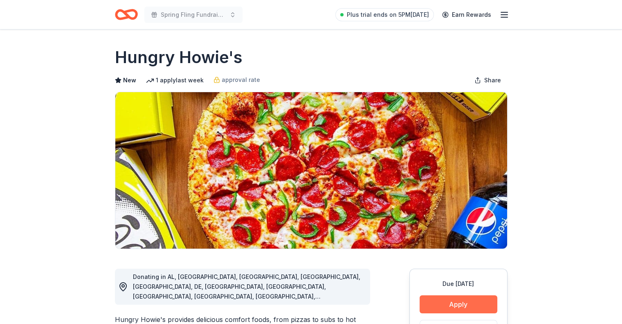
click at [455, 295] on button "Apply" at bounding box center [459, 304] width 78 height 18
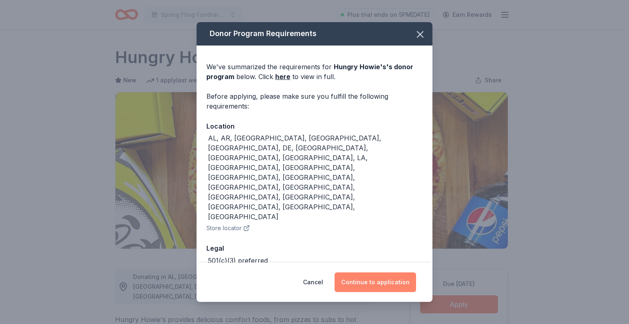
click at [397, 272] on button "Continue to application" at bounding box center [374, 282] width 81 height 20
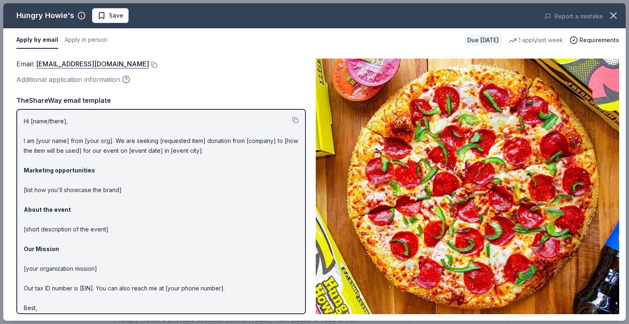
scroll to position [15, 0]
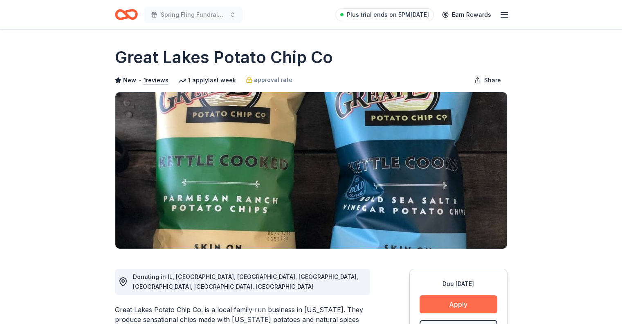
drag, startPoint x: 470, startPoint y: 298, endPoint x: 462, endPoint y: 302, distance: 9.5
click at [462, 302] on button "Apply" at bounding box center [459, 304] width 78 height 18
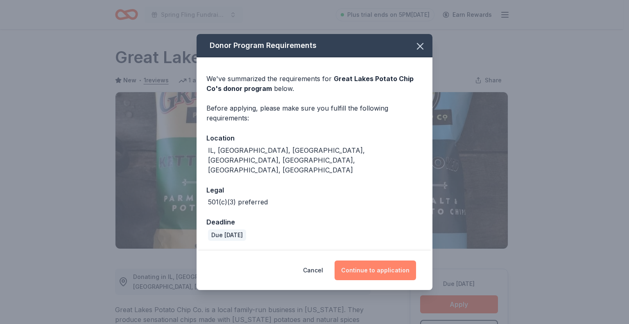
click at [383, 261] on button "Continue to application" at bounding box center [374, 270] width 81 height 20
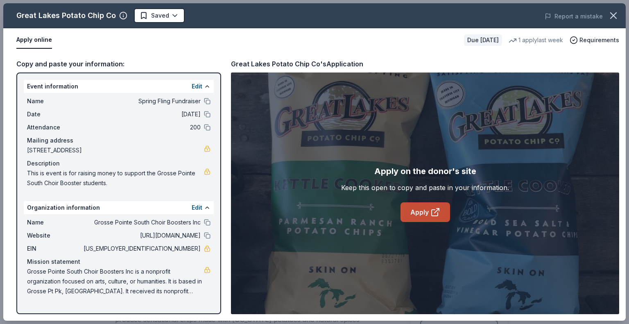
drag, startPoint x: 420, startPoint y: 214, endPoint x: 416, endPoint y: 212, distance: 4.8
click at [416, 212] on link "Apply" at bounding box center [425, 212] width 50 height 20
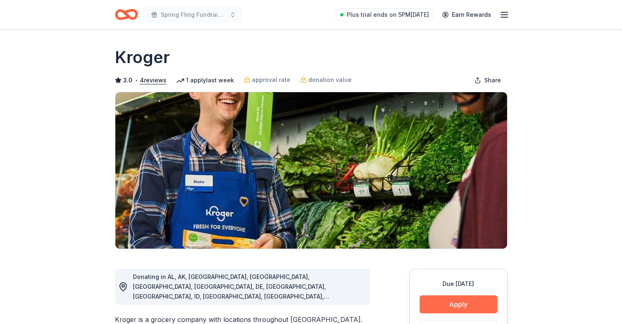
click at [462, 304] on button "Apply" at bounding box center [459, 304] width 78 height 18
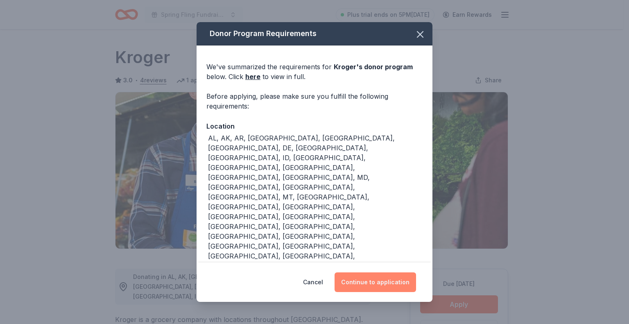
click at [373, 286] on button "Continue to application" at bounding box center [374, 282] width 81 height 20
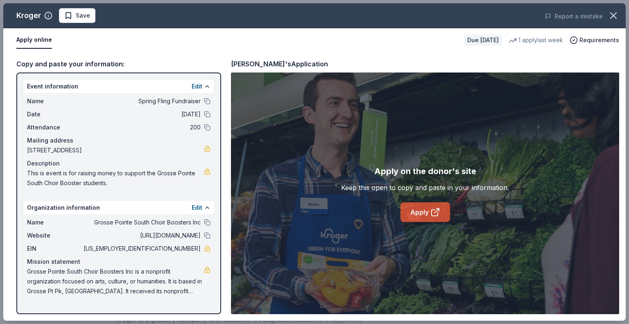
click at [410, 213] on link "Apply" at bounding box center [425, 212] width 50 height 20
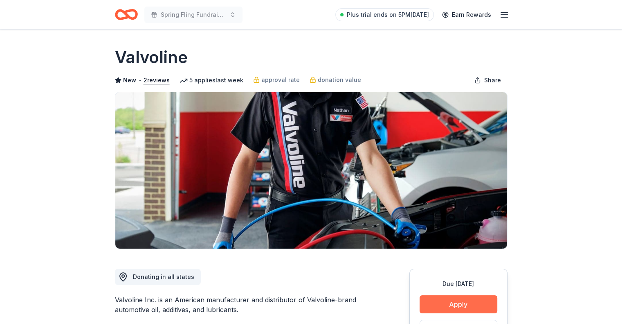
click at [459, 300] on button "Apply" at bounding box center [459, 304] width 78 height 18
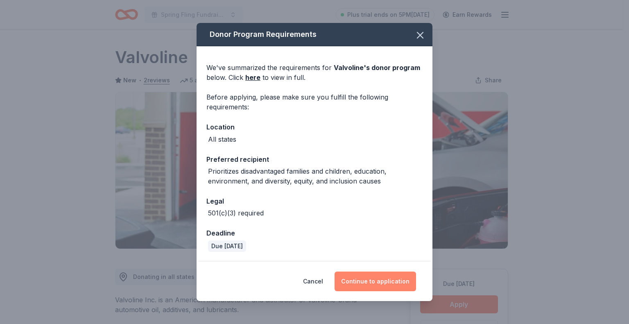
click at [381, 278] on button "Continue to application" at bounding box center [374, 281] width 81 height 20
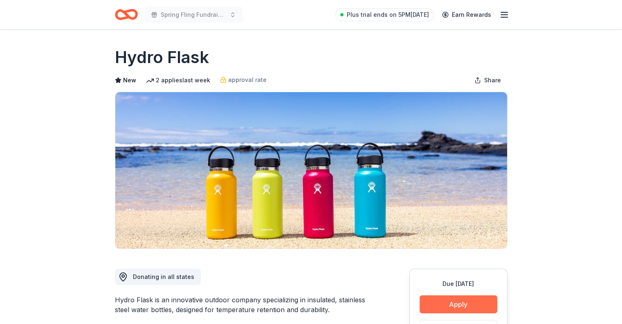
click at [449, 307] on button "Apply" at bounding box center [459, 304] width 78 height 18
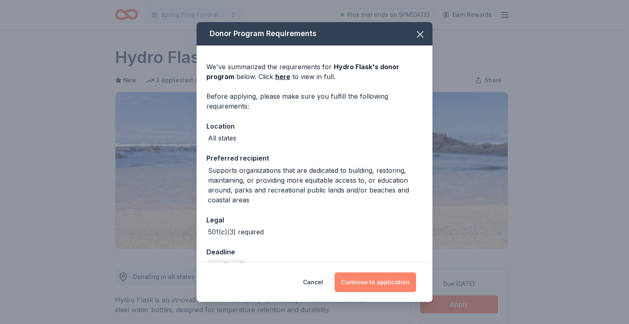
click at [390, 278] on button "Continue to application" at bounding box center [374, 282] width 81 height 20
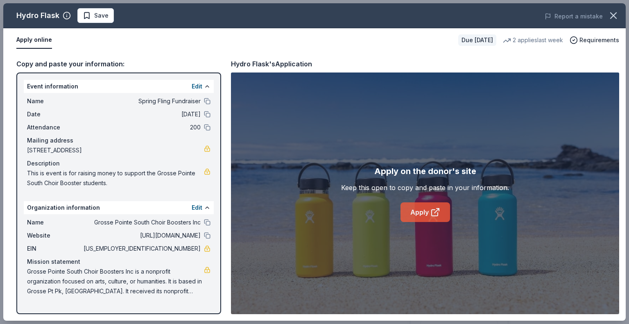
click at [428, 211] on link "Apply" at bounding box center [425, 212] width 50 height 20
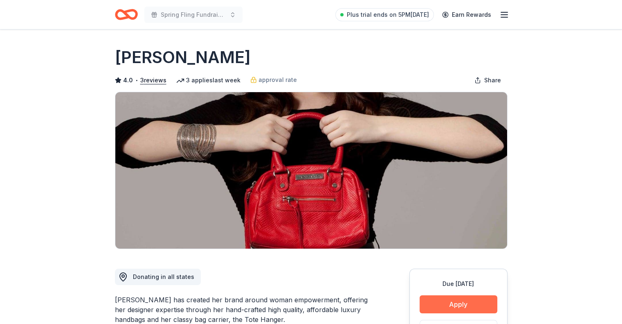
click at [458, 298] on button "Apply" at bounding box center [459, 304] width 78 height 18
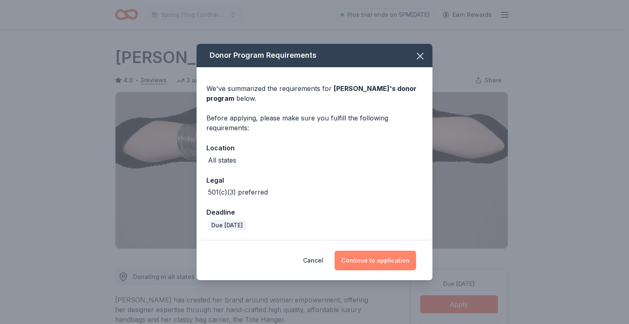
click at [375, 257] on button "Continue to application" at bounding box center [374, 260] width 81 height 20
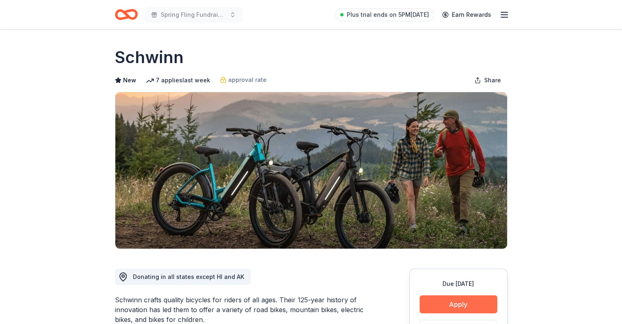
click at [457, 295] on button "Apply" at bounding box center [459, 304] width 78 height 18
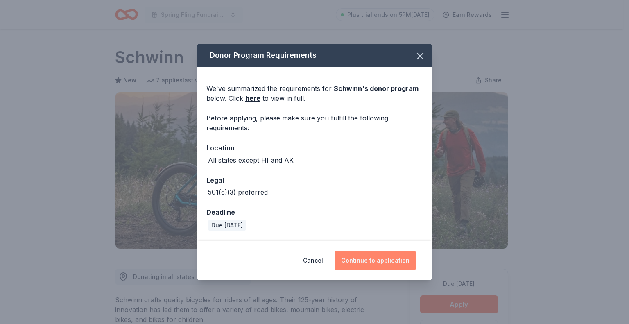
click at [397, 257] on button "Continue to application" at bounding box center [374, 260] width 81 height 20
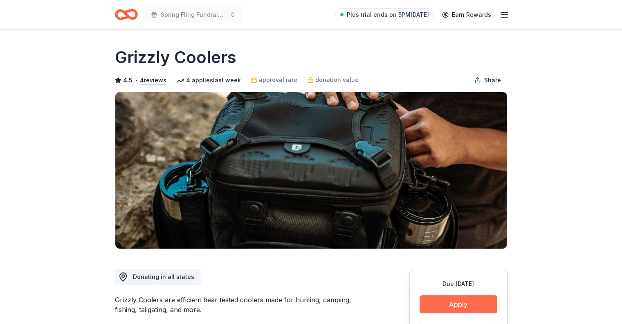
click at [448, 300] on button "Apply" at bounding box center [459, 304] width 78 height 18
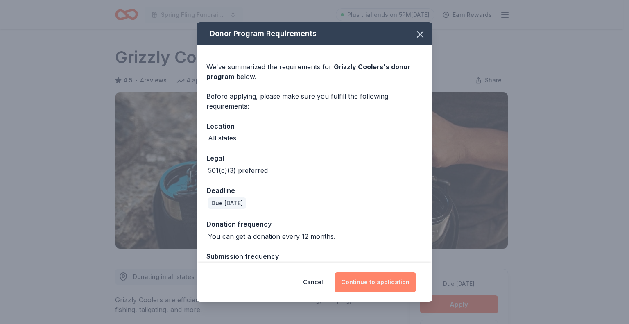
click at [385, 284] on button "Continue to application" at bounding box center [374, 282] width 81 height 20
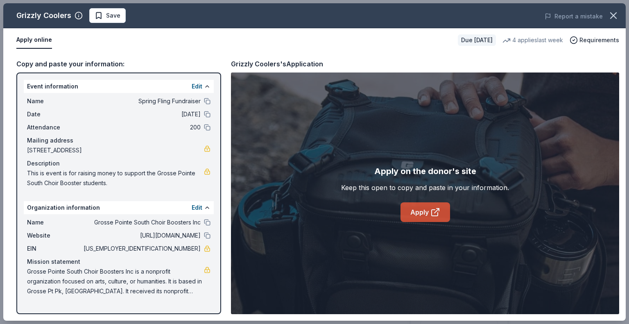
click at [424, 214] on link "Apply" at bounding box center [425, 212] width 50 height 20
click at [115, 12] on span "Save" at bounding box center [113, 16] width 14 height 10
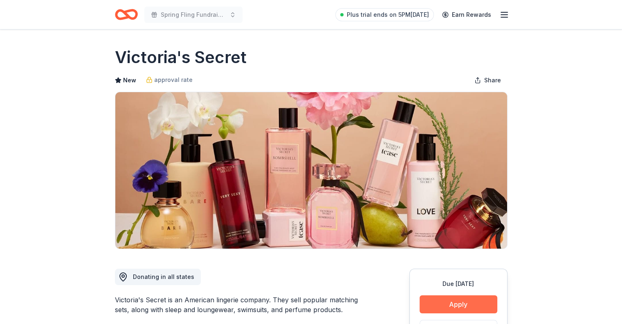
click at [454, 304] on button "Apply" at bounding box center [459, 304] width 78 height 18
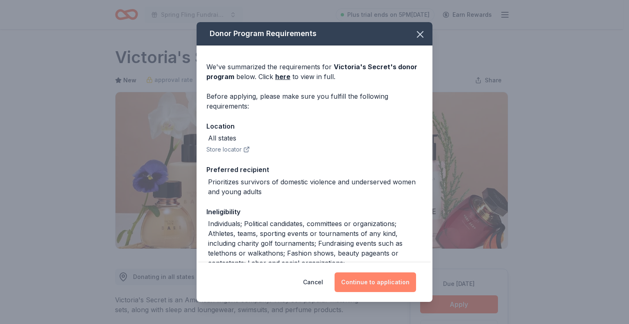
click at [401, 284] on button "Continue to application" at bounding box center [374, 282] width 81 height 20
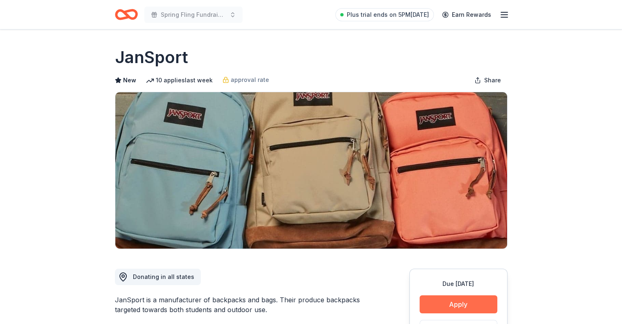
click at [462, 300] on button "Apply" at bounding box center [459, 304] width 78 height 18
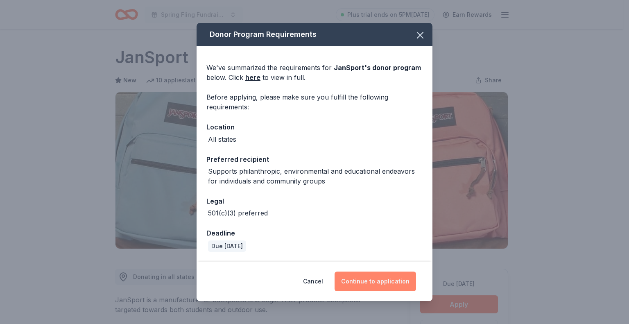
click at [395, 282] on button "Continue to application" at bounding box center [374, 281] width 81 height 20
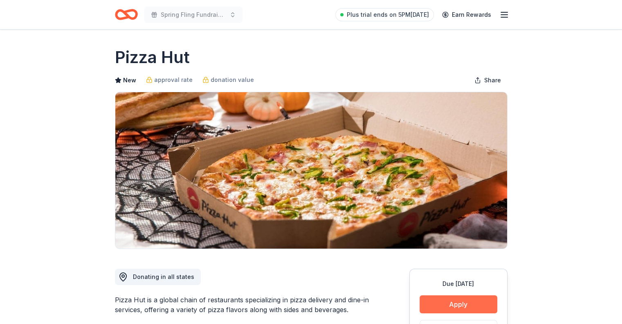
click at [453, 303] on button "Apply" at bounding box center [459, 304] width 78 height 18
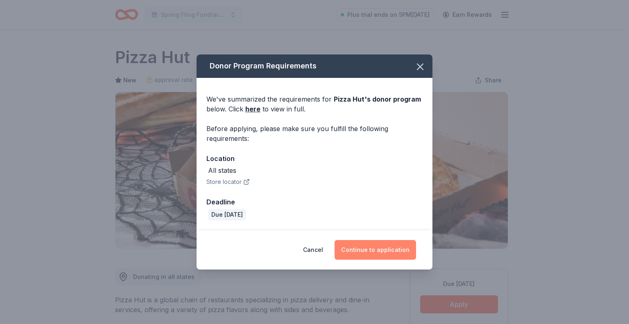
click at [387, 252] on button "Continue to application" at bounding box center [374, 250] width 81 height 20
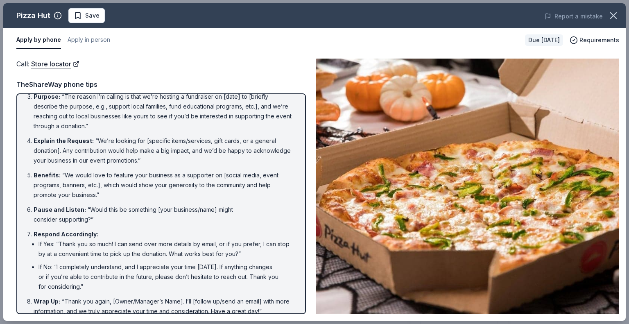
scroll to position [67, 0]
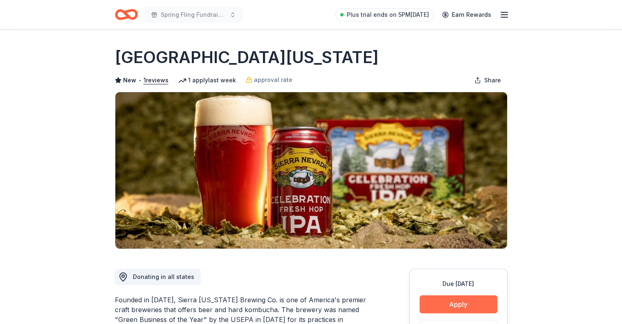
click at [469, 295] on button "Apply" at bounding box center [459, 304] width 78 height 18
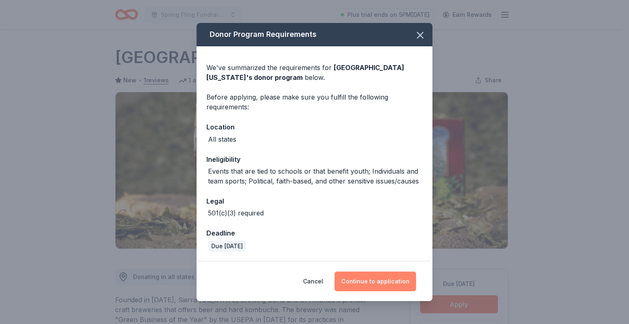
click at [397, 277] on button "Continue to application" at bounding box center [374, 281] width 81 height 20
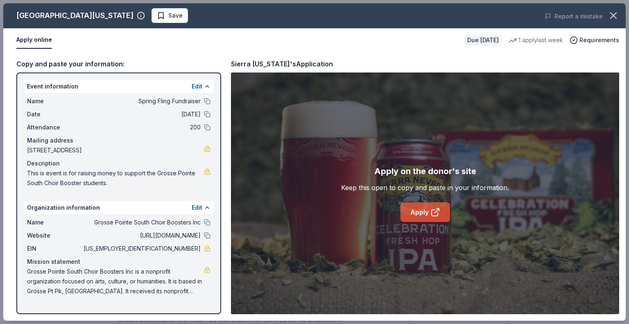
click at [424, 210] on link "Apply" at bounding box center [425, 212] width 50 height 20
click at [168, 12] on span "Save" at bounding box center [175, 16] width 14 height 10
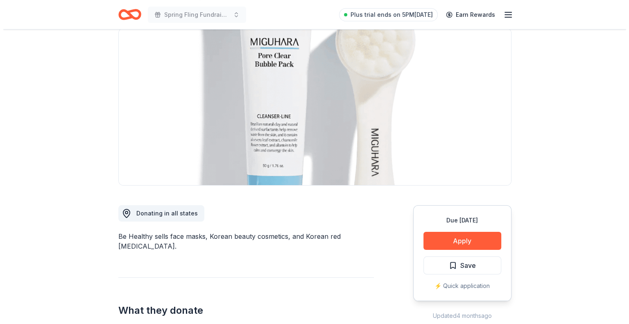
scroll to position [65, 0]
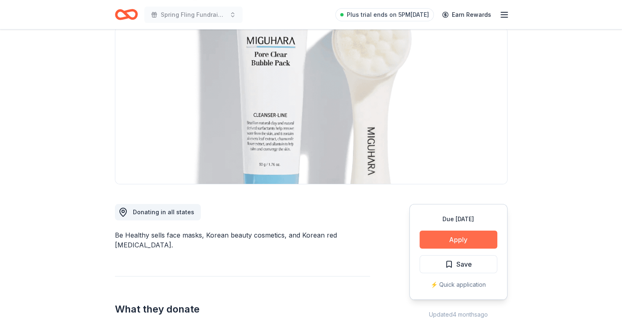
click at [455, 237] on button "Apply" at bounding box center [459, 239] width 78 height 18
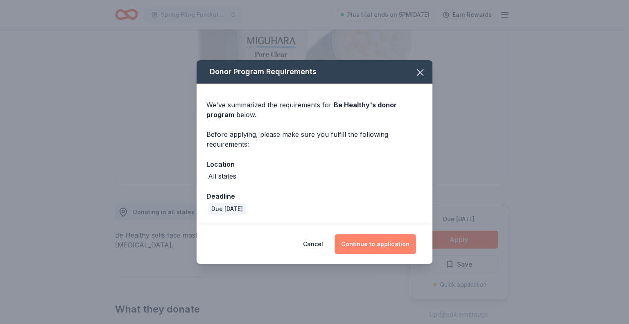
click at [386, 248] on button "Continue to application" at bounding box center [374, 244] width 81 height 20
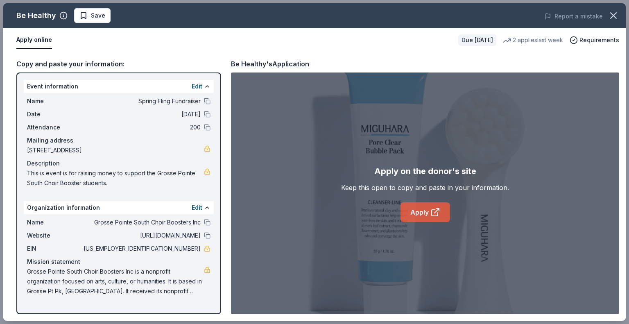
click at [436, 213] on icon at bounding box center [435, 212] width 10 height 10
click at [92, 15] on span "Save" at bounding box center [98, 16] width 14 height 10
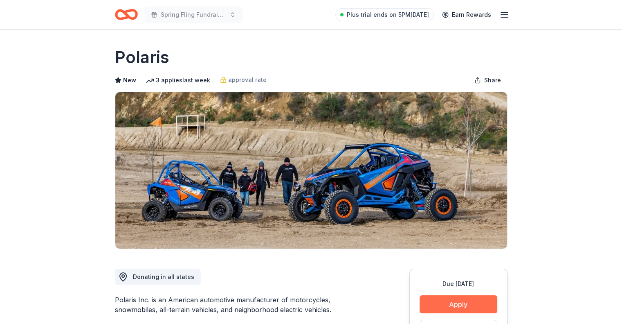
click at [463, 296] on button "Apply" at bounding box center [459, 304] width 78 height 18
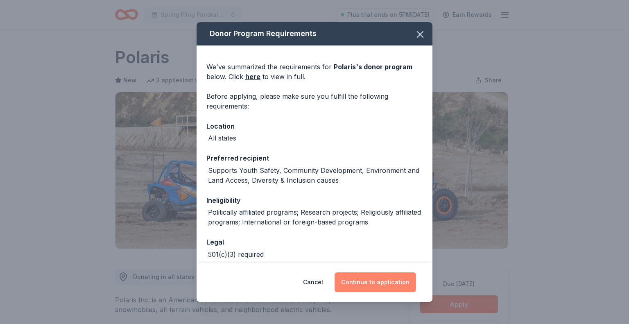
click at [396, 275] on button "Continue to application" at bounding box center [374, 282] width 81 height 20
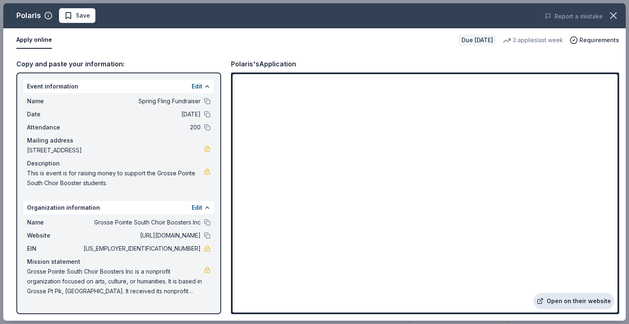
click at [591, 301] on link "Open on their website" at bounding box center [573, 301] width 81 height 16
click at [74, 14] on span "Save" at bounding box center [77, 16] width 26 height 10
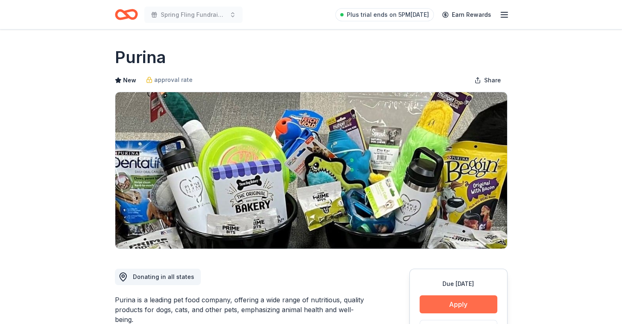
click at [463, 305] on button "Apply" at bounding box center [459, 304] width 78 height 18
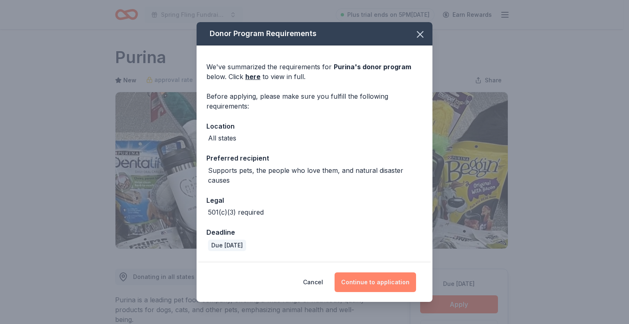
click at [398, 280] on button "Continue to application" at bounding box center [374, 282] width 81 height 20
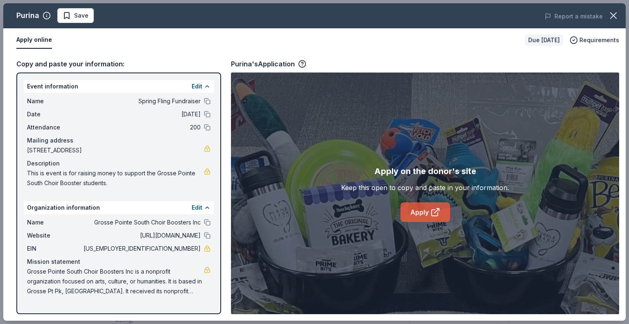
click at [439, 217] on link "Apply" at bounding box center [425, 212] width 50 height 20
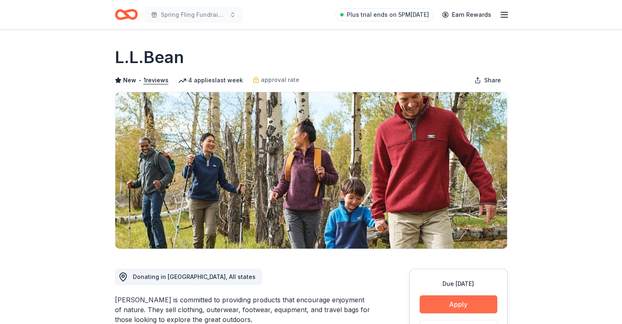
click at [458, 302] on button "Apply" at bounding box center [459, 304] width 78 height 18
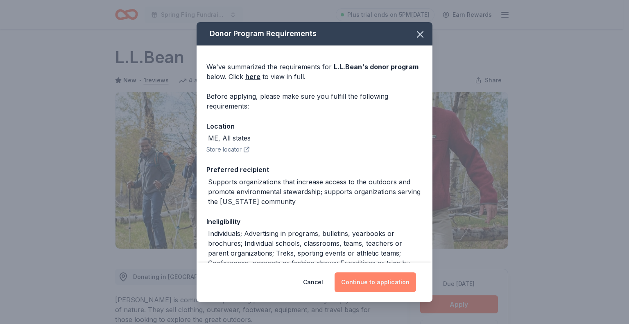
click at [388, 277] on button "Continue to application" at bounding box center [374, 282] width 81 height 20
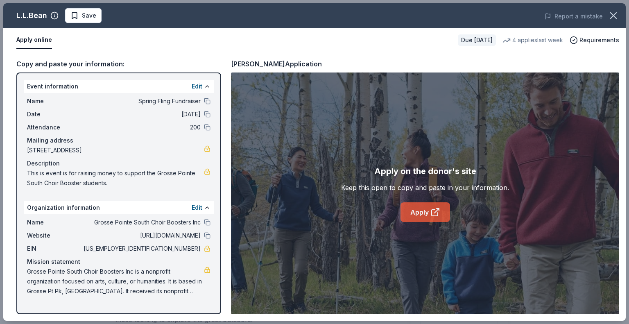
click at [428, 208] on link "Apply" at bounding box center [425, 212] width 50 height 20
click at [79, 16] on span "Save" at bounding box center [83, 16] width 26 height 10
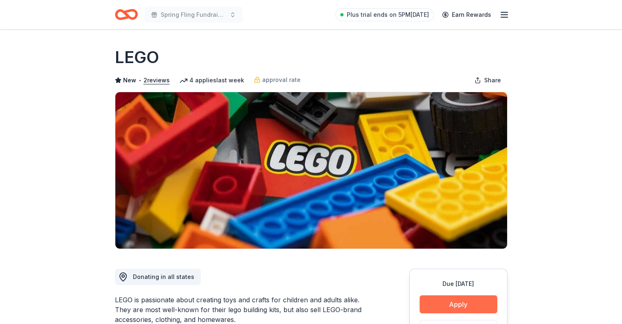
click at [452, 300] on button "Apply" at bounding box center [459, 304] width 78 height 18
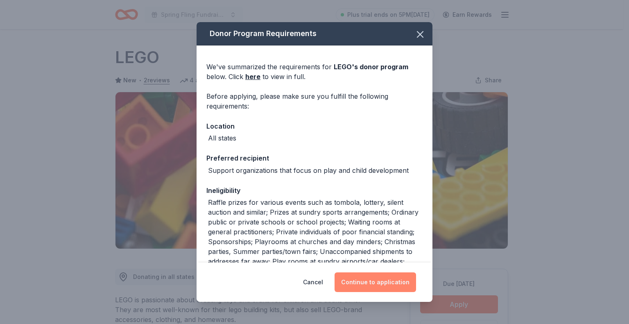
click at [388, 284] on button "Continue to application" at bounding box center [374, 282] width 81 height 20
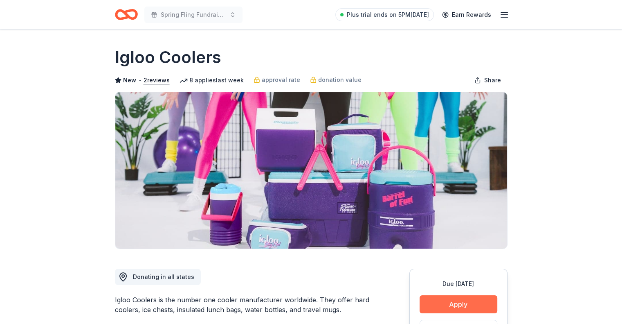
click at [469, 305] on button "Apply" at bounding box center [459, 304] width 78 height 18
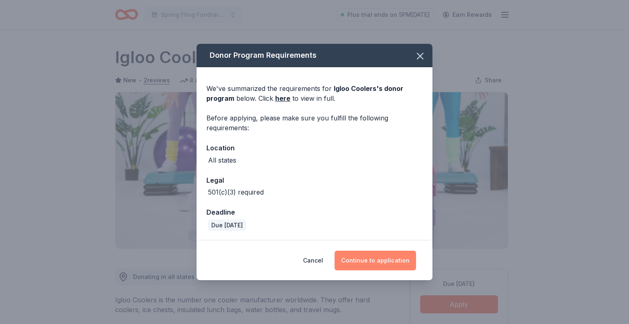
click at [394, 252] on button "Continue to application" at bounding box center [374, 260] width 81 height 20
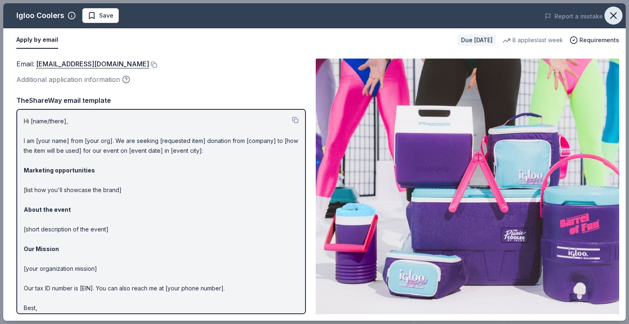
click at [615, 13] on icon "button" at bounding box center [613, 16] width 6 height 6
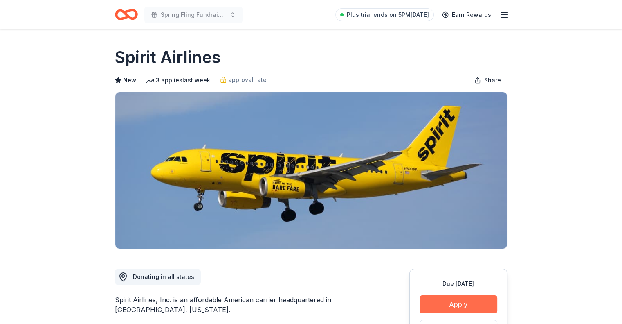
click at [456, 304] on button "Apply" at bounding box center [459, 304] width 78 height 18
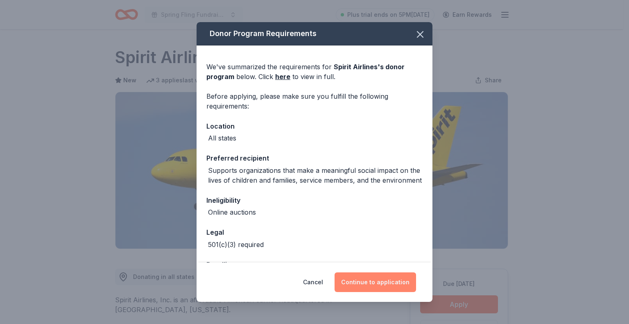
click at [363, 277] on button "Continue to application" at bounding box center [374, 282] width 81 height 20
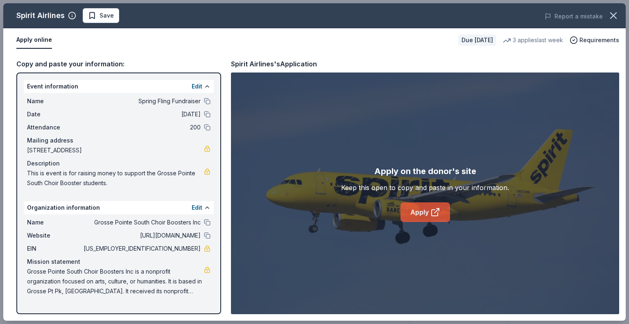
click at [424, 212] on link "Apply" at bounding box center [425, 212] width 50 height 20
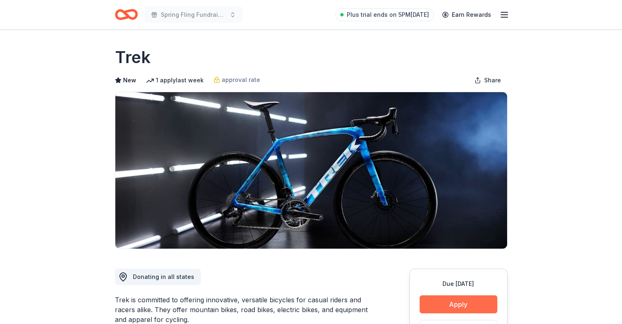
click at [457, 299] on button "Apply" at bounding box center [459, 304] width 78 height 18
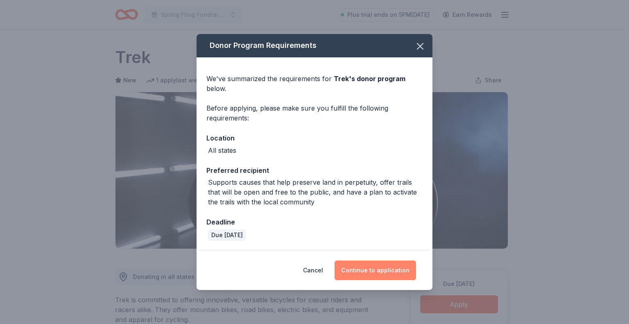
click at [393, 269] on button "Continue to application" at bounding box center [374, 270] width 81 height 20
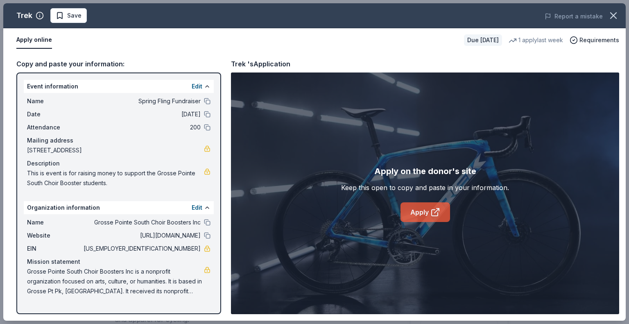
click at [428, 204] on link "Apply" at bounding box center [425, 212] width 50 height 20
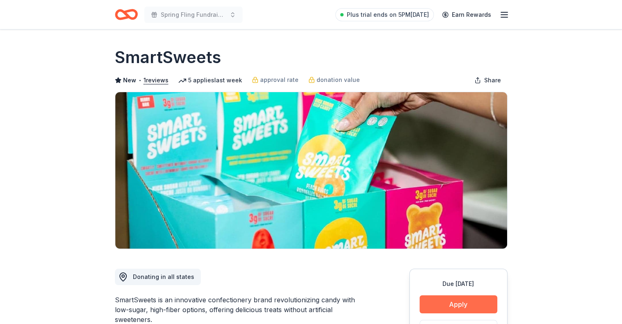
click at [460, 298] on button "Apply" at bounding box center [459, 304] width 78 height 18
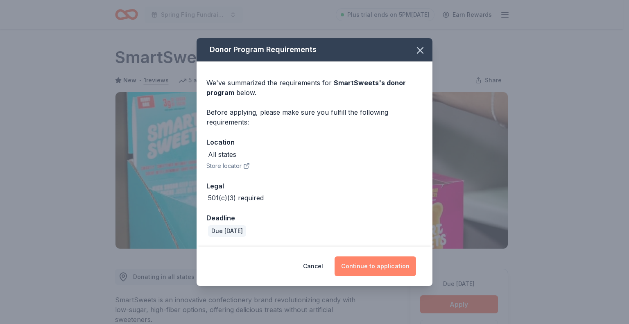
click at [399, 275] on button "Continue to application" at bounding box center [374, 266] width 81 height 20
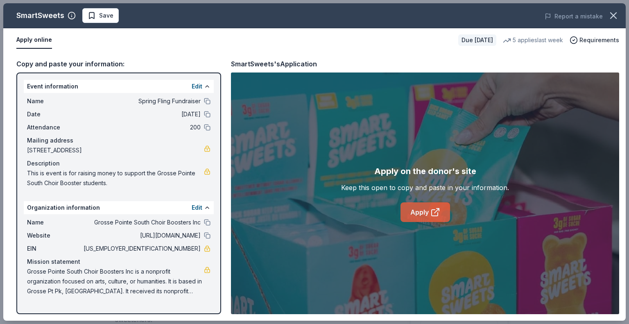
click at [433, 214] on icon at bounding box center [435, 212] width 10 height 10
click at [97, 13] on span "Save" at bounding box center [101, 16] width 26 height 10
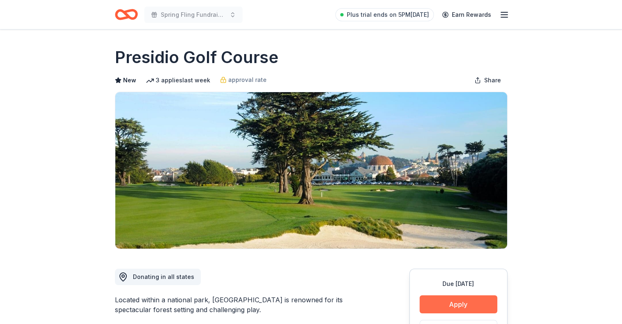
click at [462, 303] on button "Apply" at bounding box center [459, 304] width 78 height 18
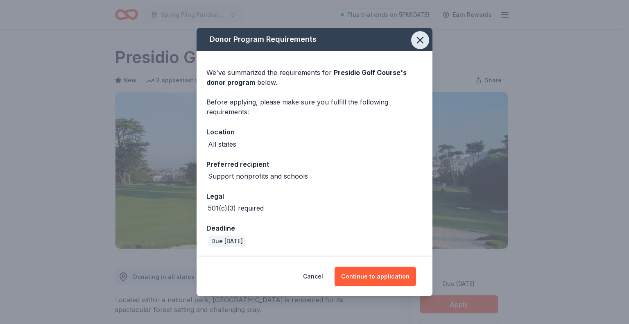
click at [422, 43] on icon "button" at bounding box center [420, 40] width 6 height 6
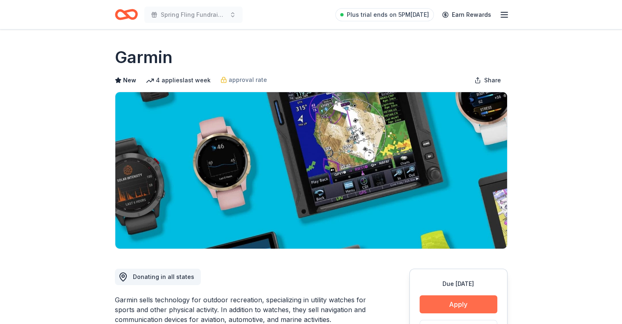
click at [431, 300] on button "Apply" at bounding box center [459, 304] width 78 height 18
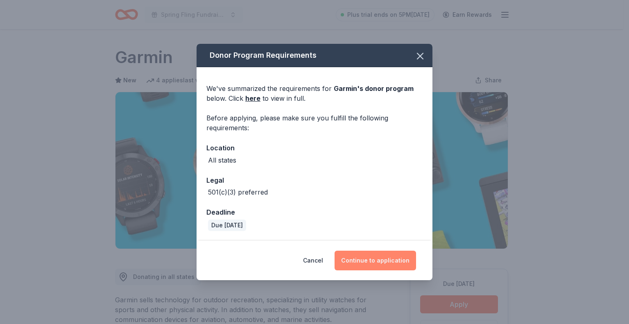
click at [384, 257] on button "Continue to application" at bounding box center [374, 260] width 81 height 20
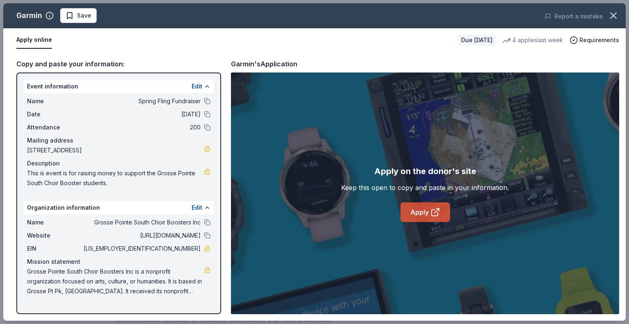
click at [430, 213] on icon at bounding box center [435, 212] width 10 height 10
click at [91, 13] on button "Save" at bounding box center [78, 15] width 36 height 15
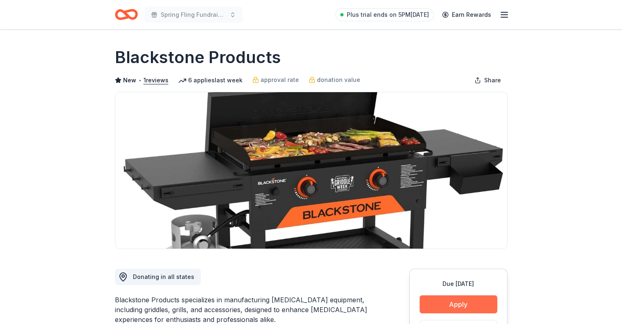
click at [462, 303] on button "Apply" at bounding box center [459, 304] width 78 height 18
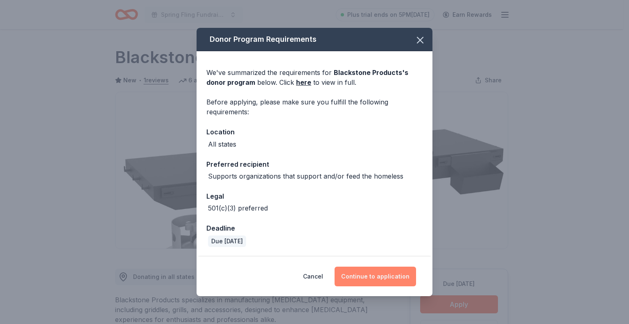
click at [394, 273] on button "Continue to application" at bounding box center [374, 276] width 81 height 20
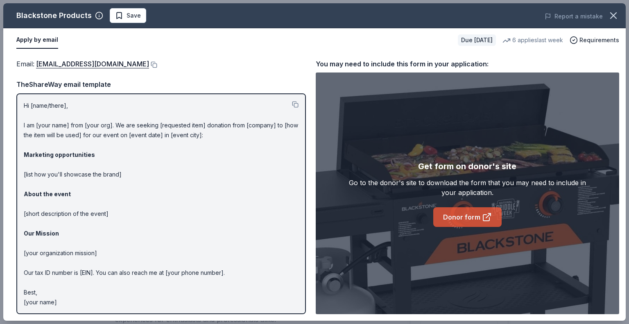
click at [466, 218] on link "Donor form" at bounding box center [467, 217] width 68 height 20
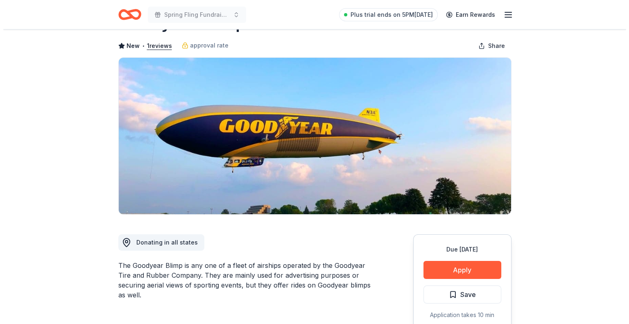
scroll to position [97, 0]
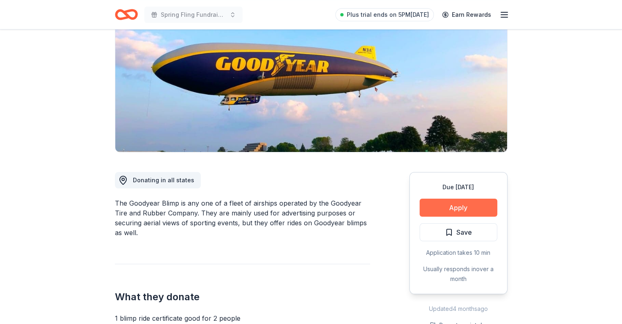
click at [452, 209] on button "Apply" at bounding box center [459, 207] width 78 height 18
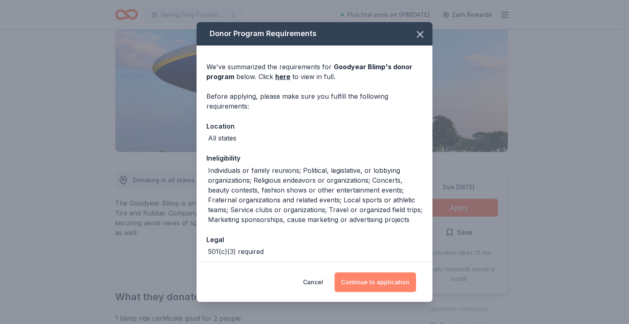
click at [390, 273] on button "Continue to application" at bounding box center [374, 282] width 81 height 20
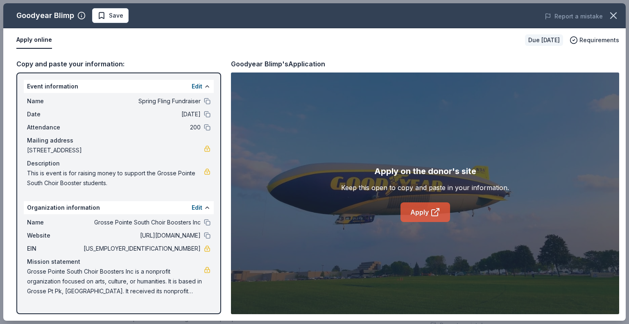
click at [429, 213] on link "Apply" at bounding box center [425, 212] width 50 height 20
click at [106, 15] on span "Save" at bounding box center [110, 16] width 26 height 10
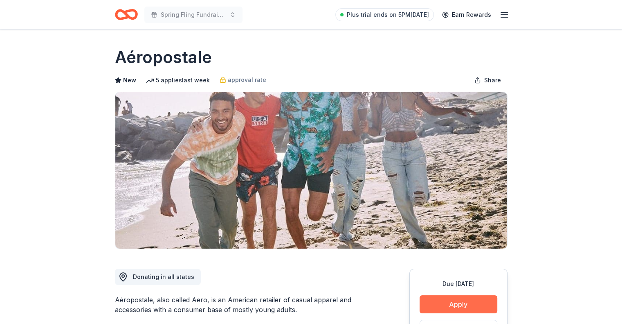
click at [465, 302] on button "Apply" at bounding box center [459, 304] width 78 height 18
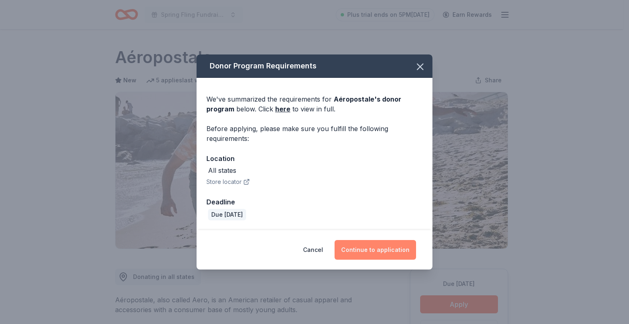
click at [390, 243] on button "Continue to application" at bounding box center [374, 250] width 81 height 20
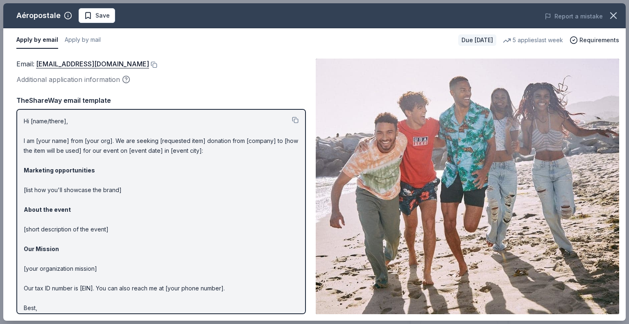
click at [604, 23] on span at bounding box center [613, 16] width 18 height 18
click at [609, 16] on icon "button" at bounding box center [612, 15] width 11 height 11
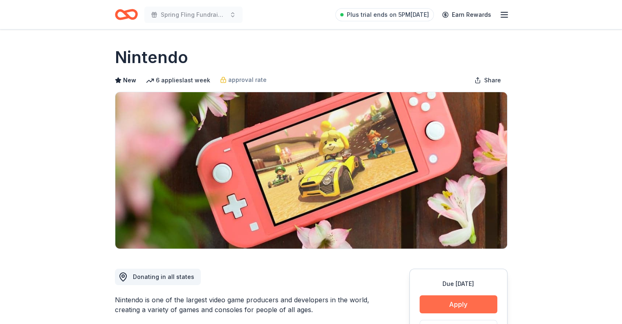
click at [472, 295] on button "Apply" at bounding box center [459, 304] width 78 height 18
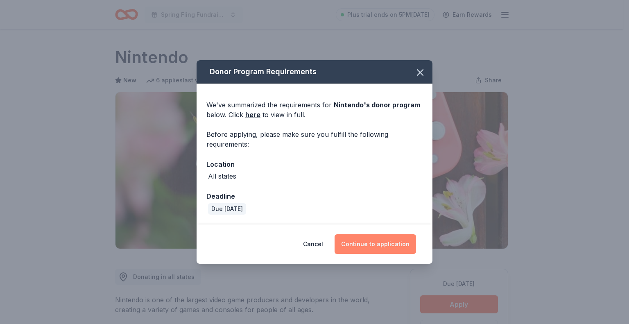
click at [381, 240] on button "Continue to application" at bounding box center [374, 244] width 81 height 20
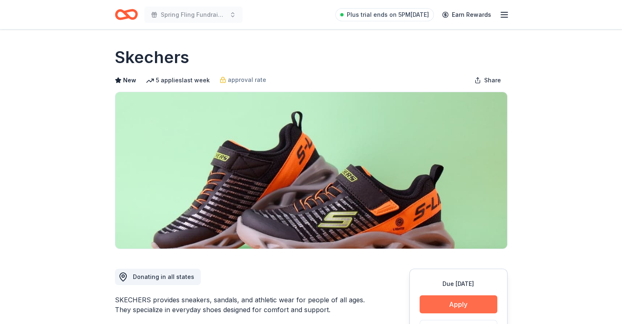
click at [458, 303] on button "Apply" at bounding box center [459, 304] width 78 height 18
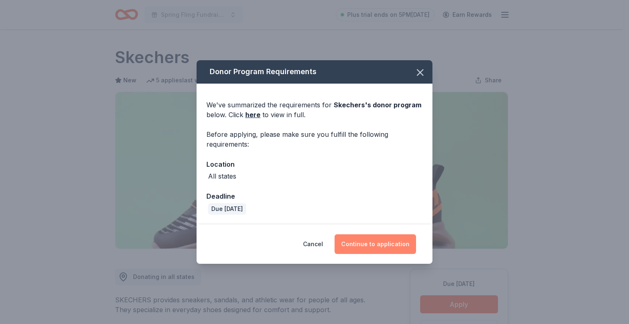
click at [389, 241] on button "Continue to application" at bounding box center [374, 244] width 81 height 20
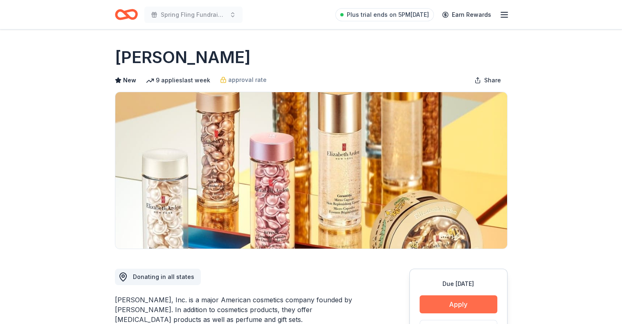
click at [470, 300] on button "Apply" at bounding box center [459, 304] width 78 height 18
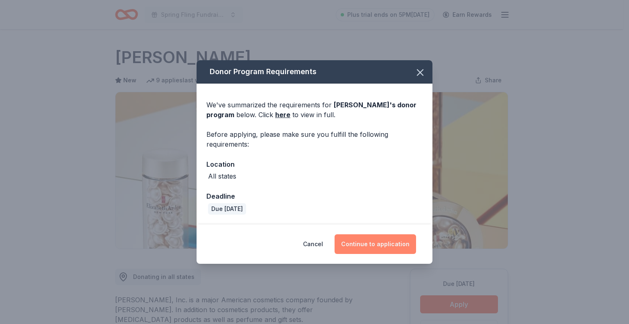
click at [393, 240] on button "Continue to application" at bounding box center [374, 244] width 81 height 20
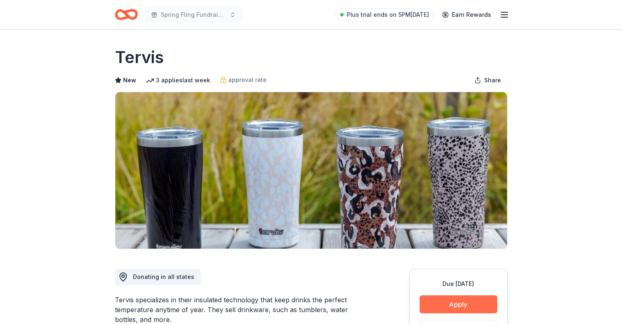
click at [469, 303] on button "Apply" at bounding box center [459, 304] width 78 height 18
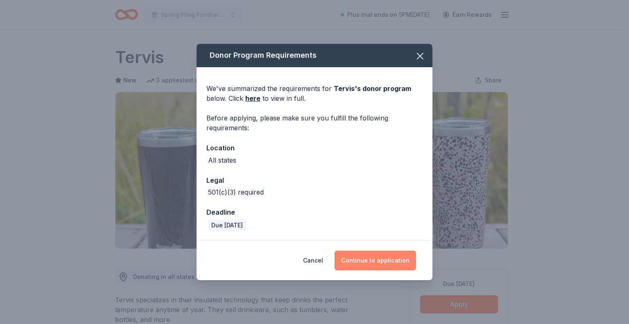
click at [388, 264] on button "Continue to application" at bounding box center [374, 260] width 81 height 20
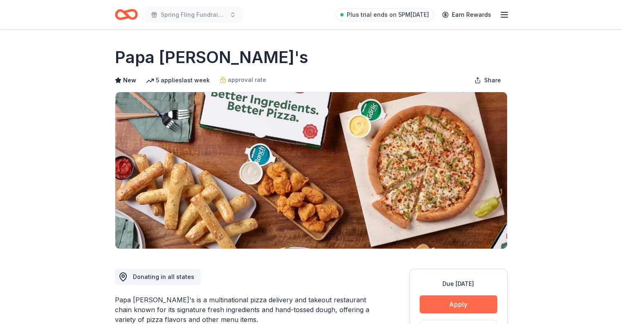
click at [468, 302] on button "Apply" at bounding box center [459, 304] width 78 height 18
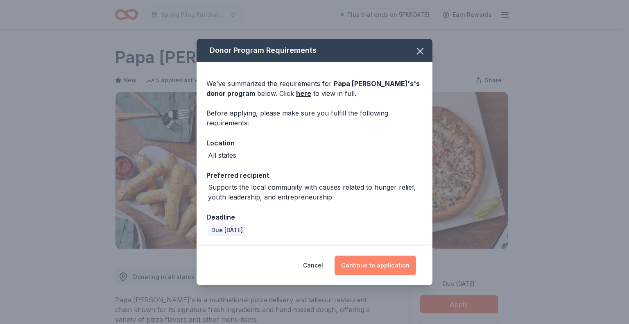
click at [372, 263] on button "Continue to application" at bounding box center [374, 265] width 81 height 20
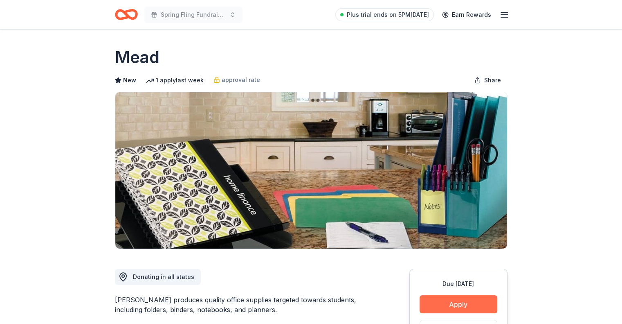
click at [448, 296] on button "Apply" at bounding box center [459, 304] width 78 height 18
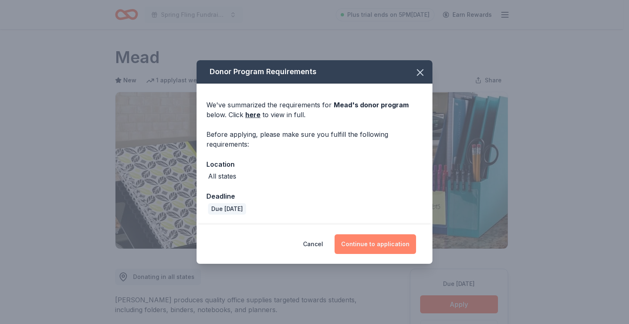
click at [390, 244] on button "Continue to application" at bounding box center [374, 244] width 81 height 20
